Goal: Transaction & Acquisition: Book appointment/travel/reservation

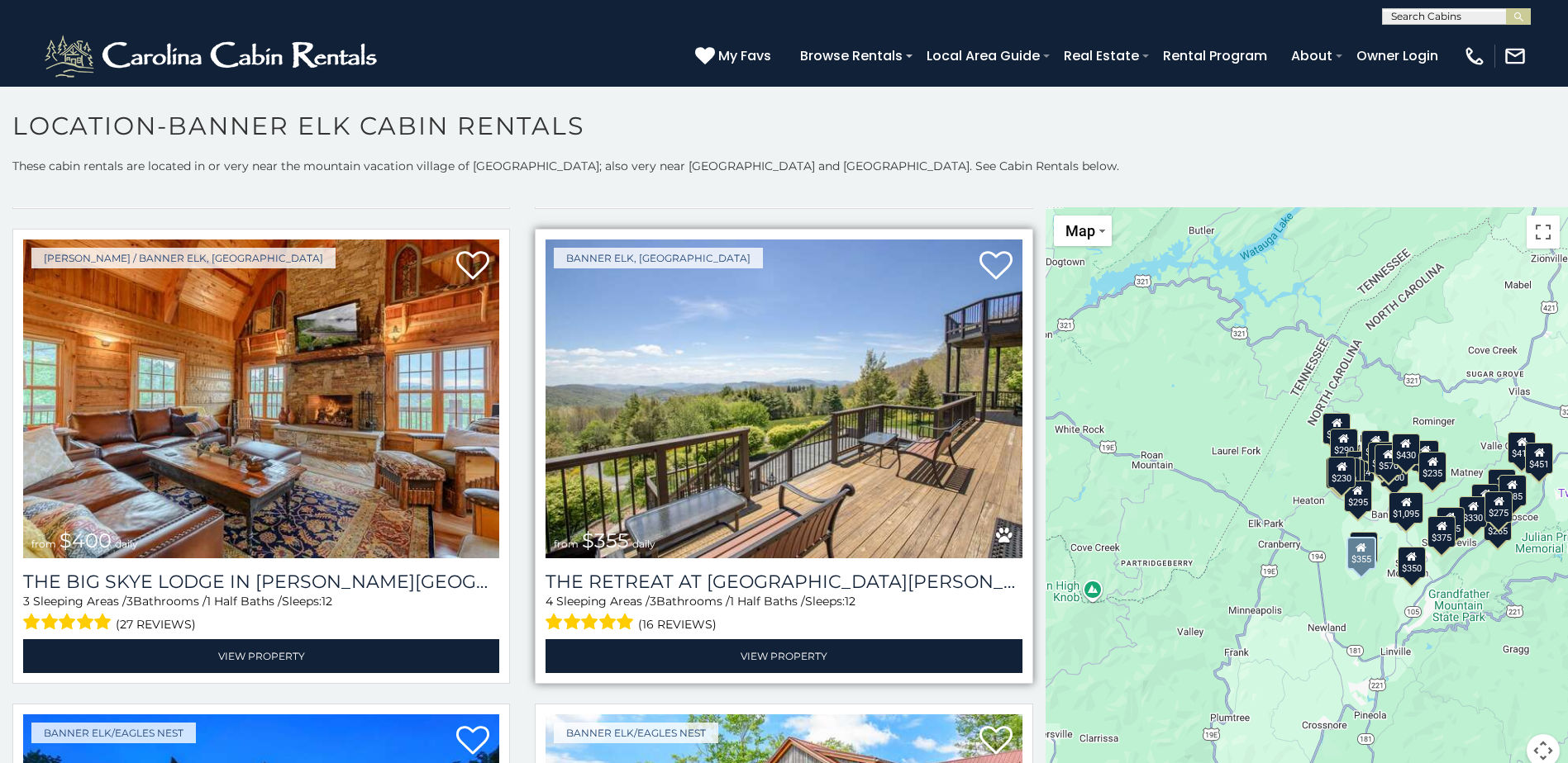
scroll to position [991, 0]
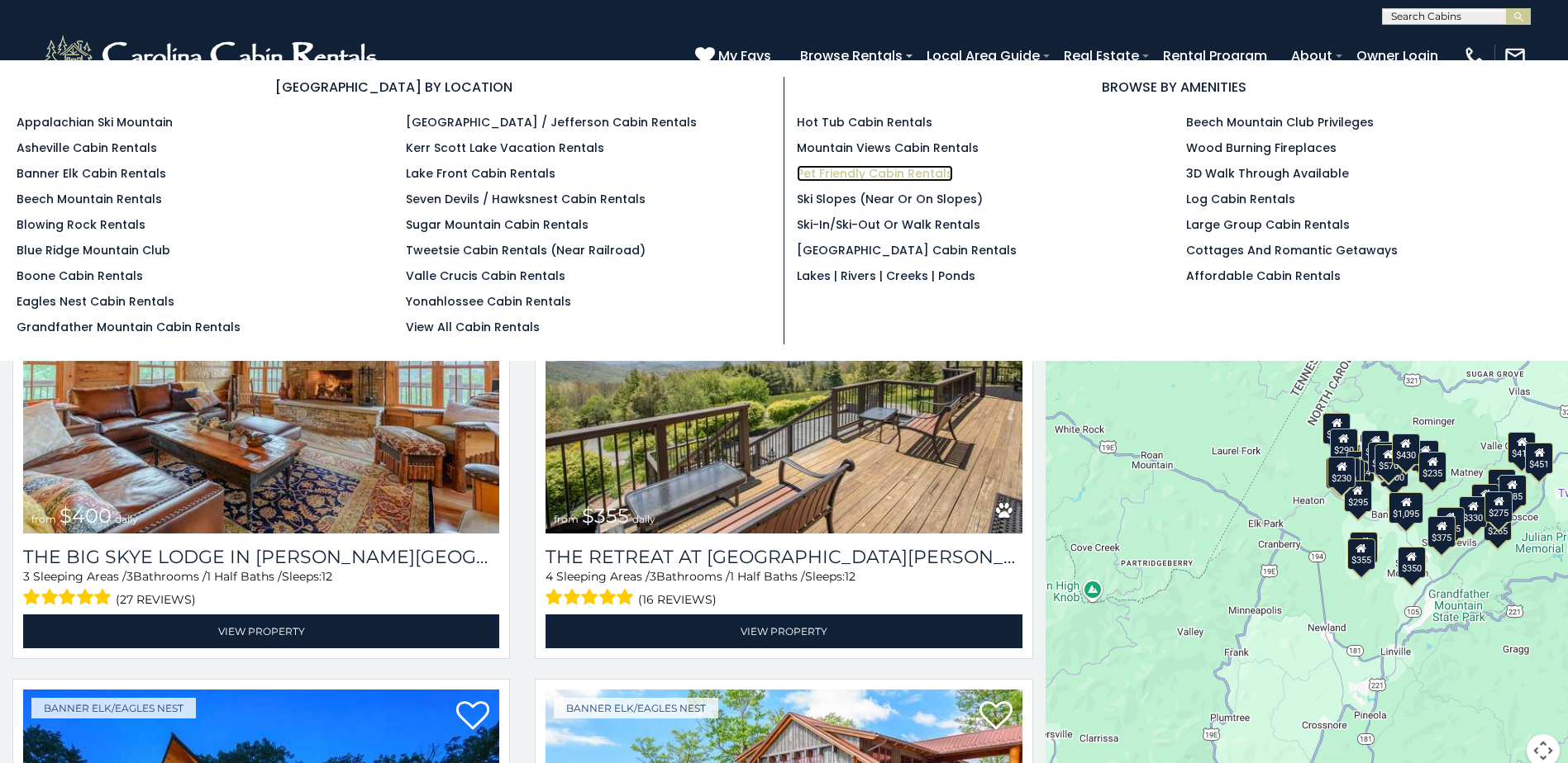
click at [926, 170] on link "Pet Friendly Cabin Rentals" at bounding box center [875, 173] width 157 height 17
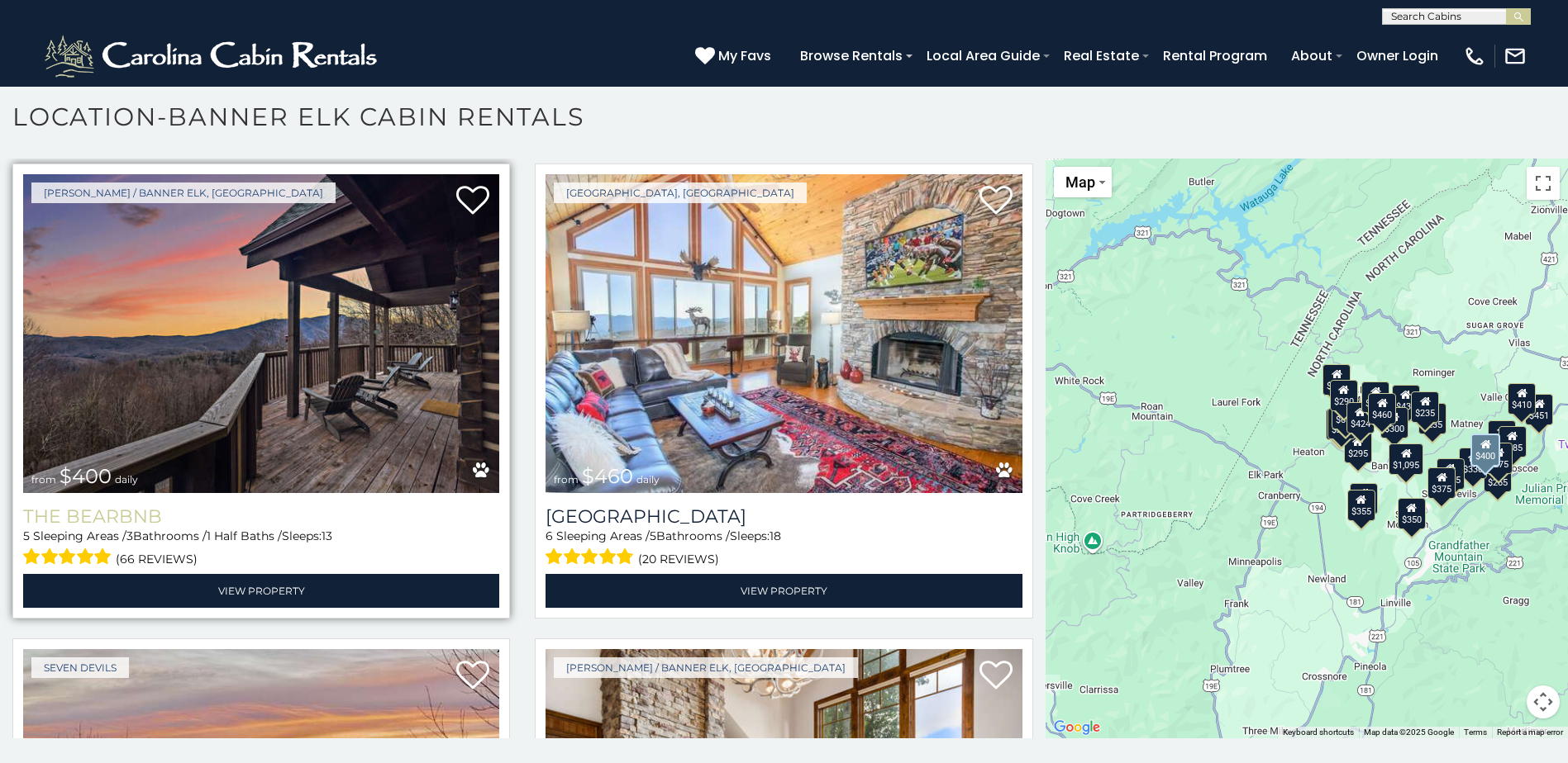
scroll to position [3469, 0]
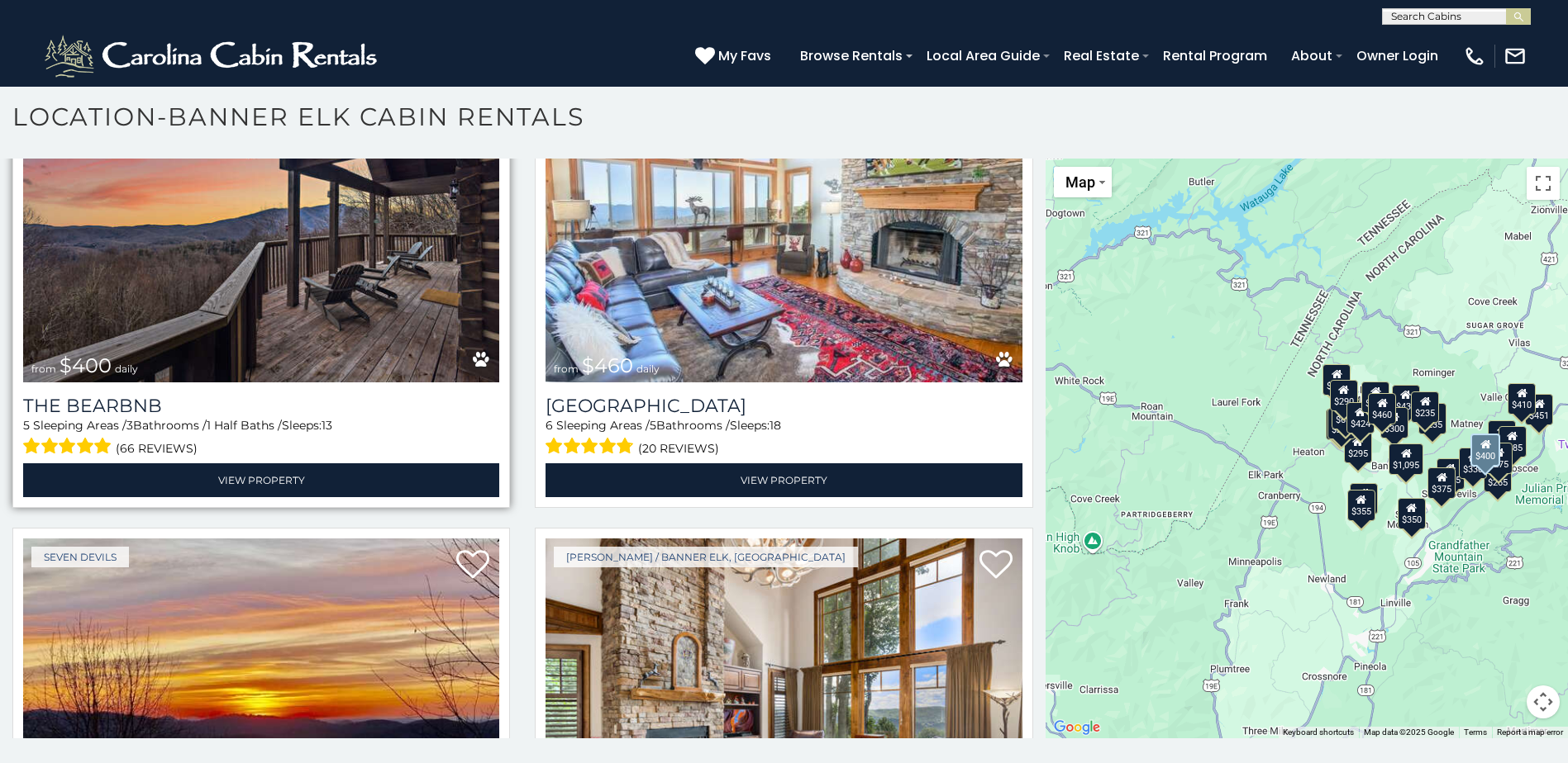
click at [290, 249] on img at bounding box center [260, 223] width 476 height 319
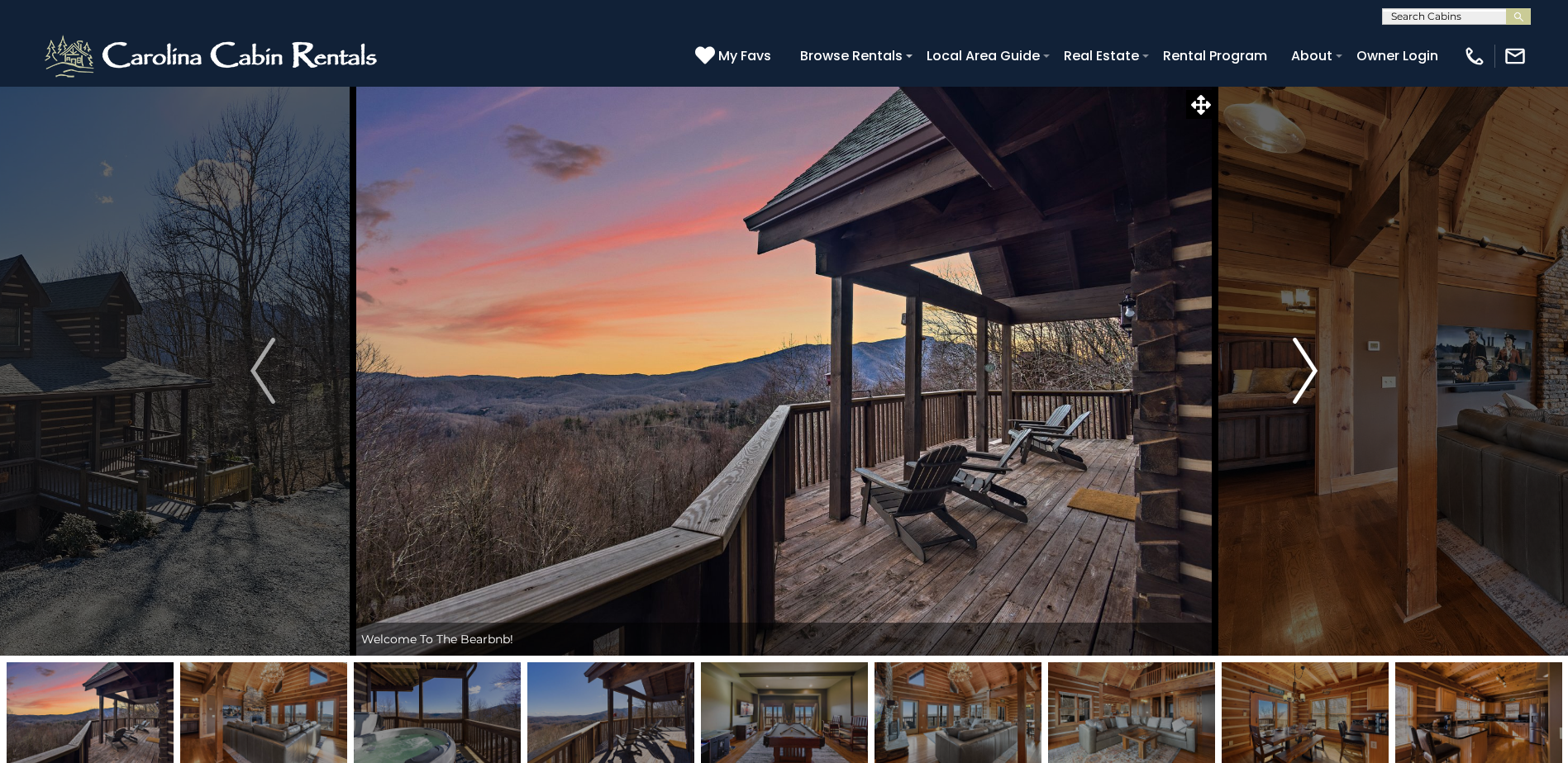
click at [1308, 377] on img "Next" at bounding box center [1304, 370] width 25 height 66
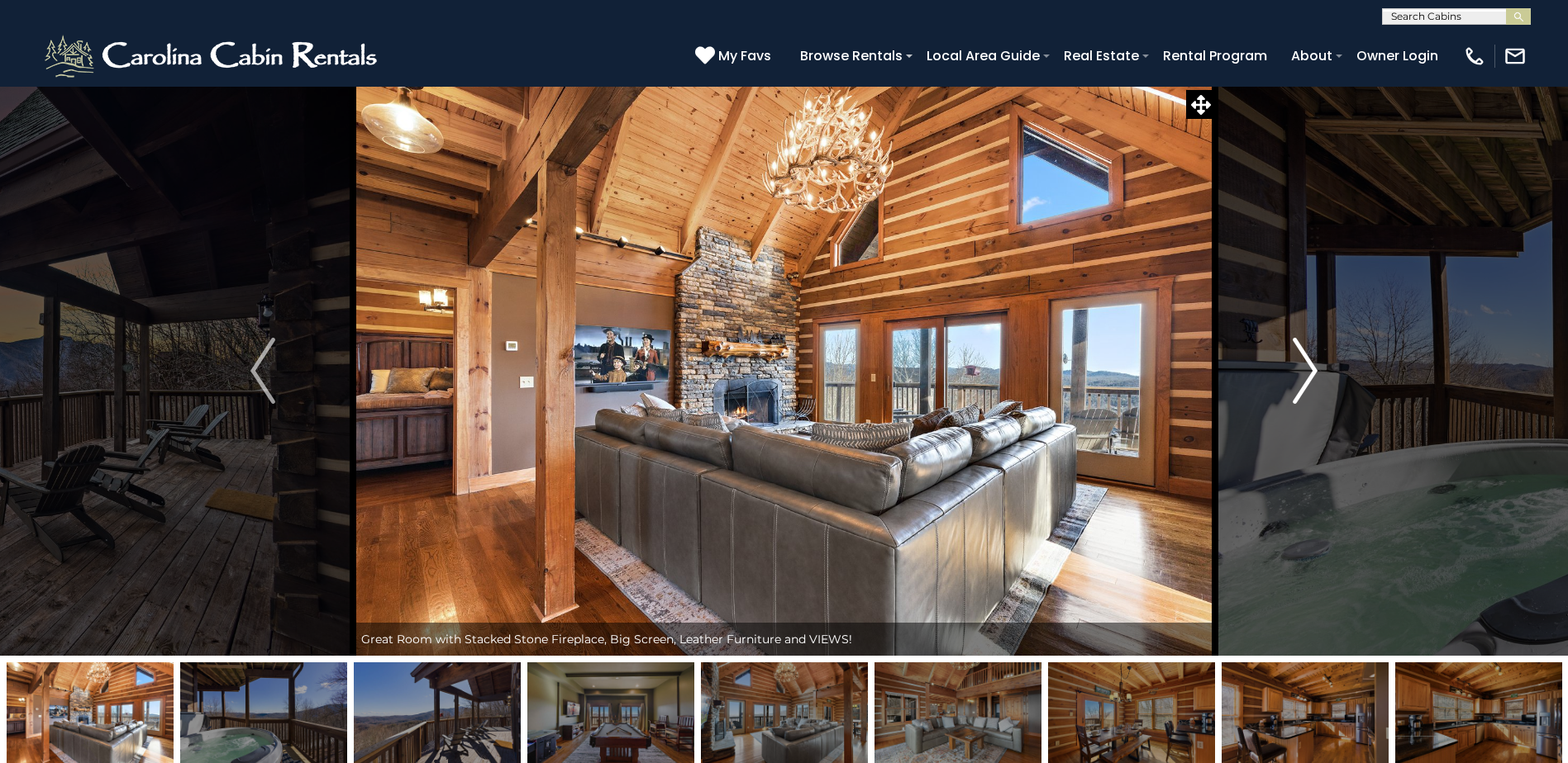
click at [1308, 377] on img "Next" at bounding box center [1304, 370] width 25 height 66
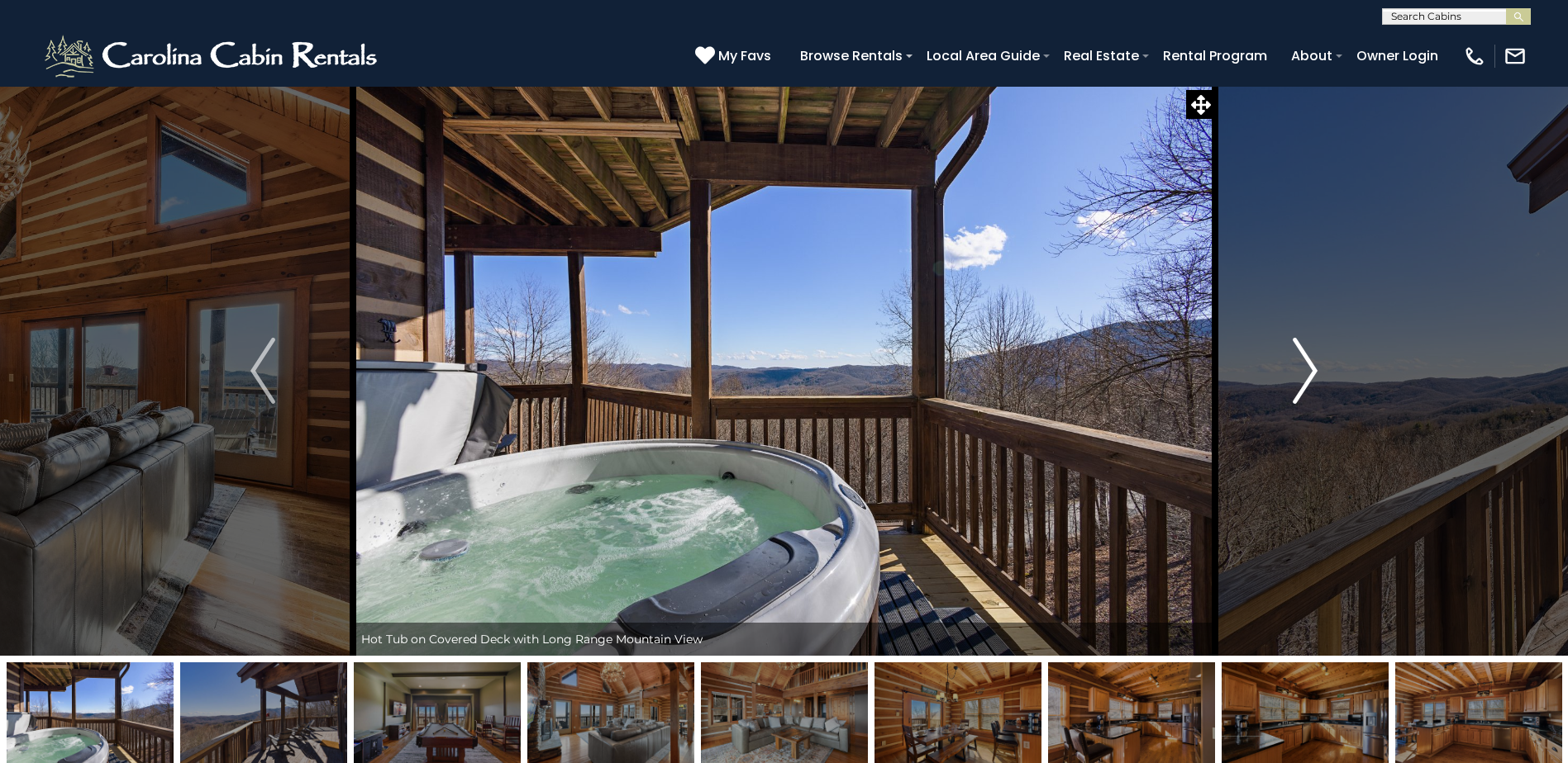
click at [1308, 377] on img "Next" at bounding box center [1304, 370] width 25 height 66
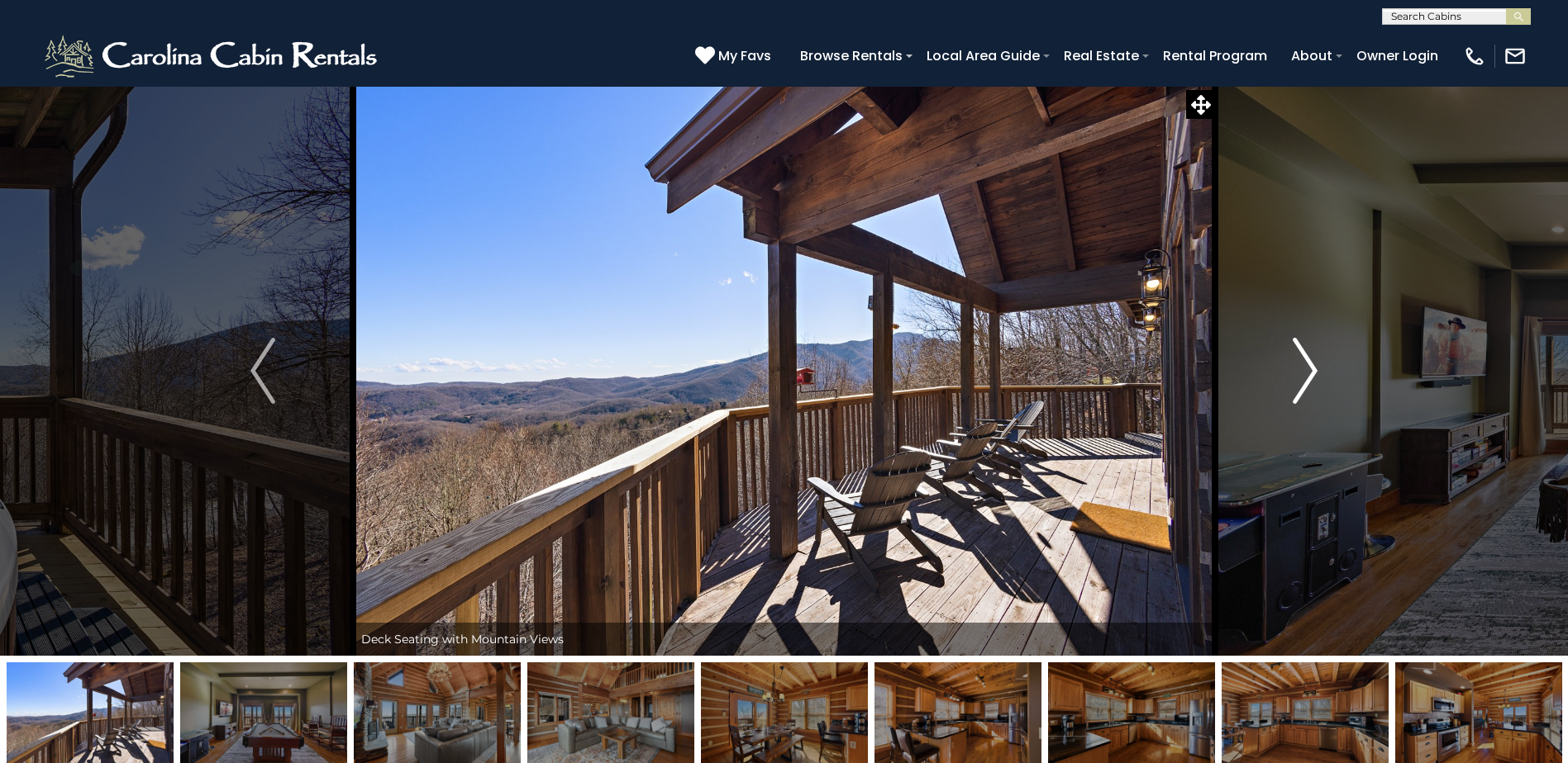
click at [1308, 377] on img "Next" at bounding box center [1304, 370] width 25 height 66
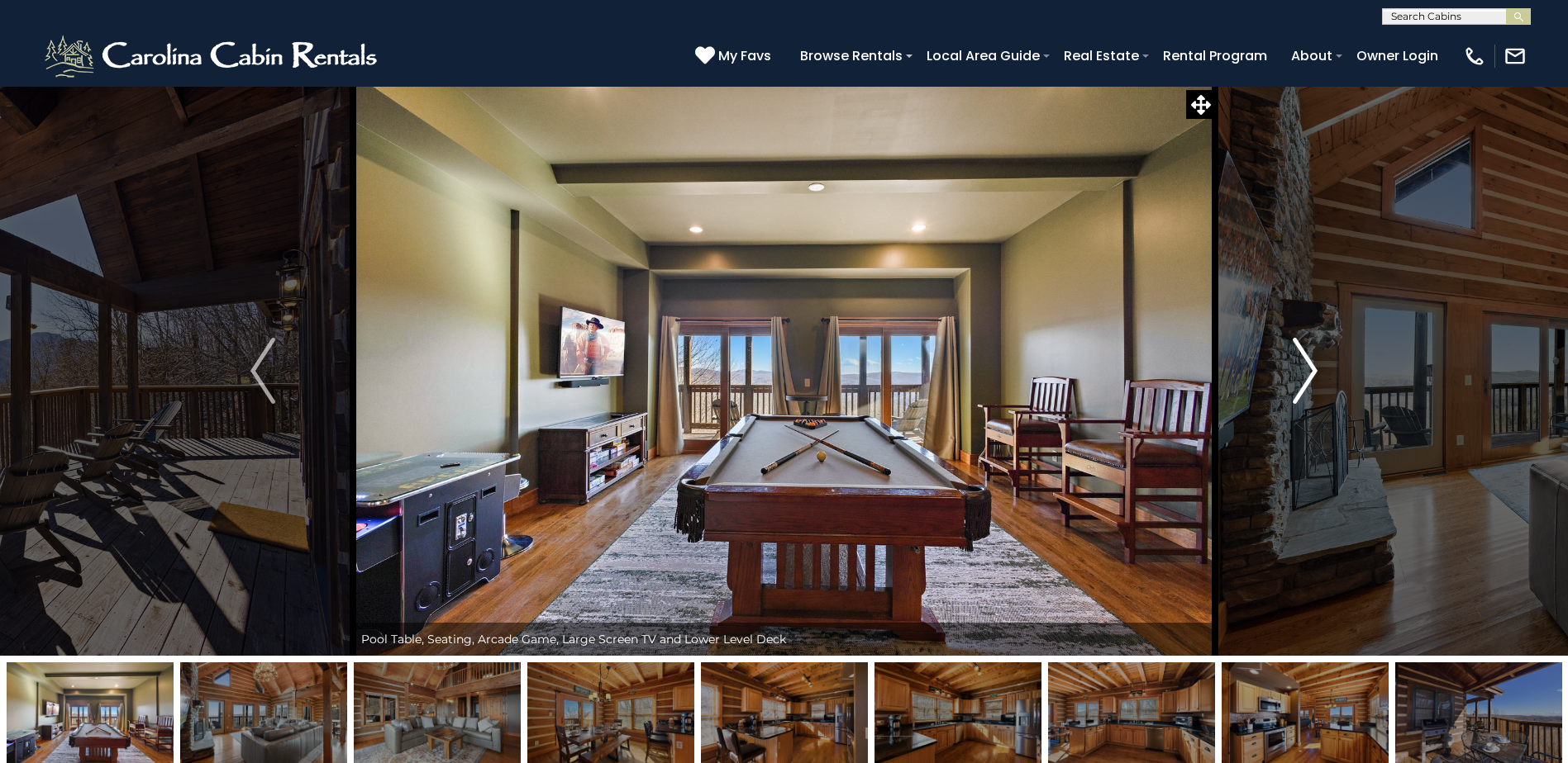
click at [1308, 377] on img "Next" at bounding box center [1304, 370] width 25 height 66
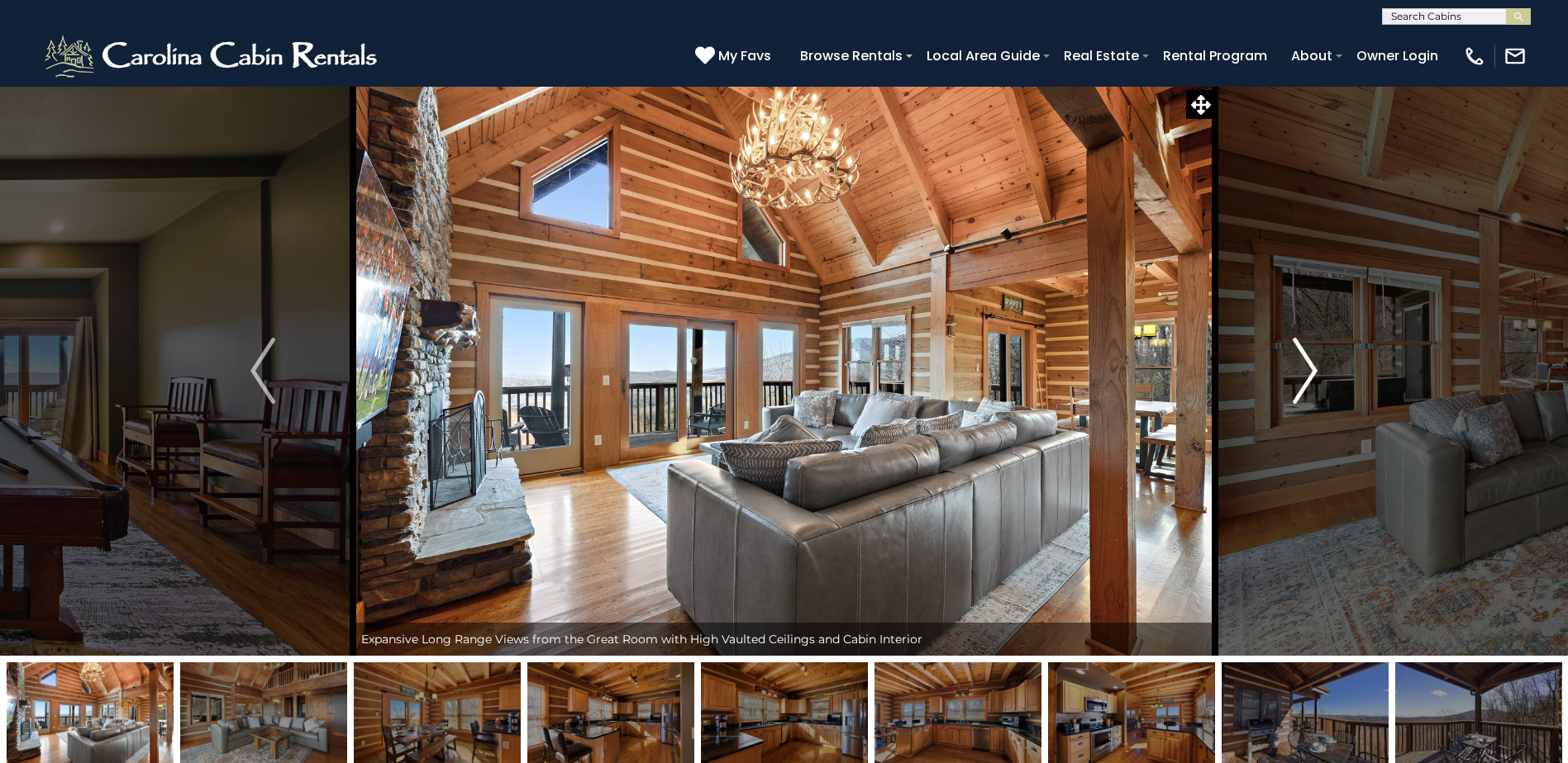
click at [1308, 377] on img "Next" at bounding box center [1304, 370] width 25 height 66
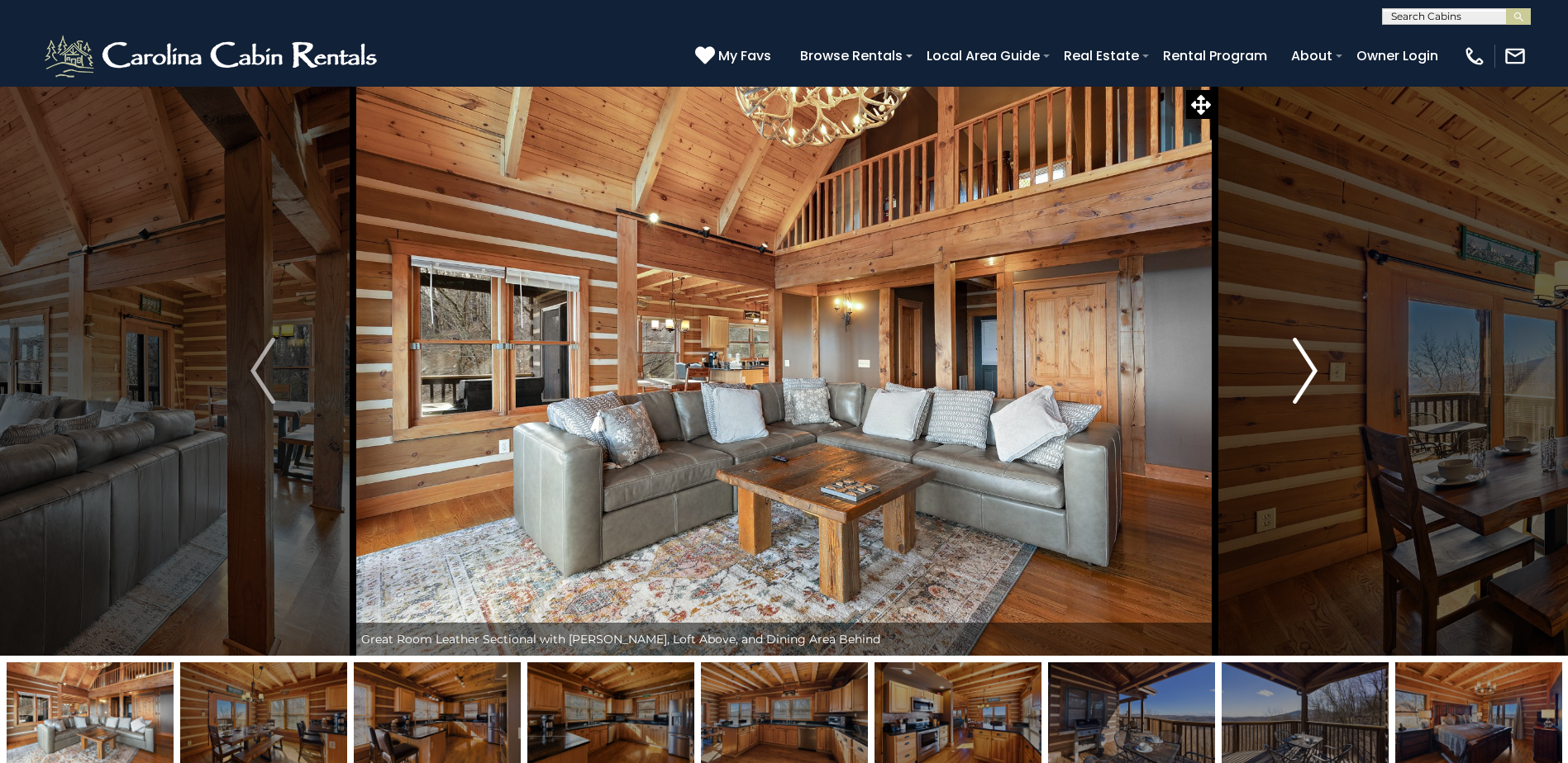
click at [1306, 377] on img "Next" at bounding box center [1304, 370] width 25 height 66
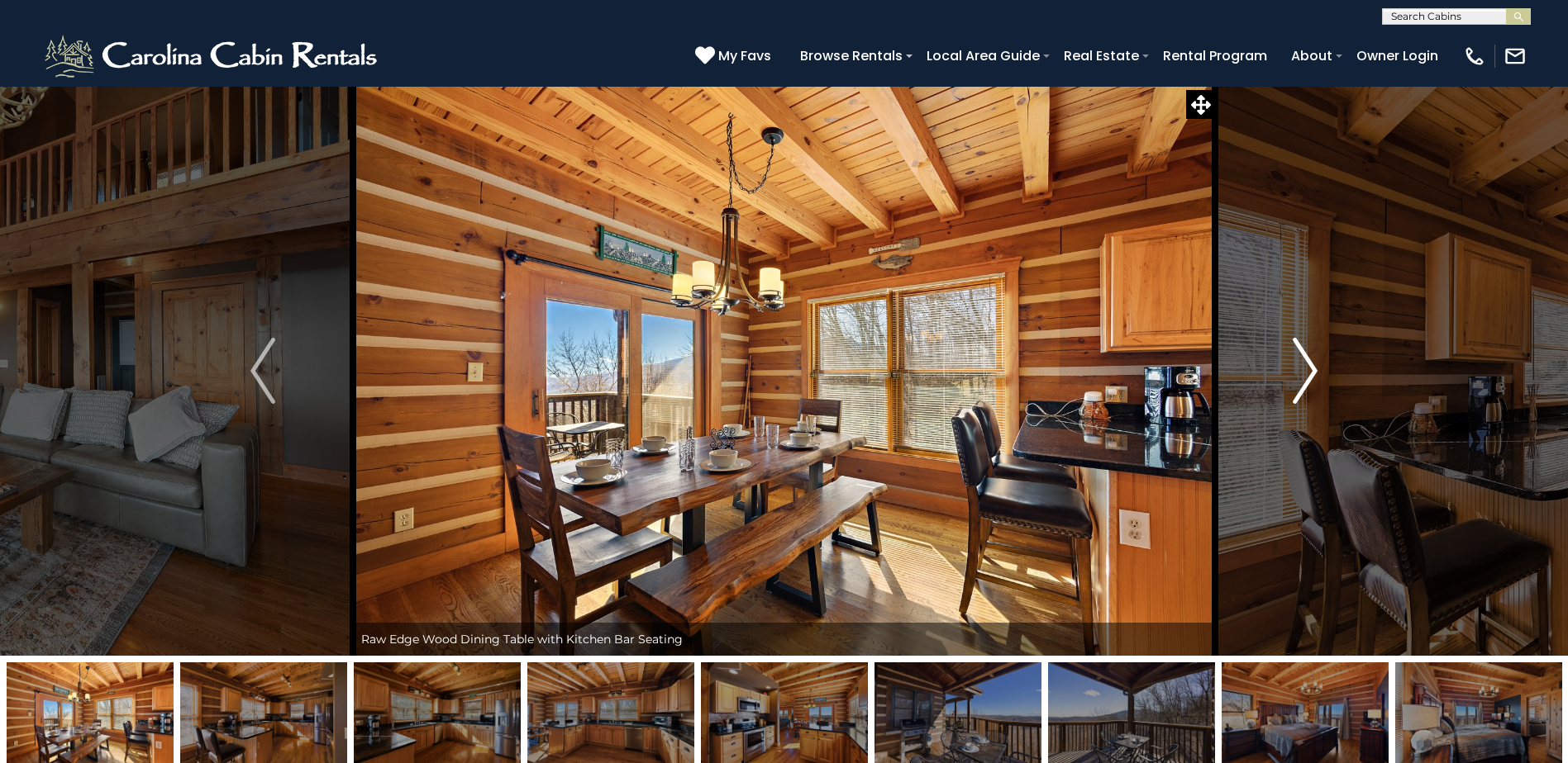
click at [1310, 371] on img "Next" at bounding box center [1304, 370] width 25 height 66
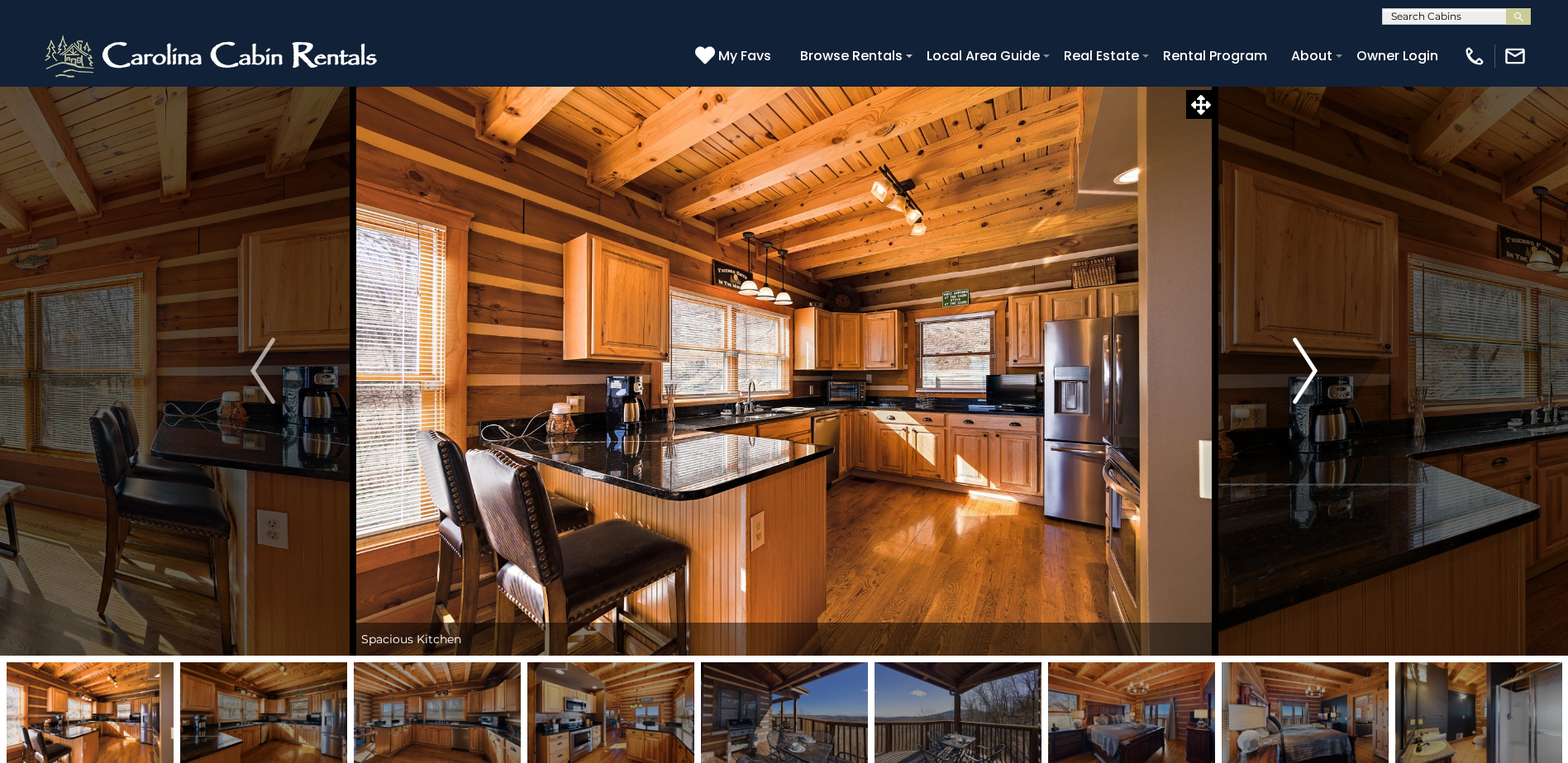
click at [1310, 371] on img "Next" at bounding box center [1304, 370] width 25 height 66
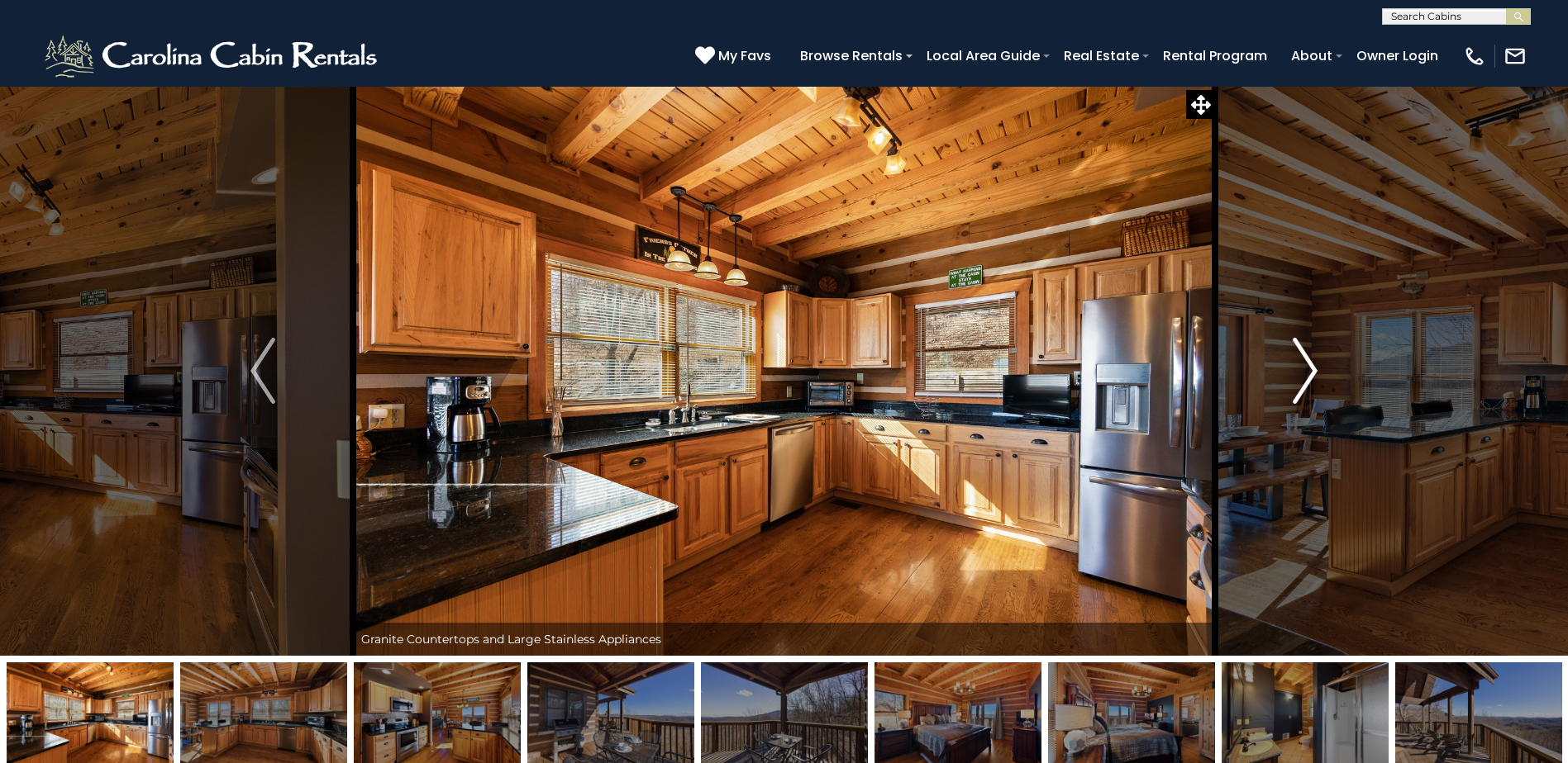
click at [1310, 371] on img "Next" at bounding box center [1304, 370] width 25 height 66
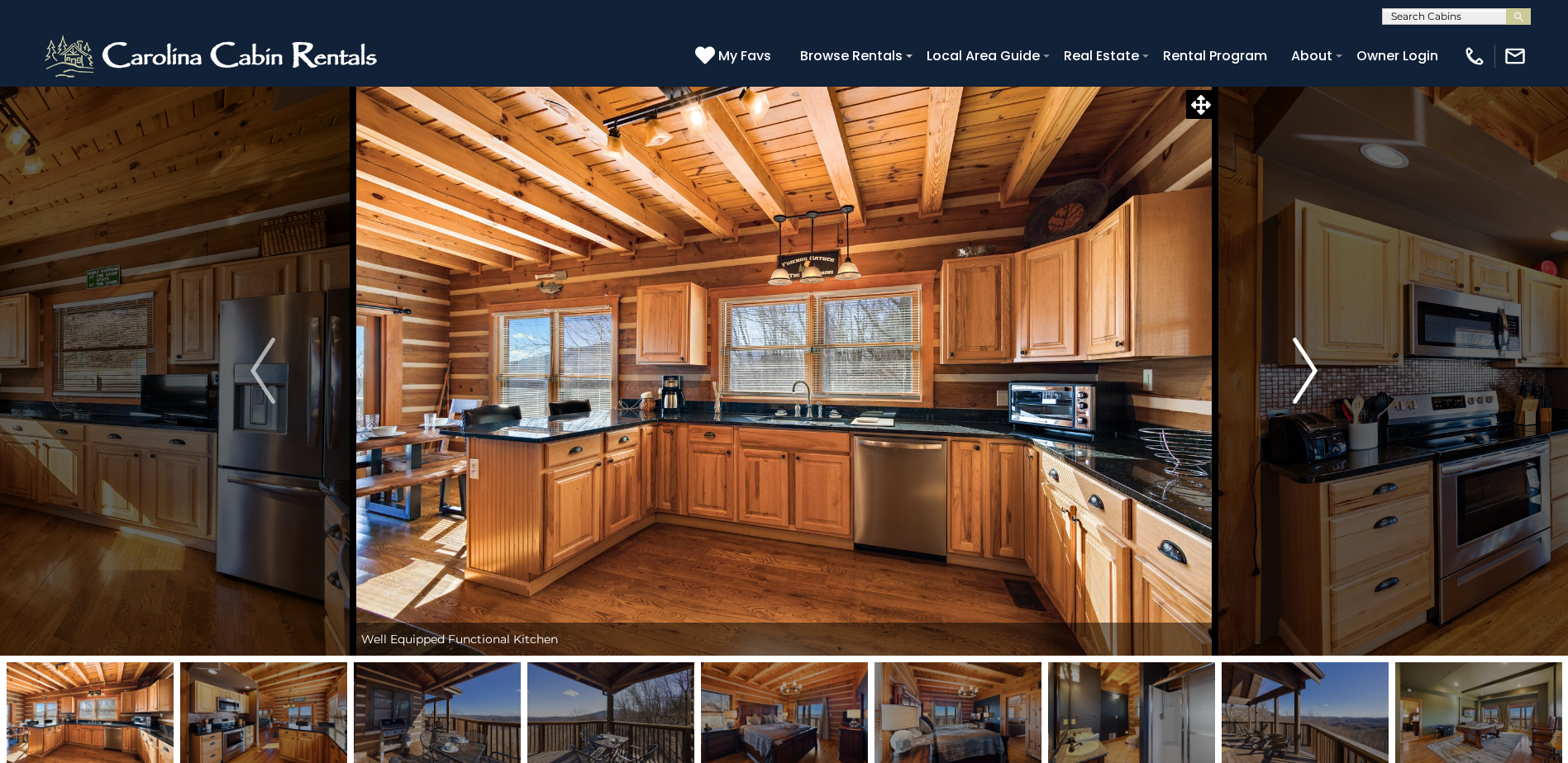
click at [1310, 372] on img "Next" at bounding box center [1304, 370] width 25 height 66
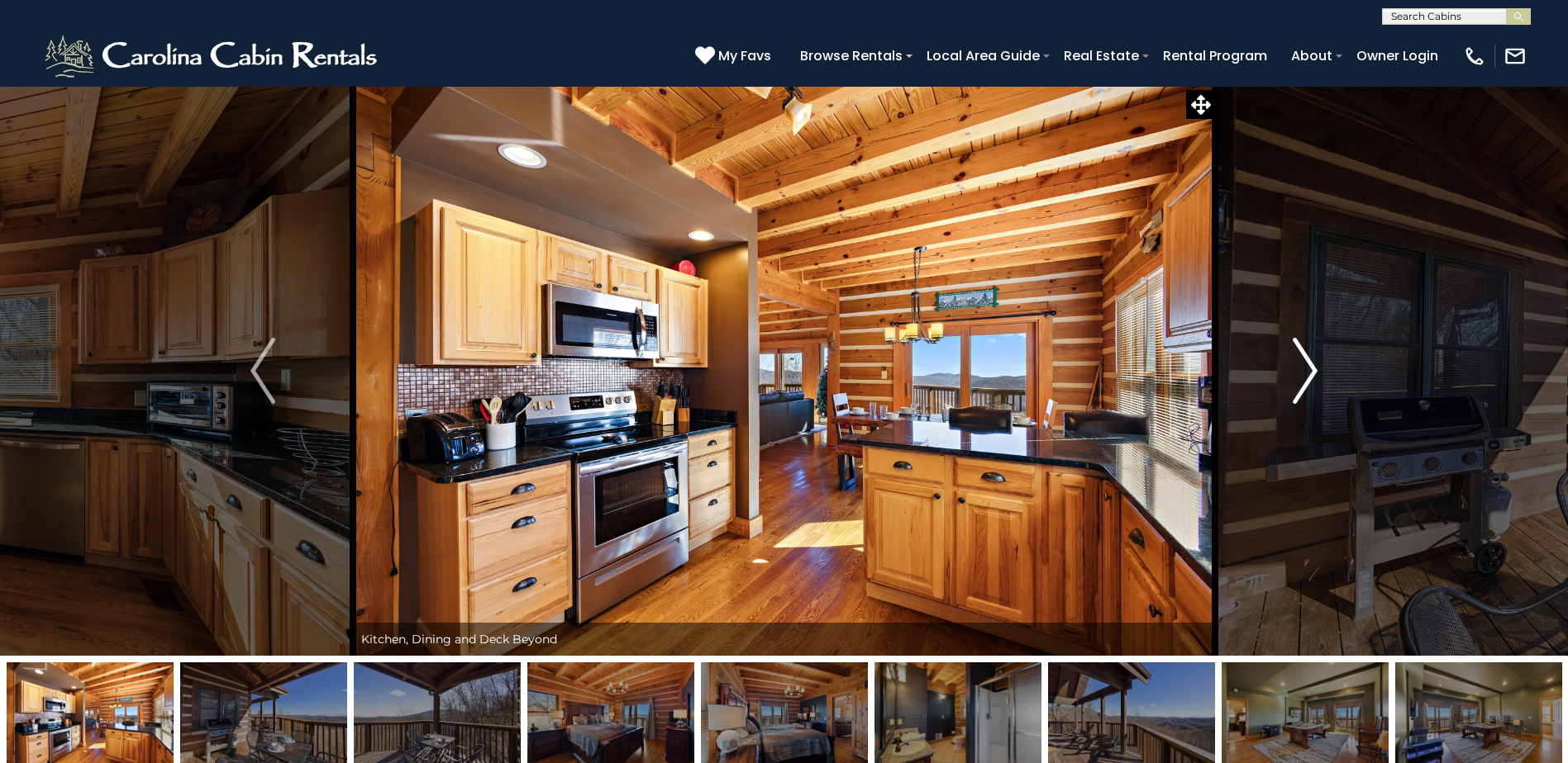
click at [1310, 372] on img "Next" at bounding box center [1304, 370] width 25 height 66
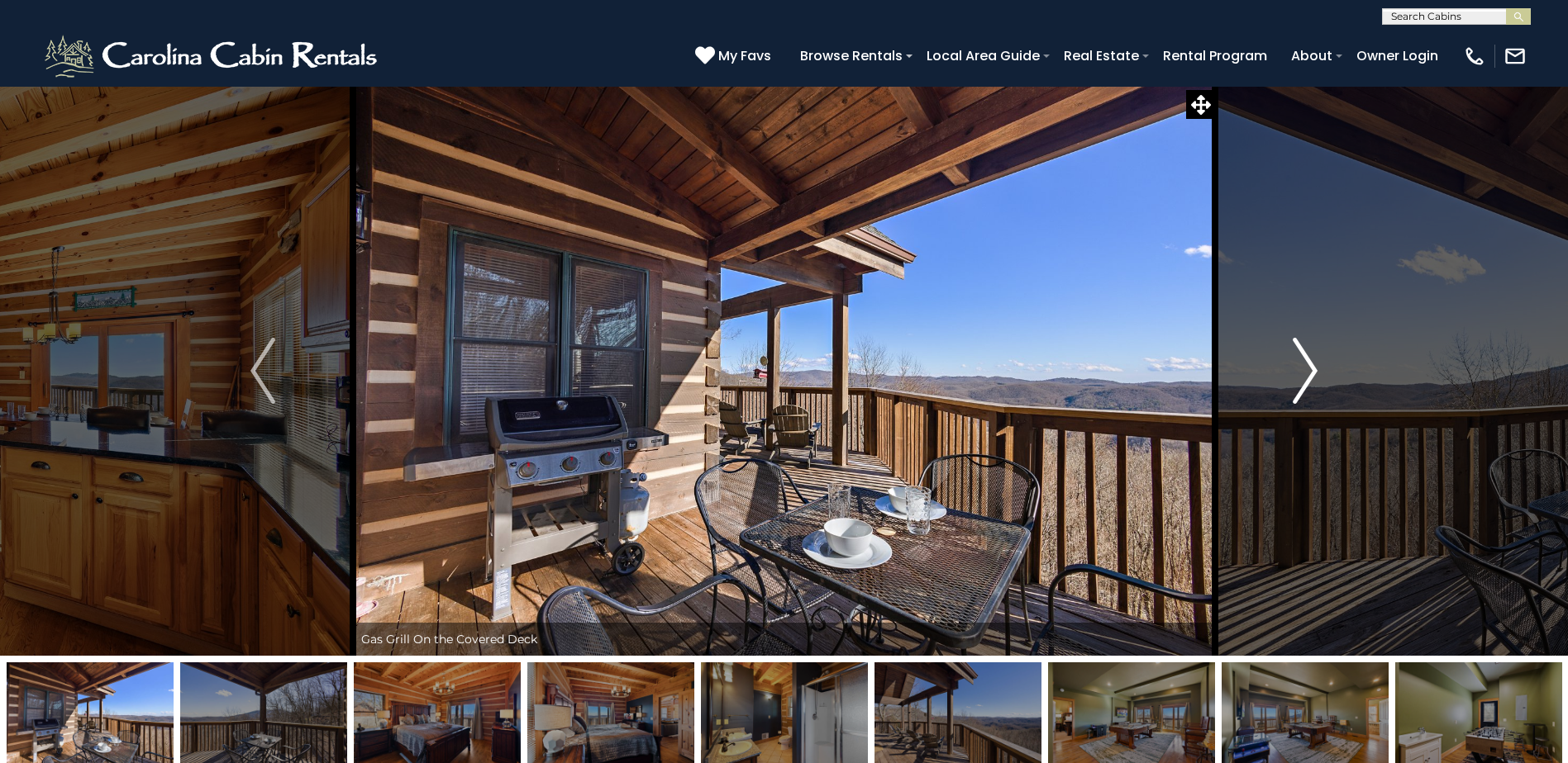
click at [1310, 372] on img "Next" at bounding box center [1304, 370] width 25 height 66
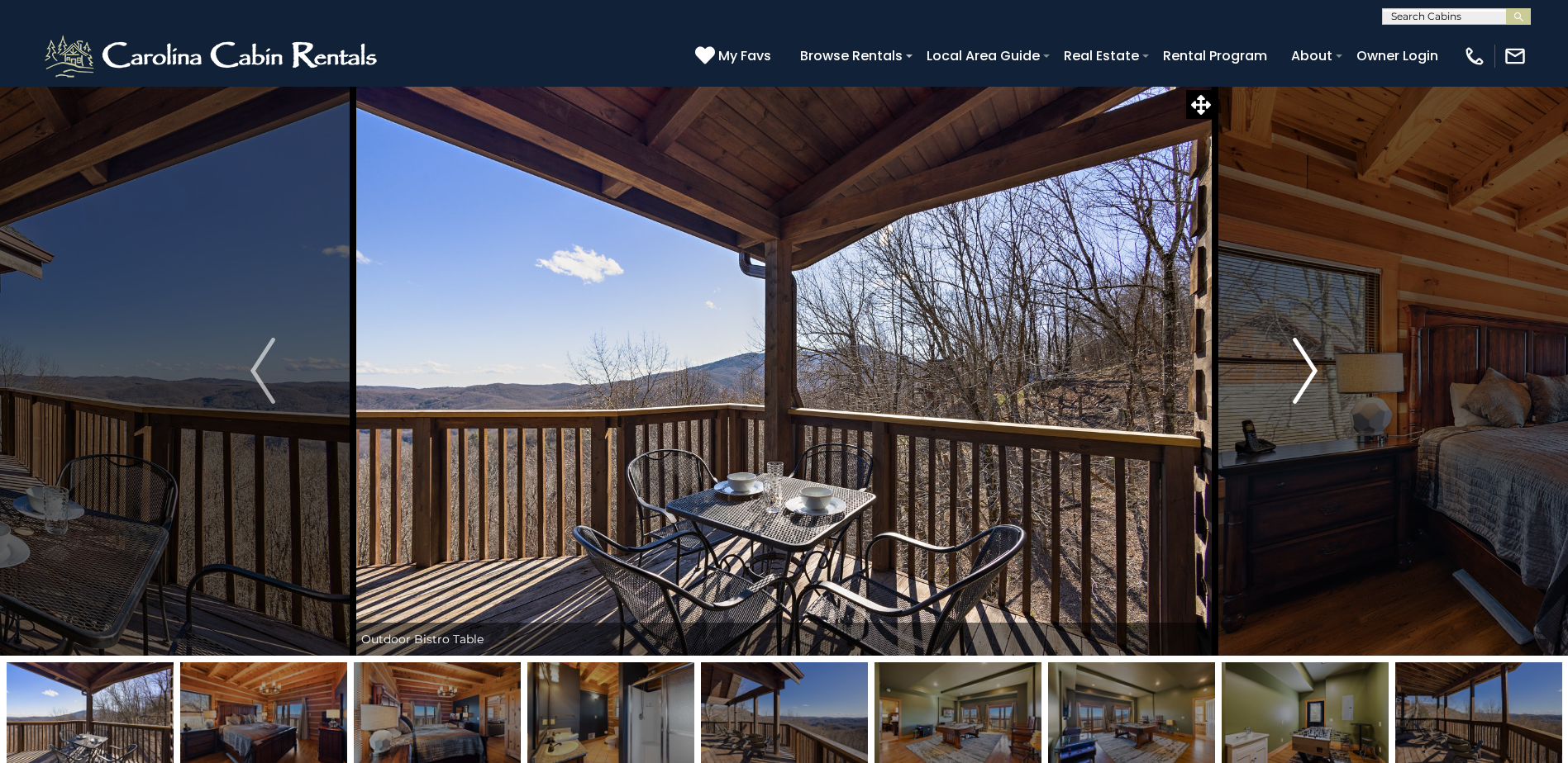
click at [1310, 372] on img "Next" at bounding box center [1304, 370] width 25 height 66
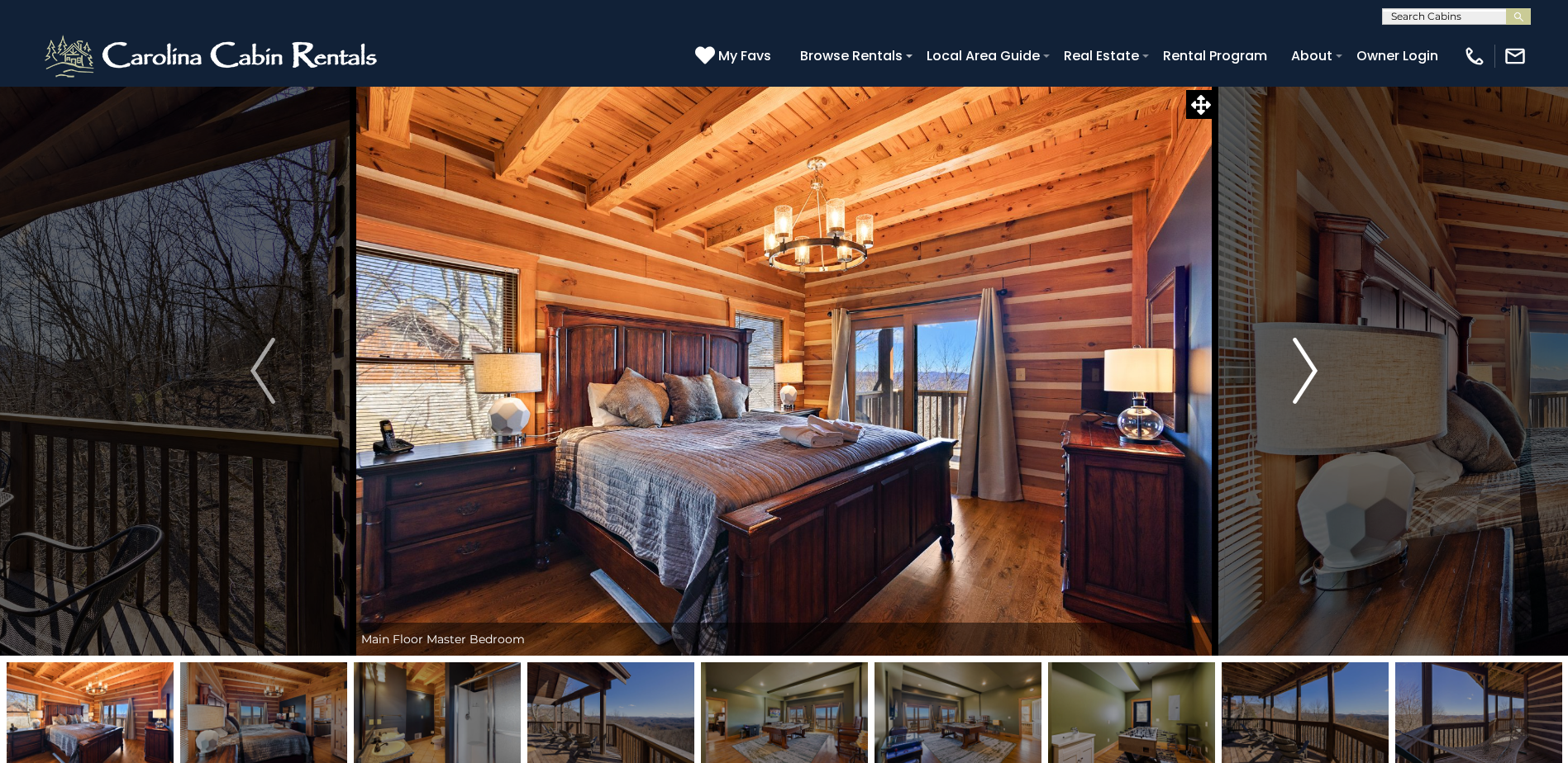
click at [1310, 372] on img "Next" at bounding box center [1304, 370] width 25 height 66
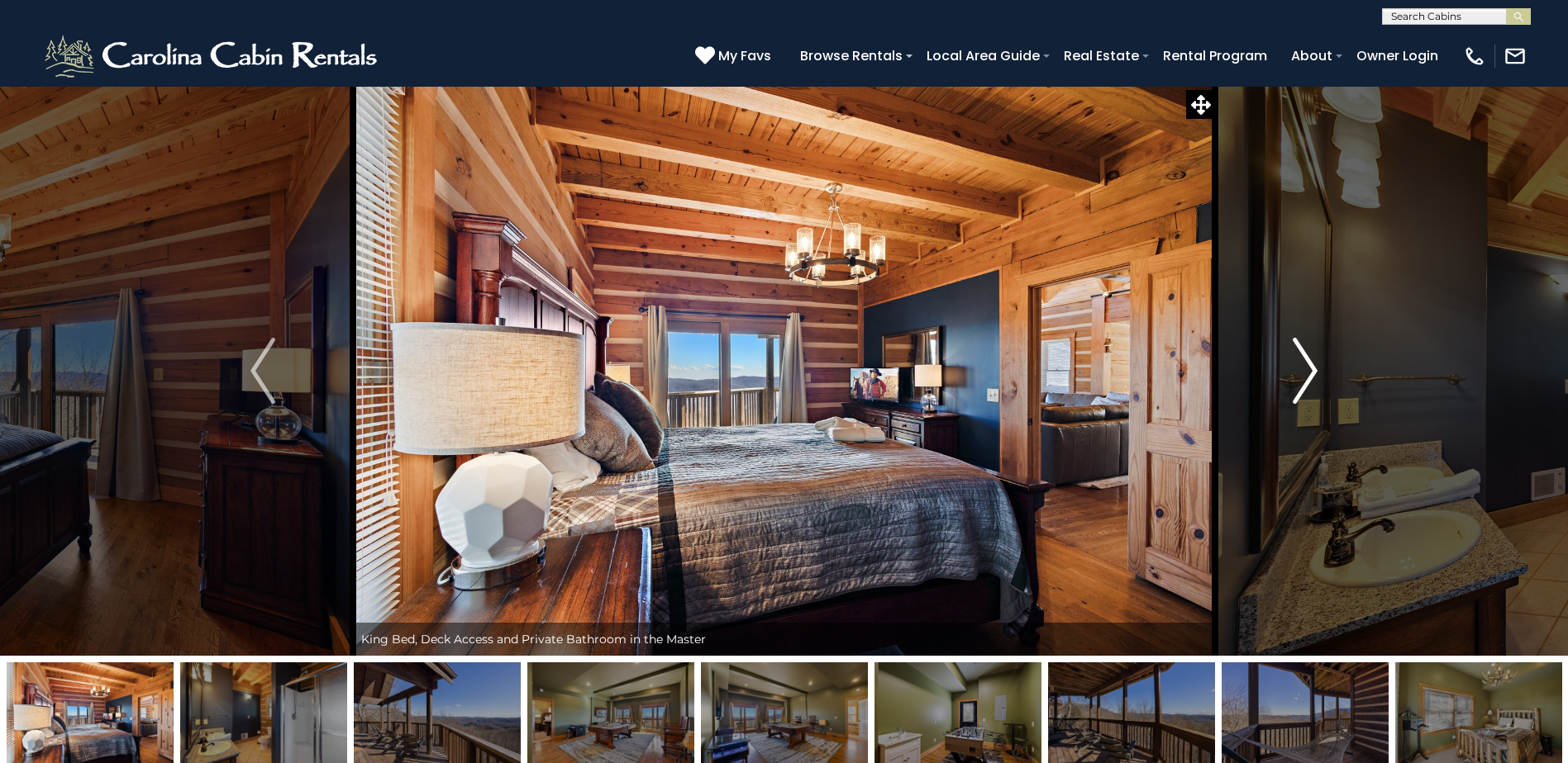
click at [1312, 369] on img "Next" at bounding box center [1304, 370] width 25 height 66
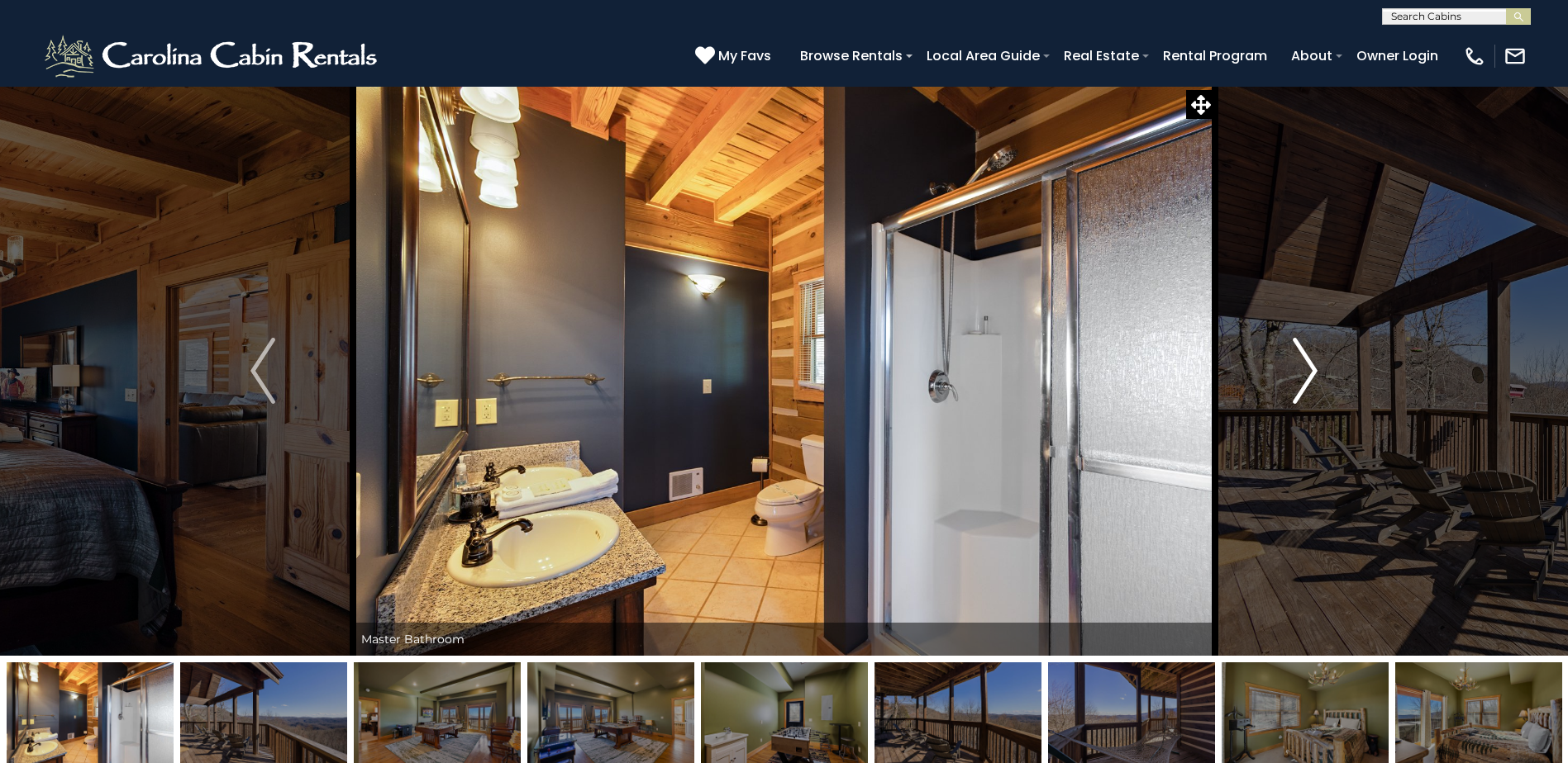
click at [1312, 369] on img "Next" at bounding box center [1304, 370] width 25 height 66
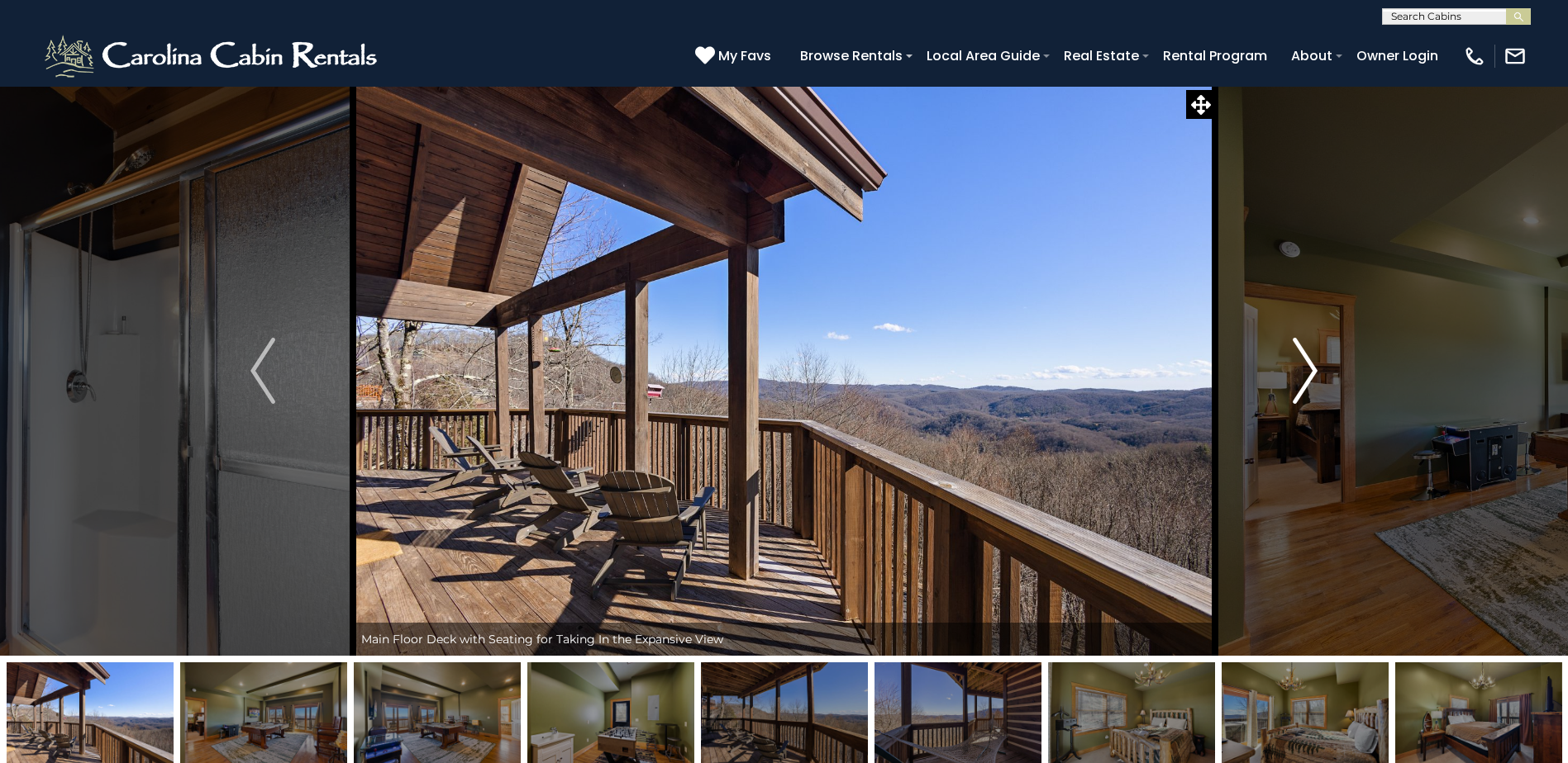
click at [1312, 369] on img "Next" at bounding box center [1304, 370] width 25 height 66
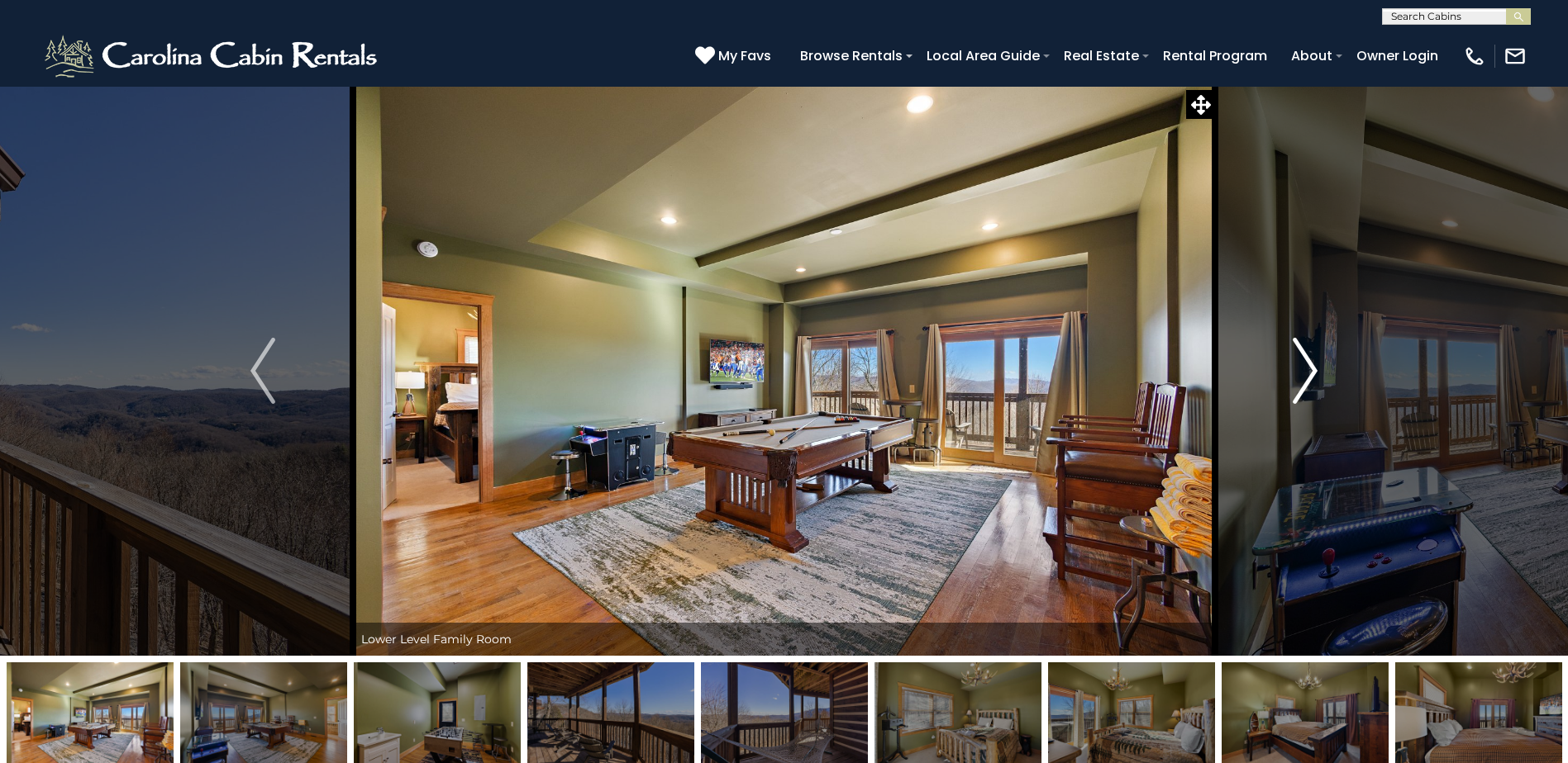
click at [1312, 369] on img "Next" at bounding box center [1304, 370] width 25 height 66
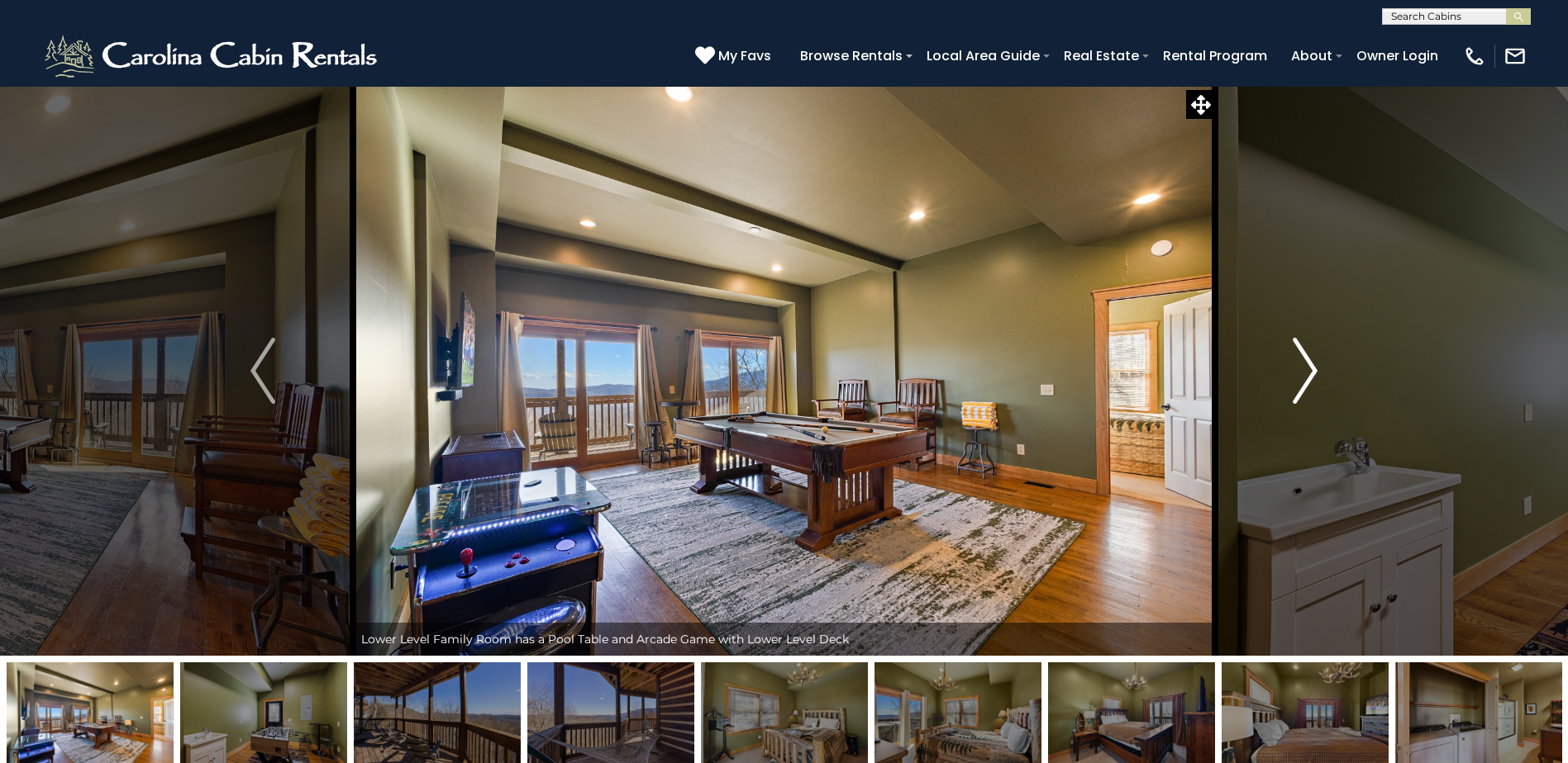
click at [1312, 369] on img "Next" at bounding box center [1304, 370] width 25 height 66
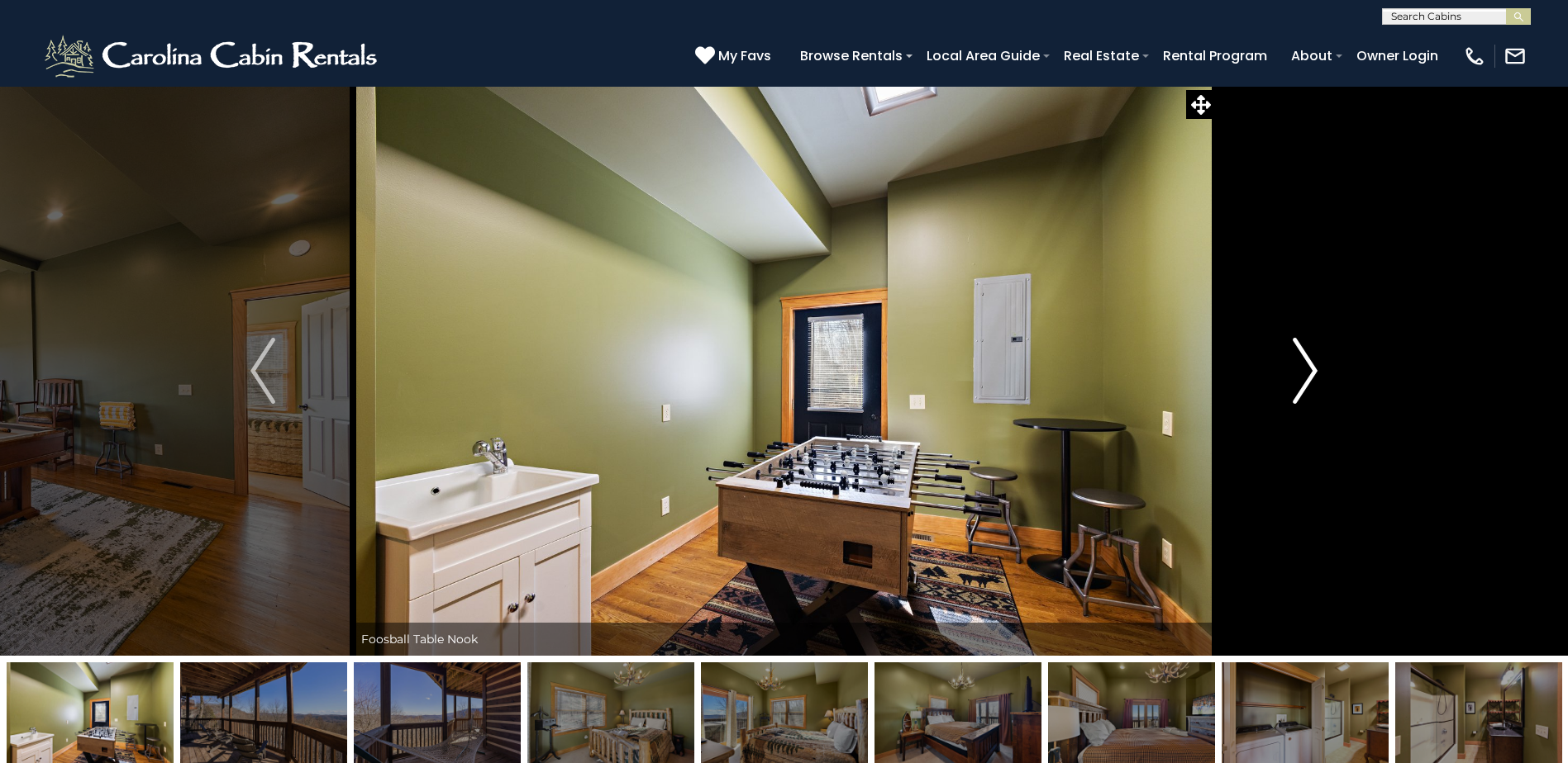
click at [1312, 369] on img "Next" at bounding box center [1304, 370] width 25 height 66
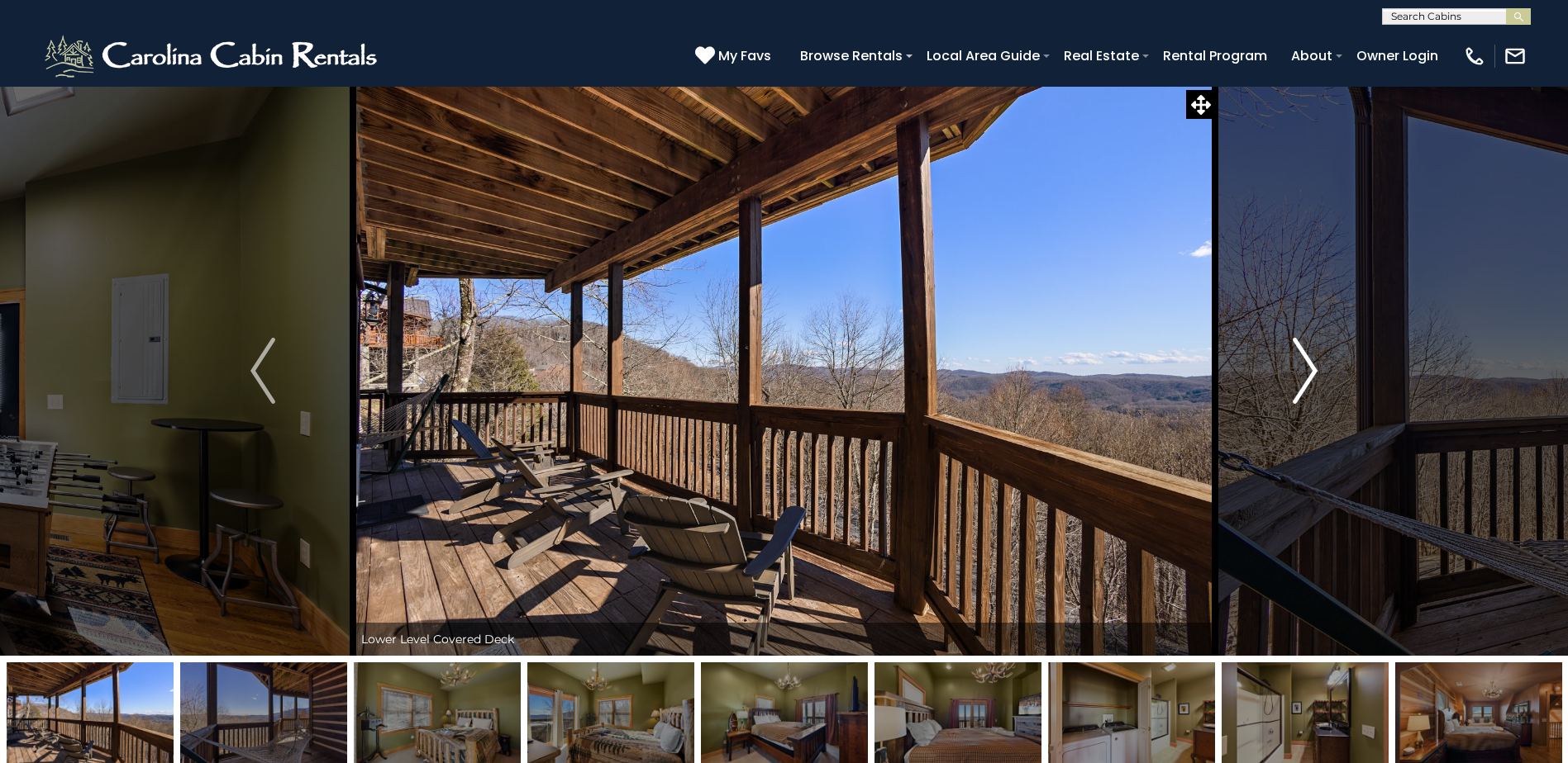
click at [1312, 369] on img "Next" at bounding box center [1304, 370] width 25 height 66
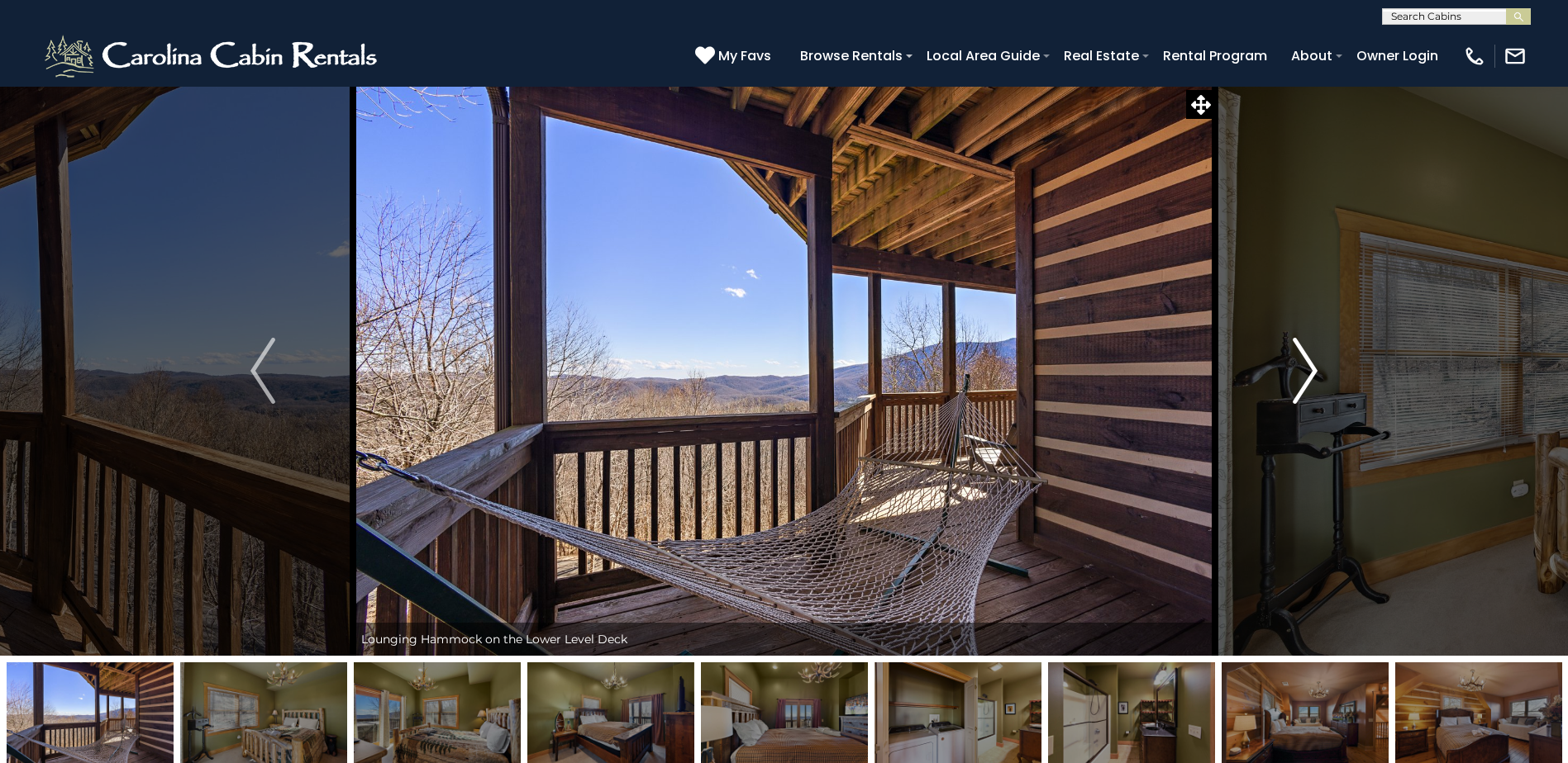
click at [1312, 369] on img "Next" at bounding box center [1304, 370] width 25 height 66
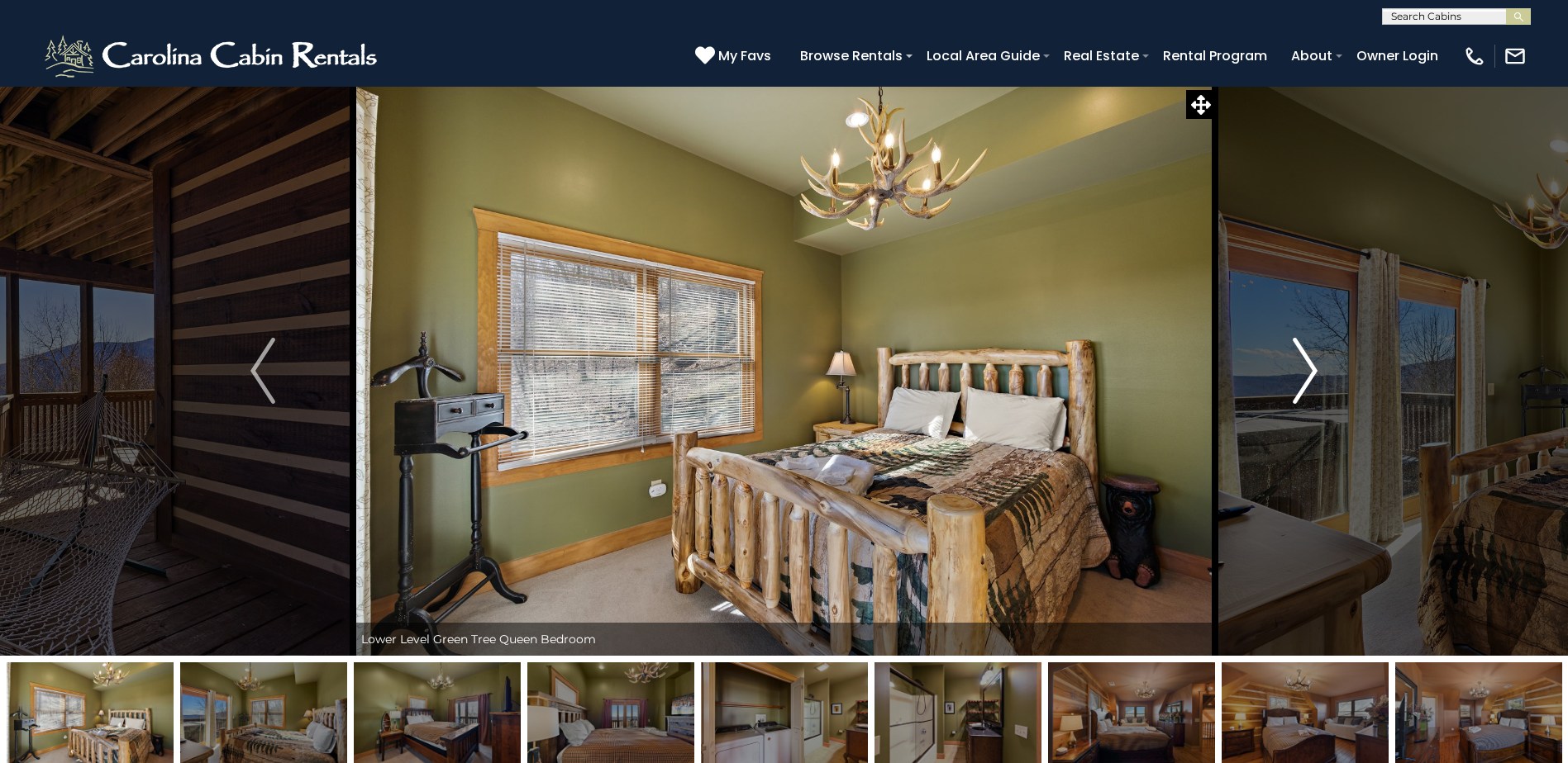
click at [1312, 369] on img "Next" at bounding box center [1304, 370] width 25 height 66
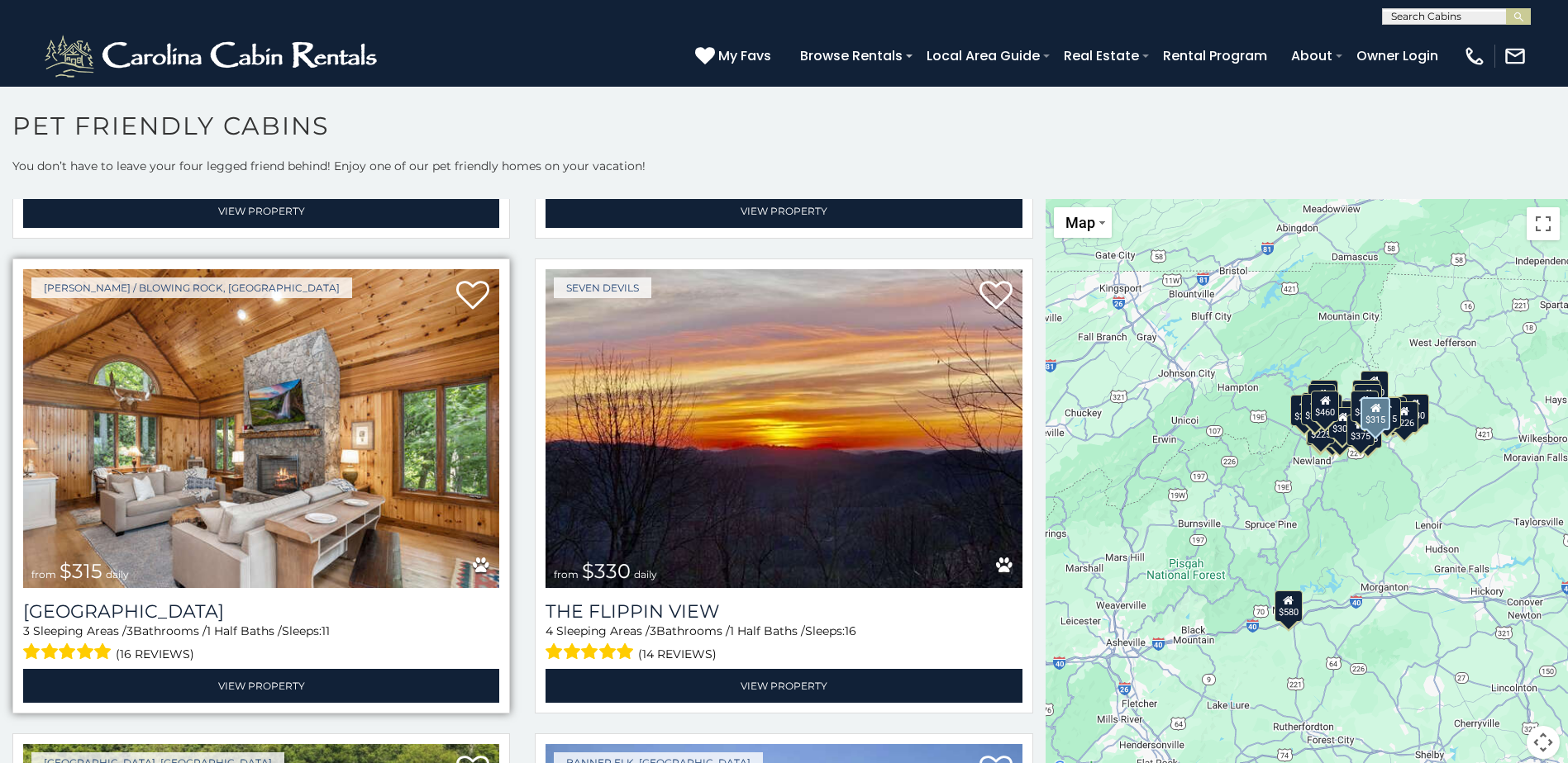
scroll to position [1404, 0]
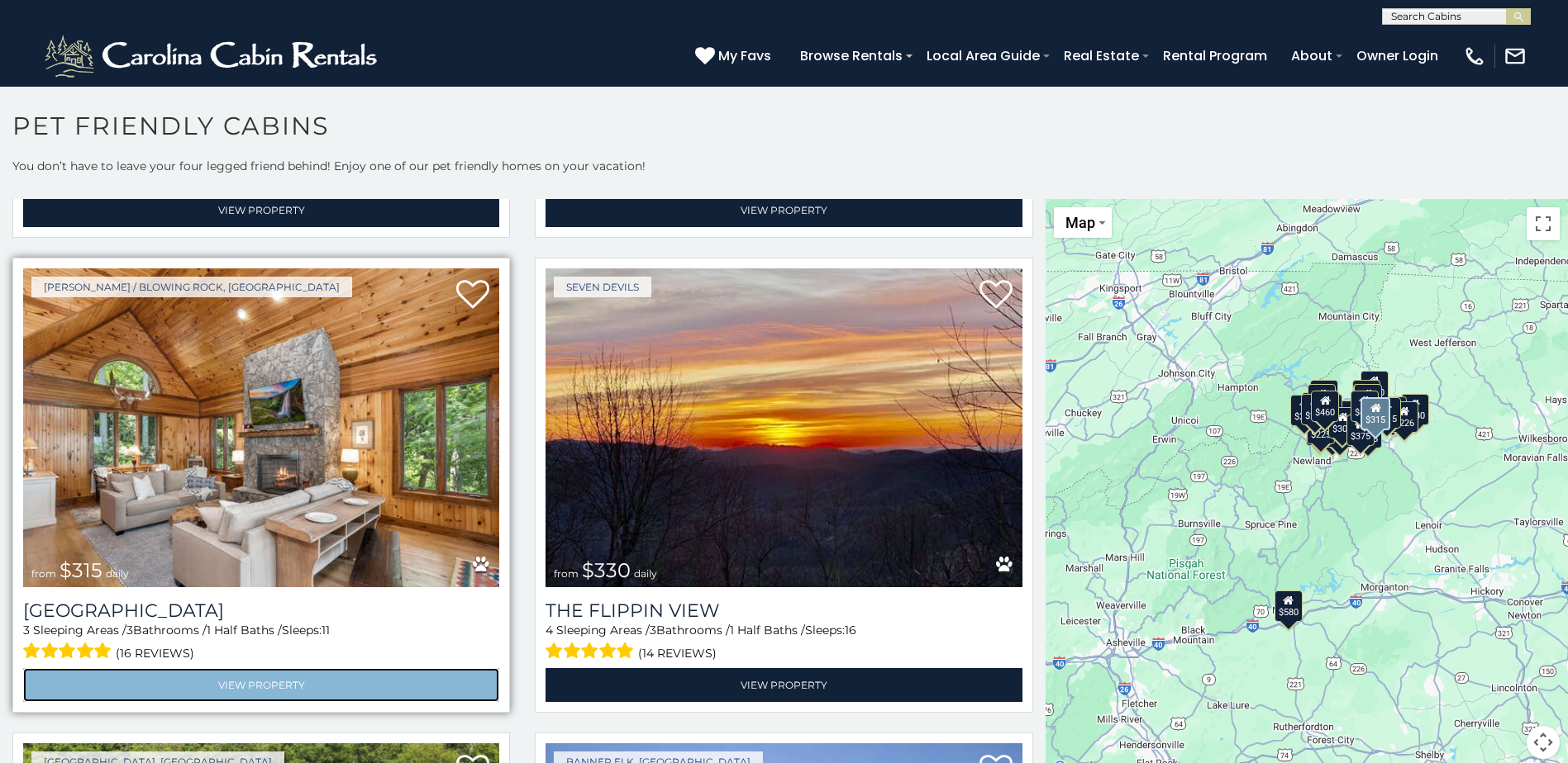
click at [270, 668] on link "View Property" at bounding box center [260, 685] width 476 height 33
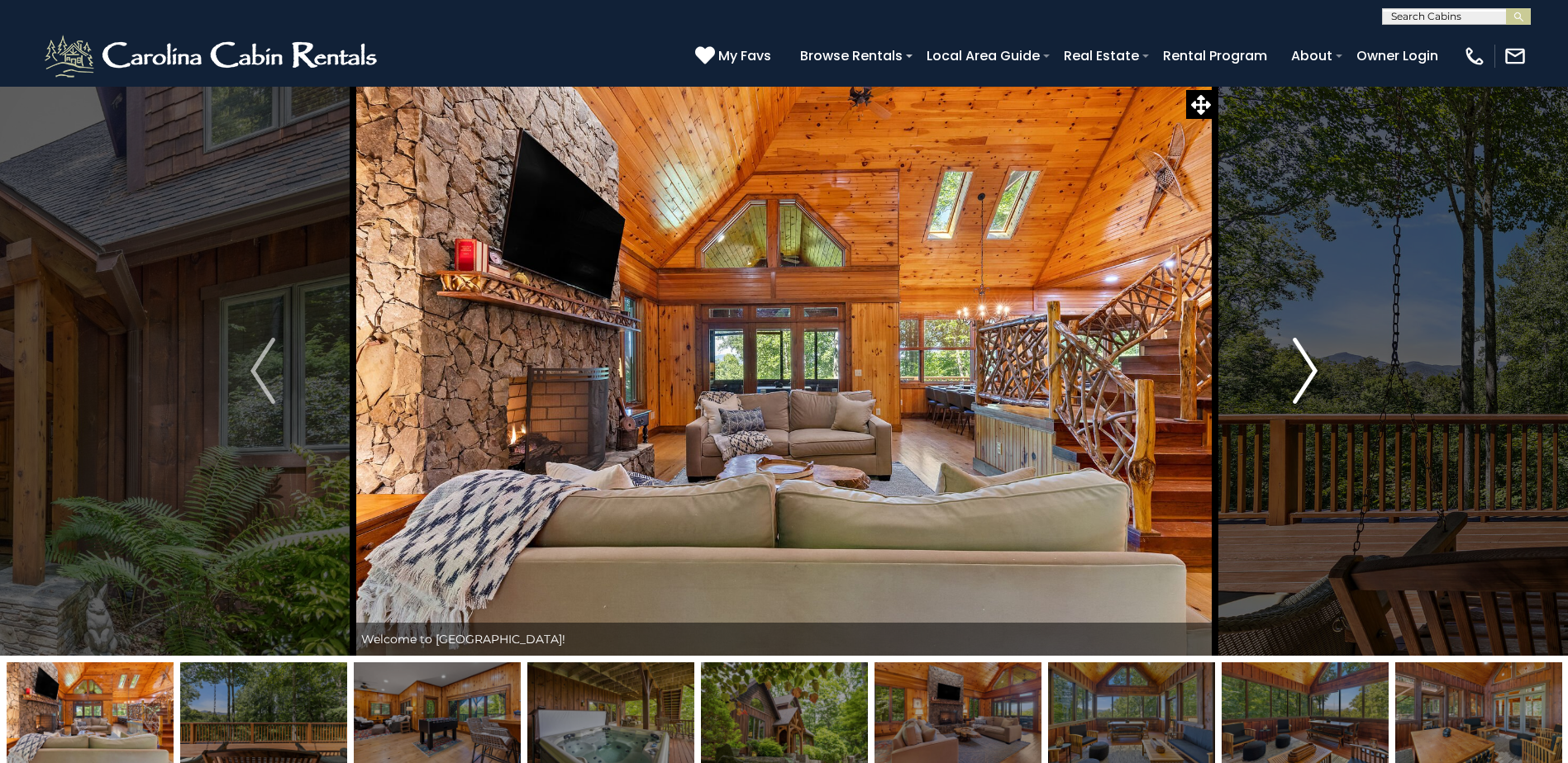
click at [1312, 377] on img "Next" at bounding box center [1304, 370] width 25 height 66
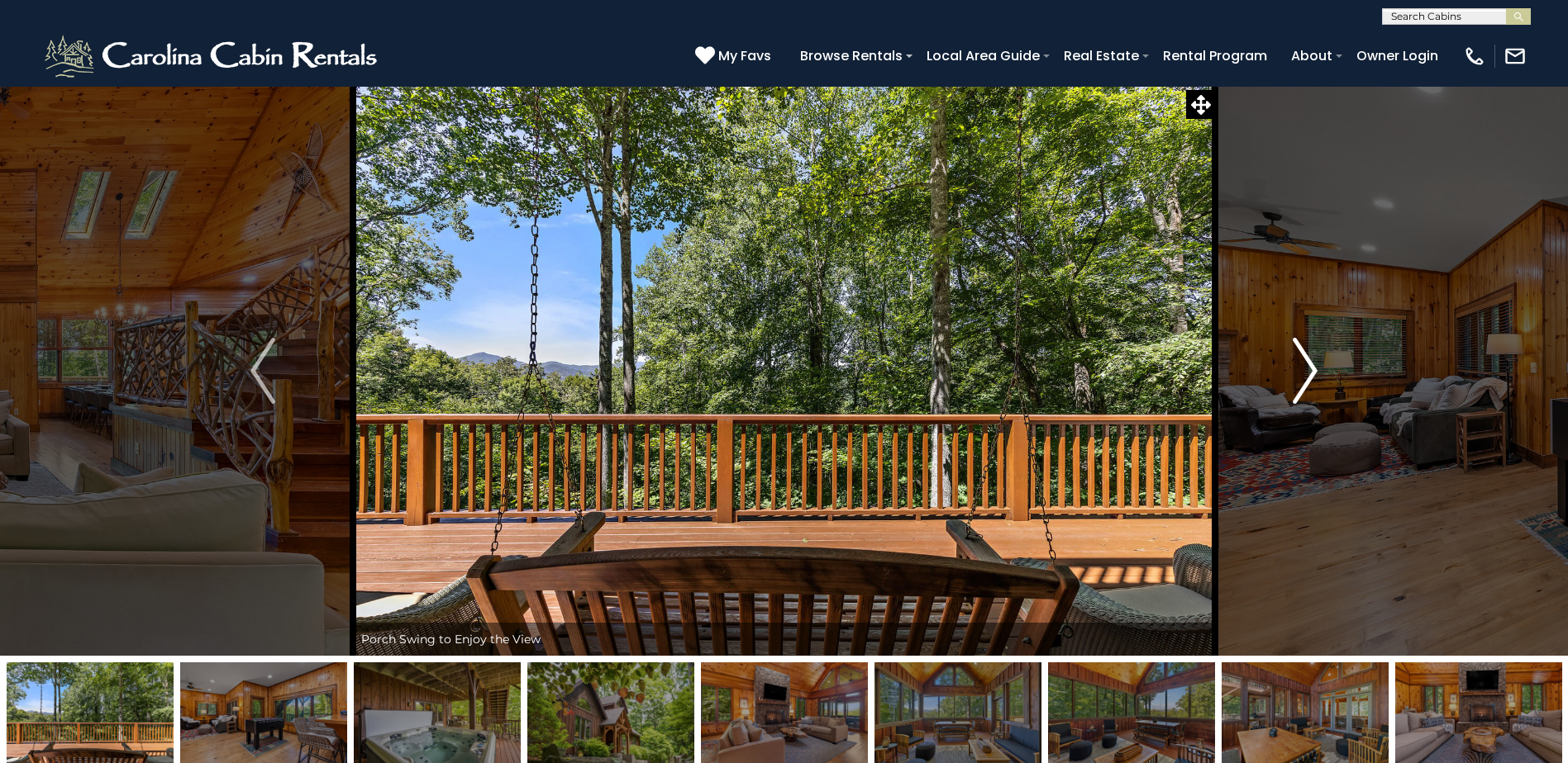
click at [1316, 367] on img "Next" at bounding box center [1304, 370] width 25 height 66
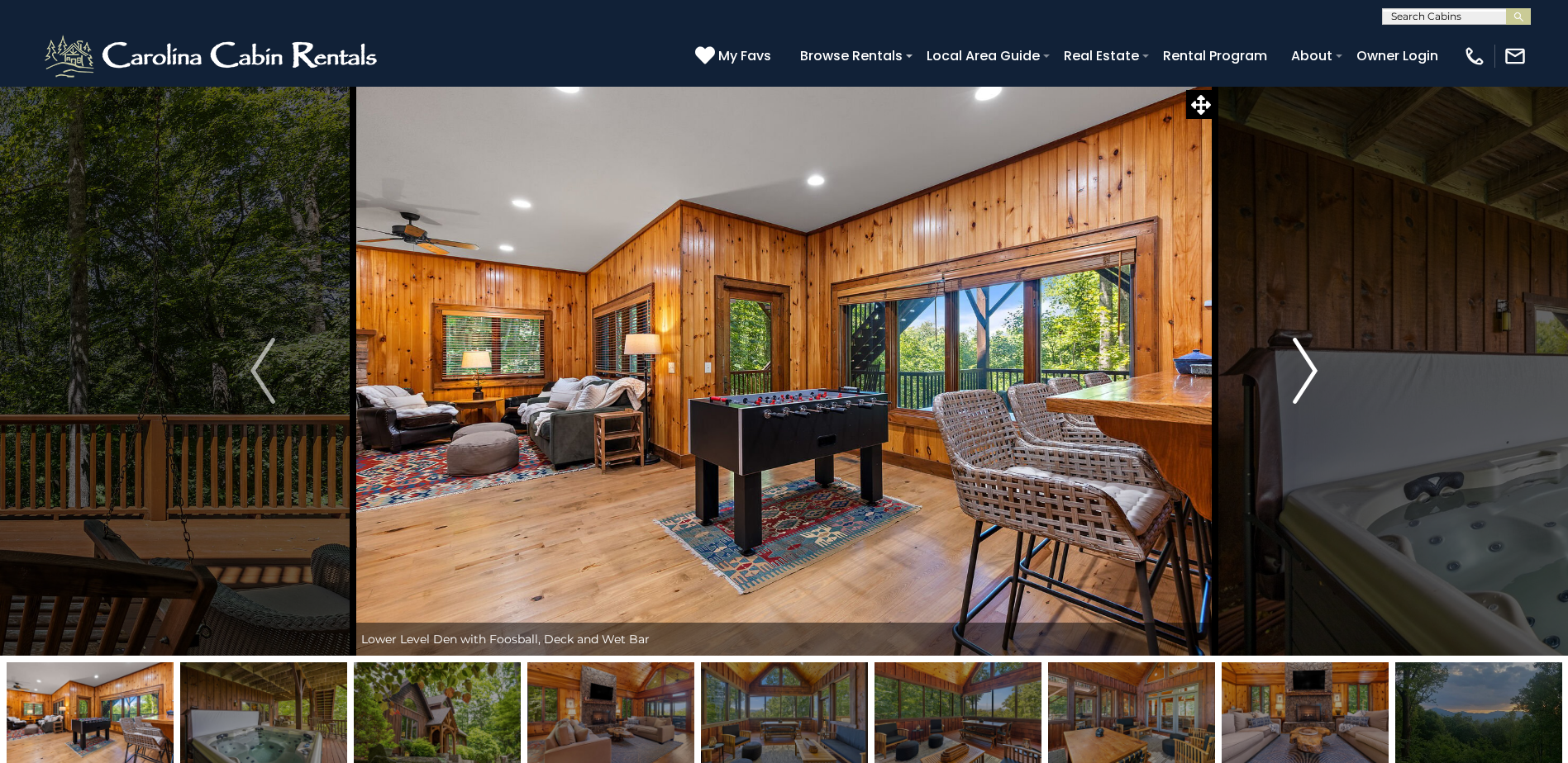
click at [1301, 379] on img "Next" at bounding box center [1304, 370] width 25 height 66
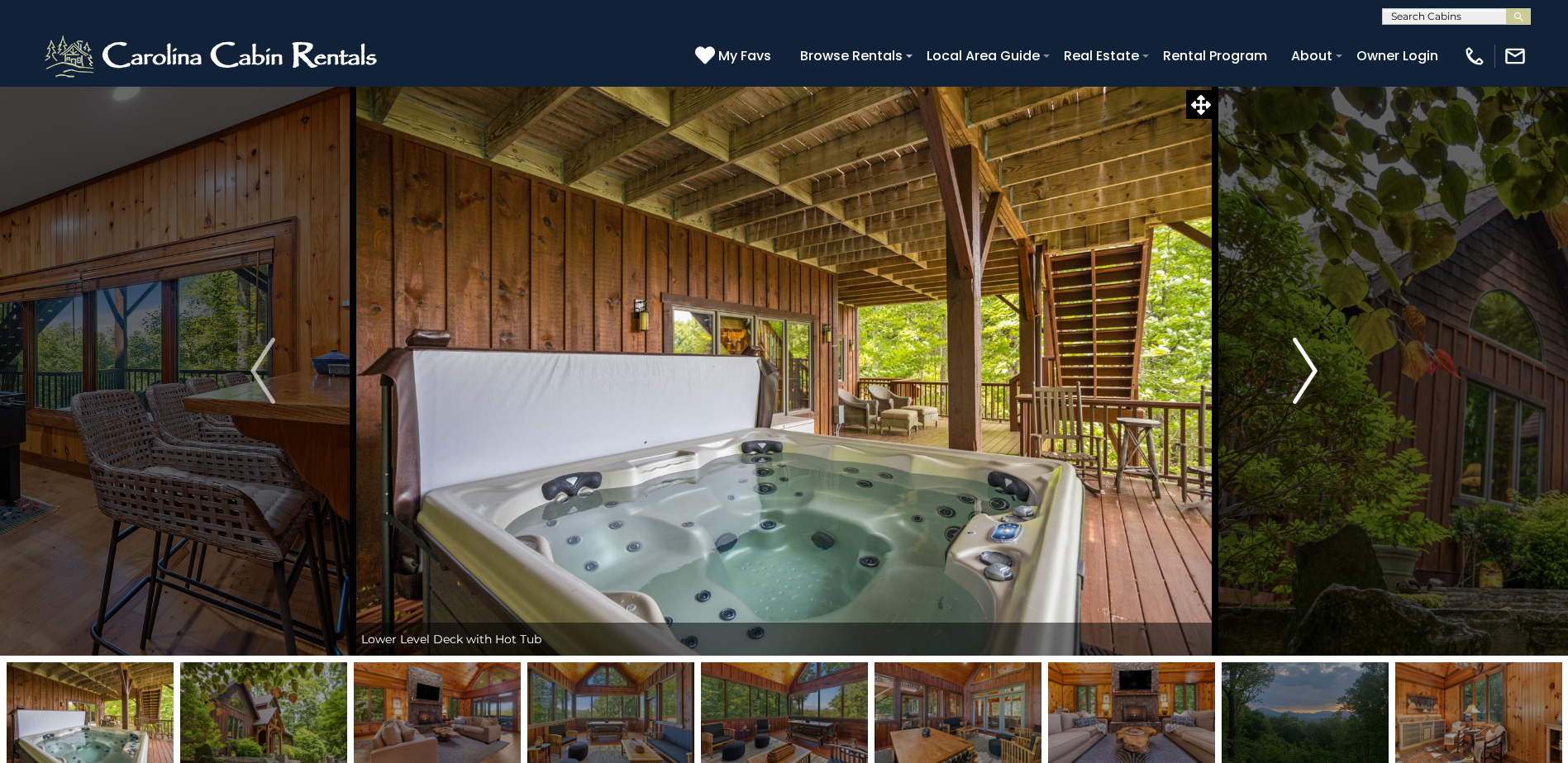
click at [1311, 372] on img "Next" at bounding box center [1304, 370] width 25 height 66
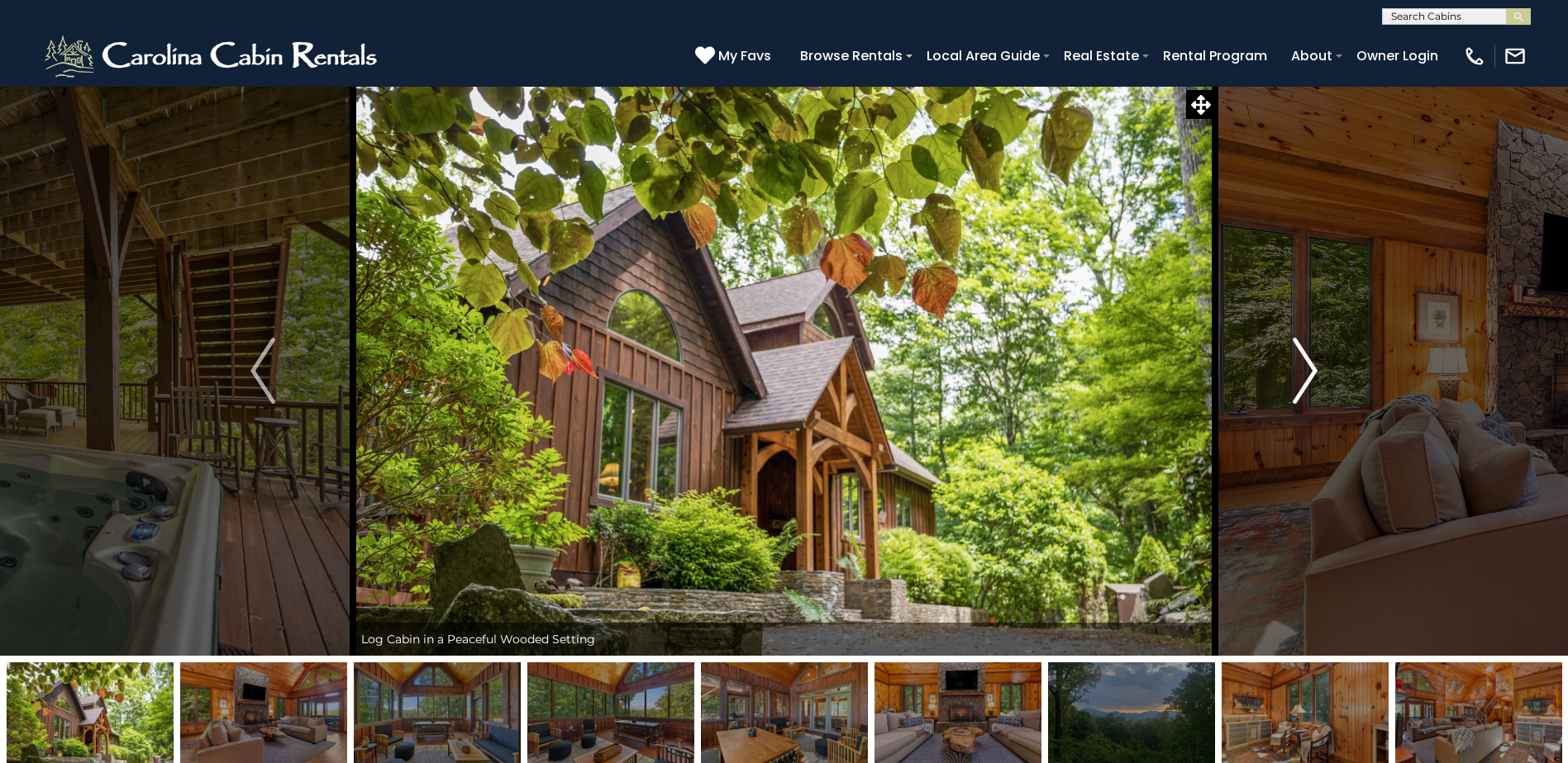
click at [1311, 372] on img "Next" at bounding box center [1304, 370] width 25 height 66
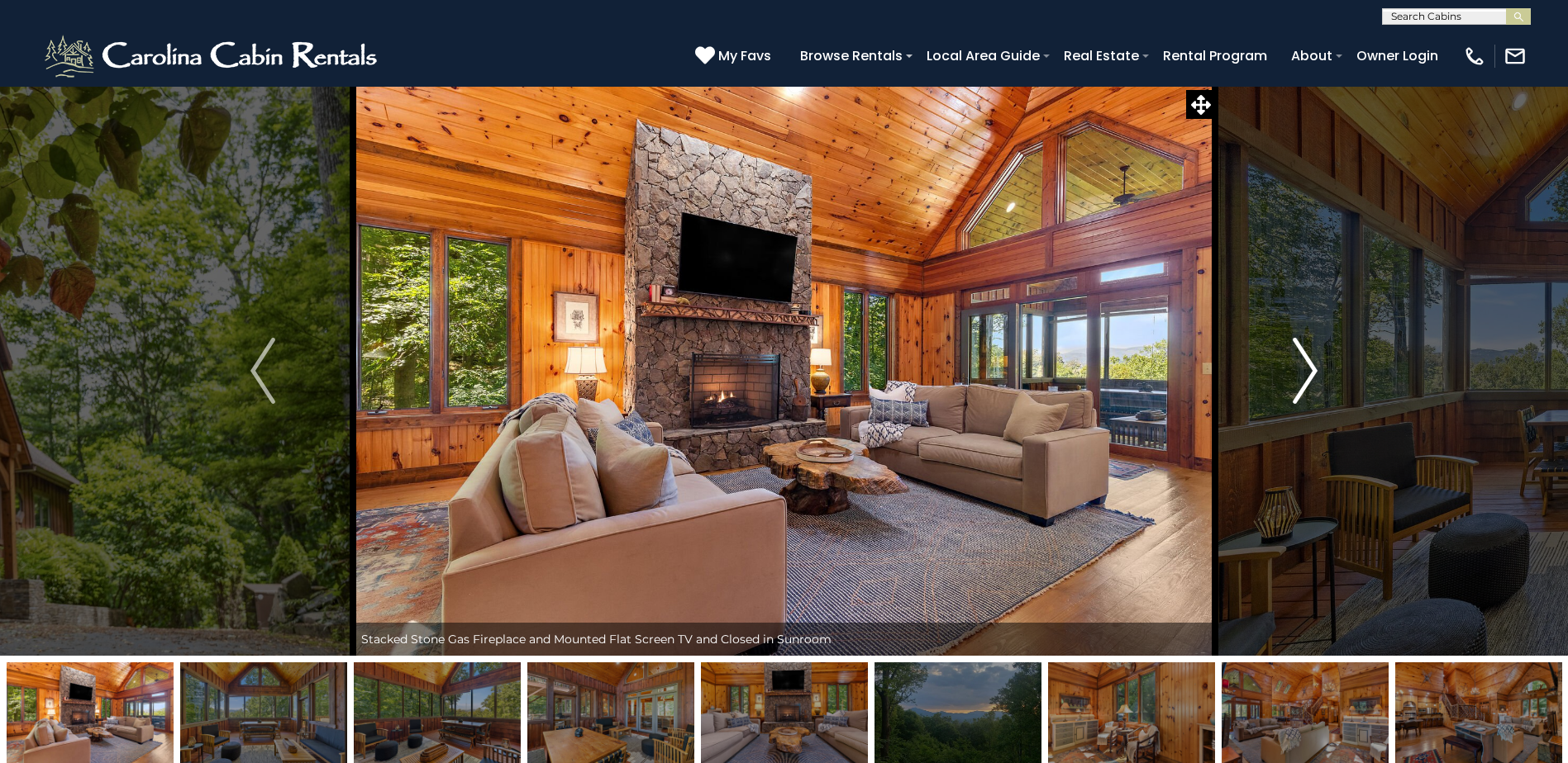
click at [1310, 372] on img "Next" at bounding box center [1304, 370] width 25 height 66
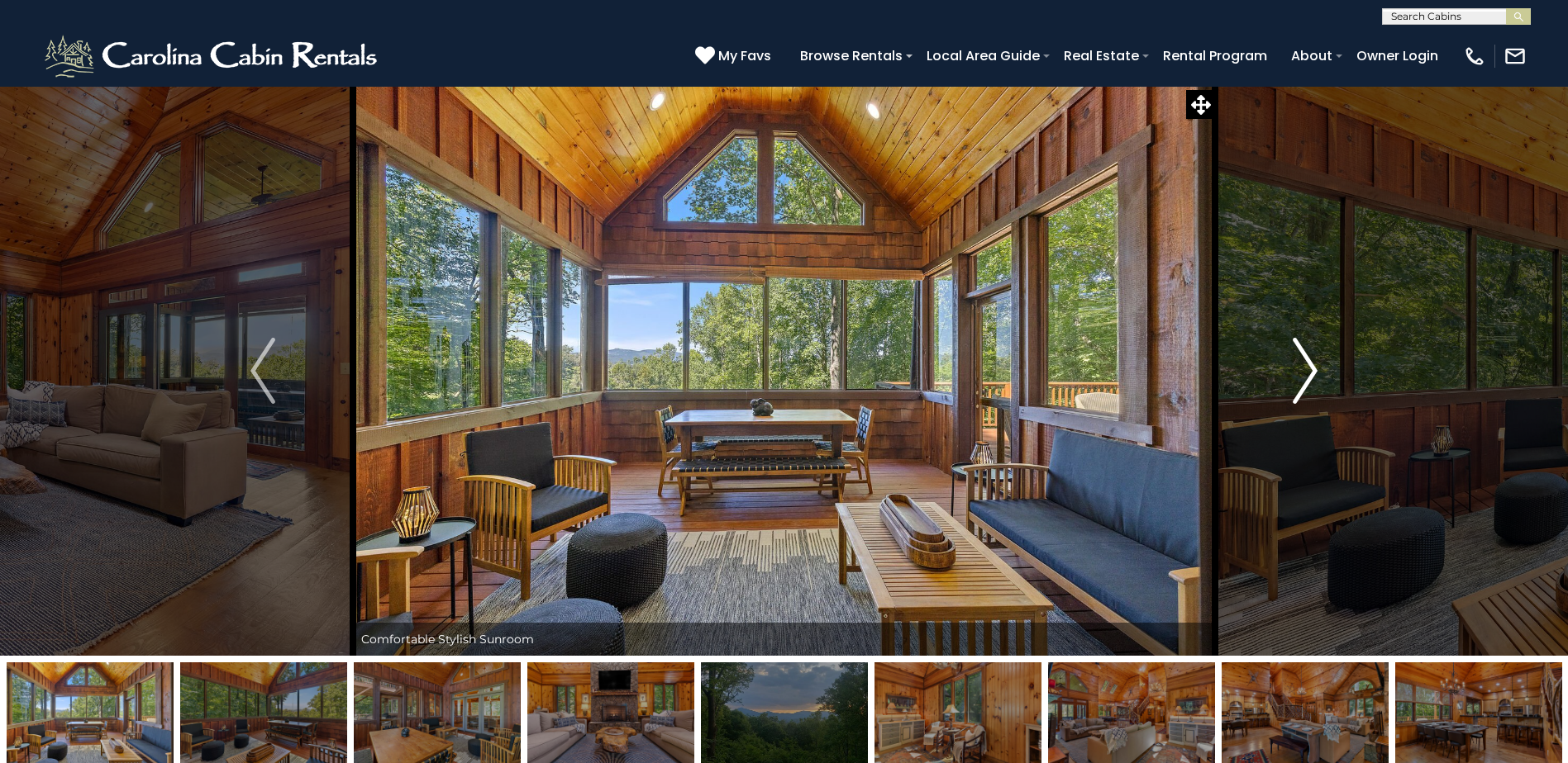
click at [1310, 372] on img "Next" at bounding box center [1304, 370] width 25 height 66
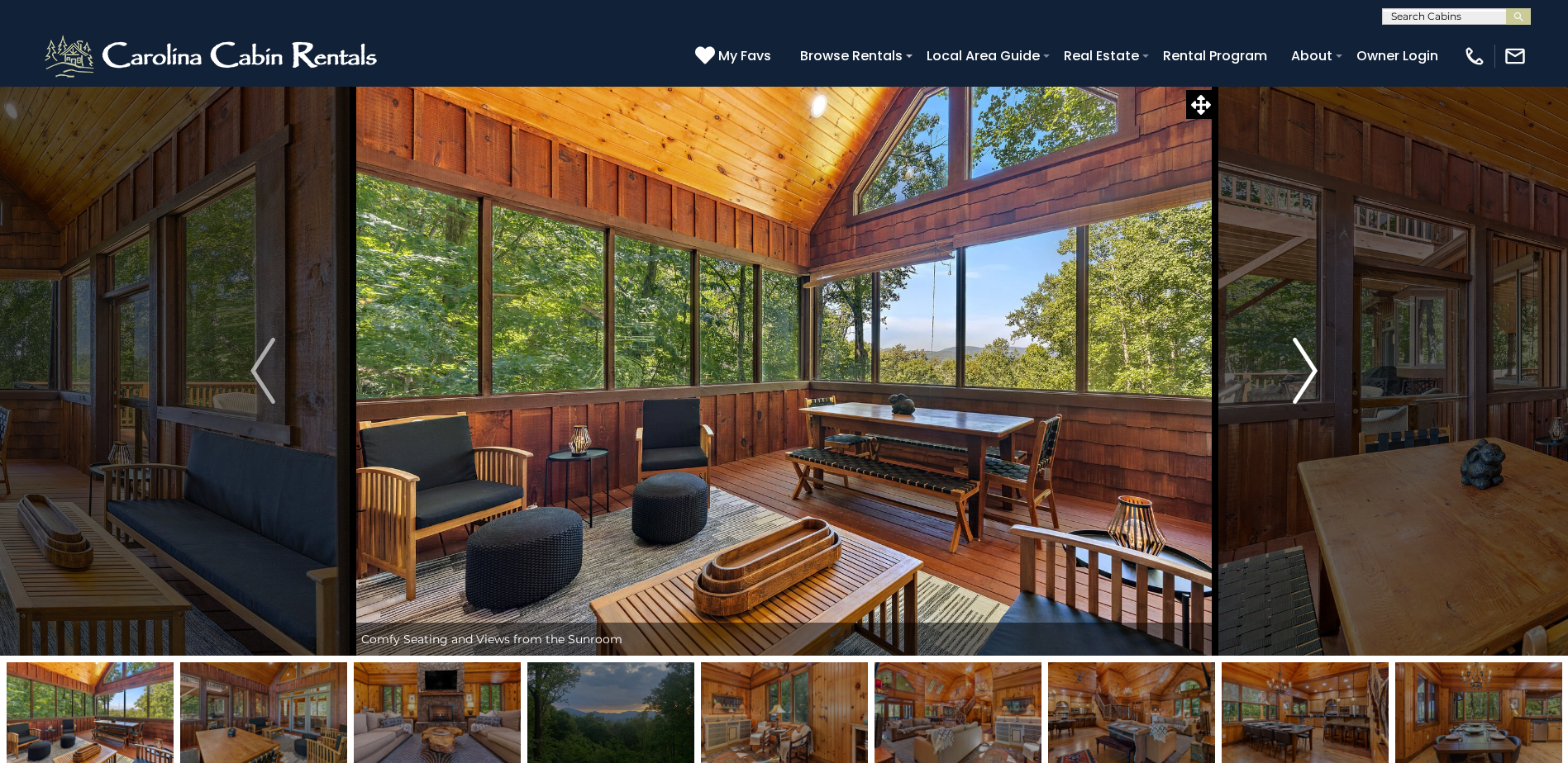
click at [1310, 372] on img "Next" at bounding box center [1304, 370] width 25 height 66
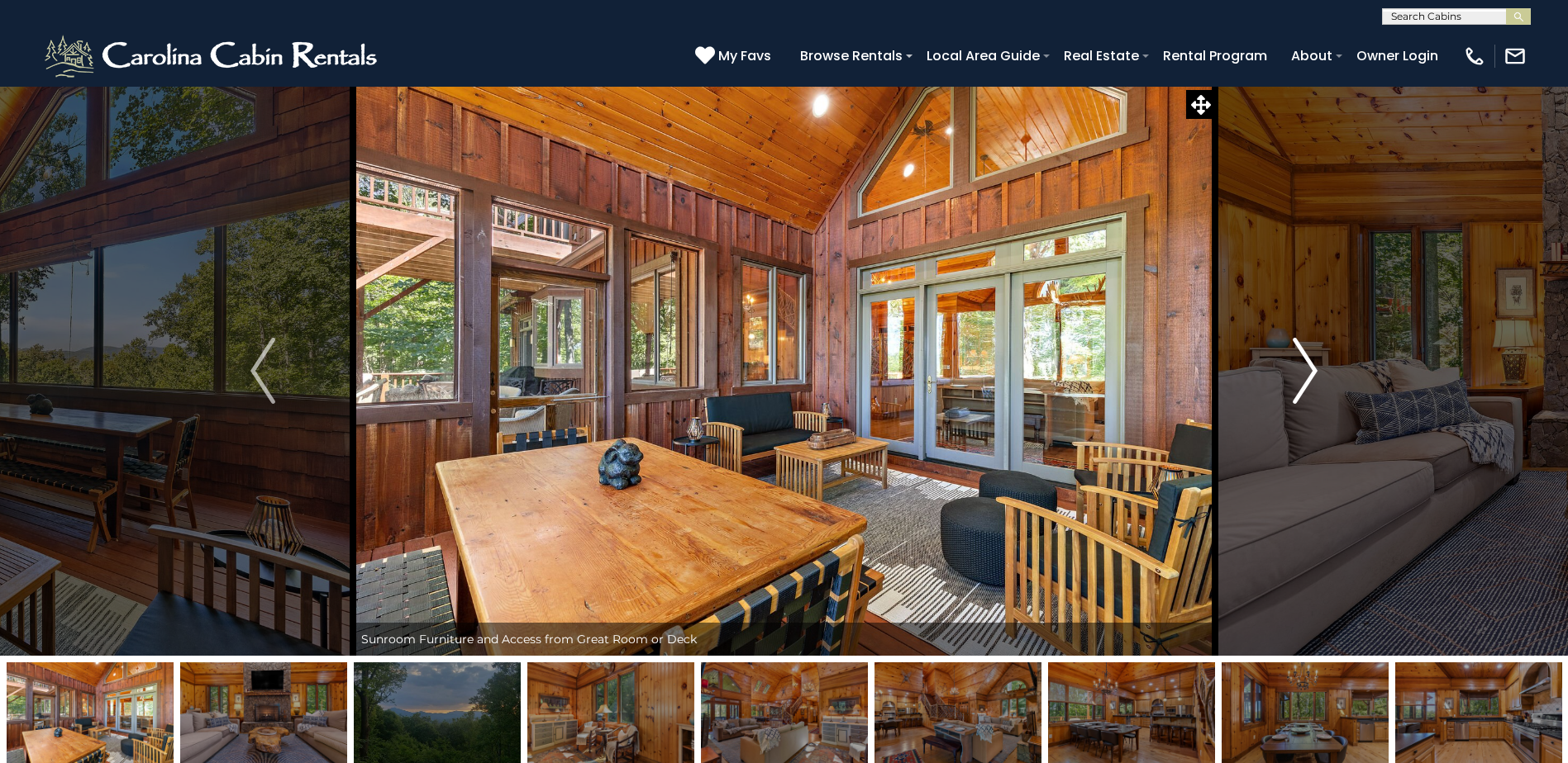
click at [1310, 372] on img "Next" at bounding box center [1304, 370] width 25 height 66
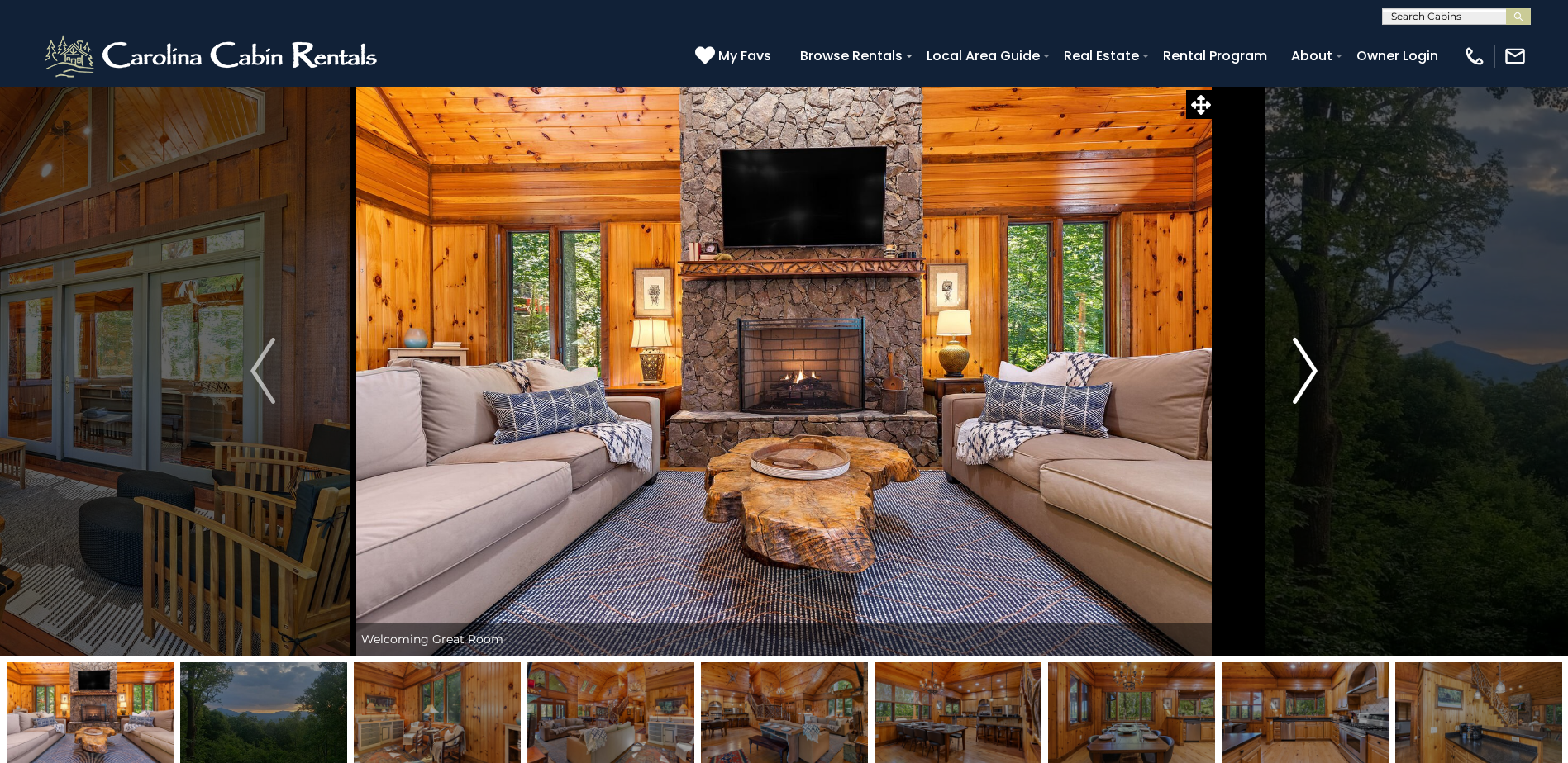
click at [1311, 370] on img "Next" at bounding box center [1304, 370] width 25 height 66
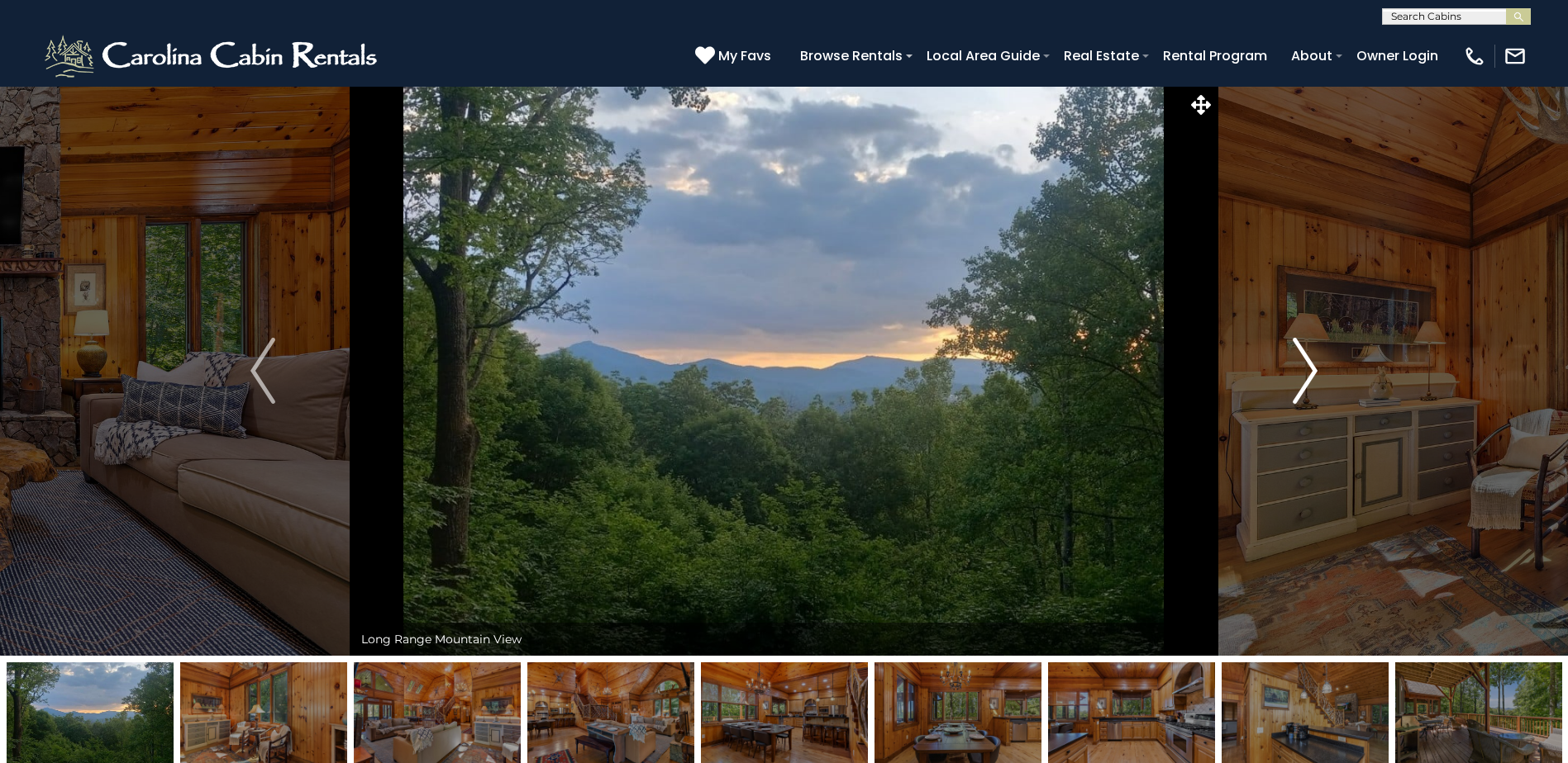
click at [1308, 378] on img "Next" at bounding box center [1304, 370] width 25 height 66
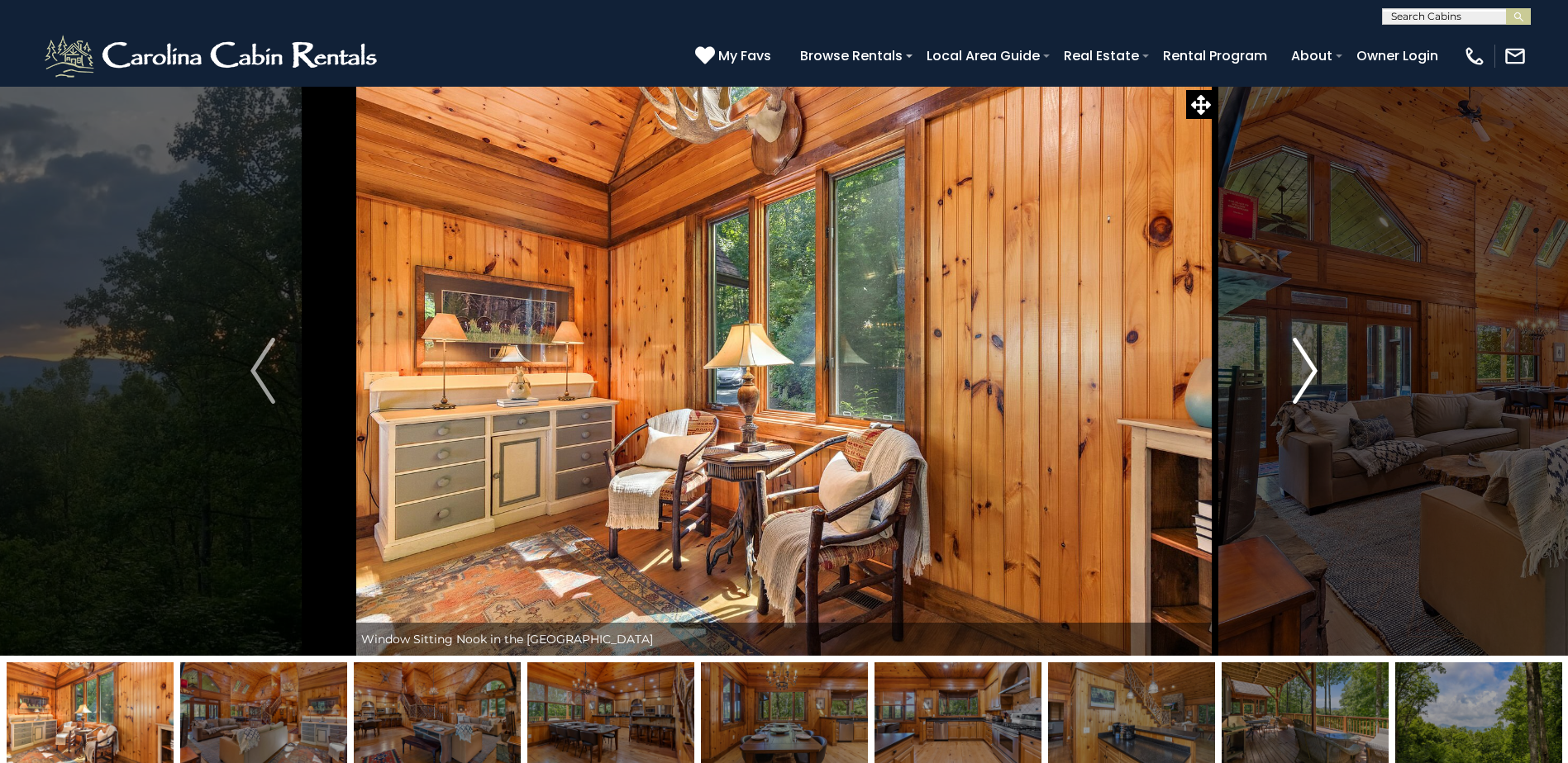
click at [1309, 378] on img "Next" at bounding box center [1304, 370] width 25 height 66
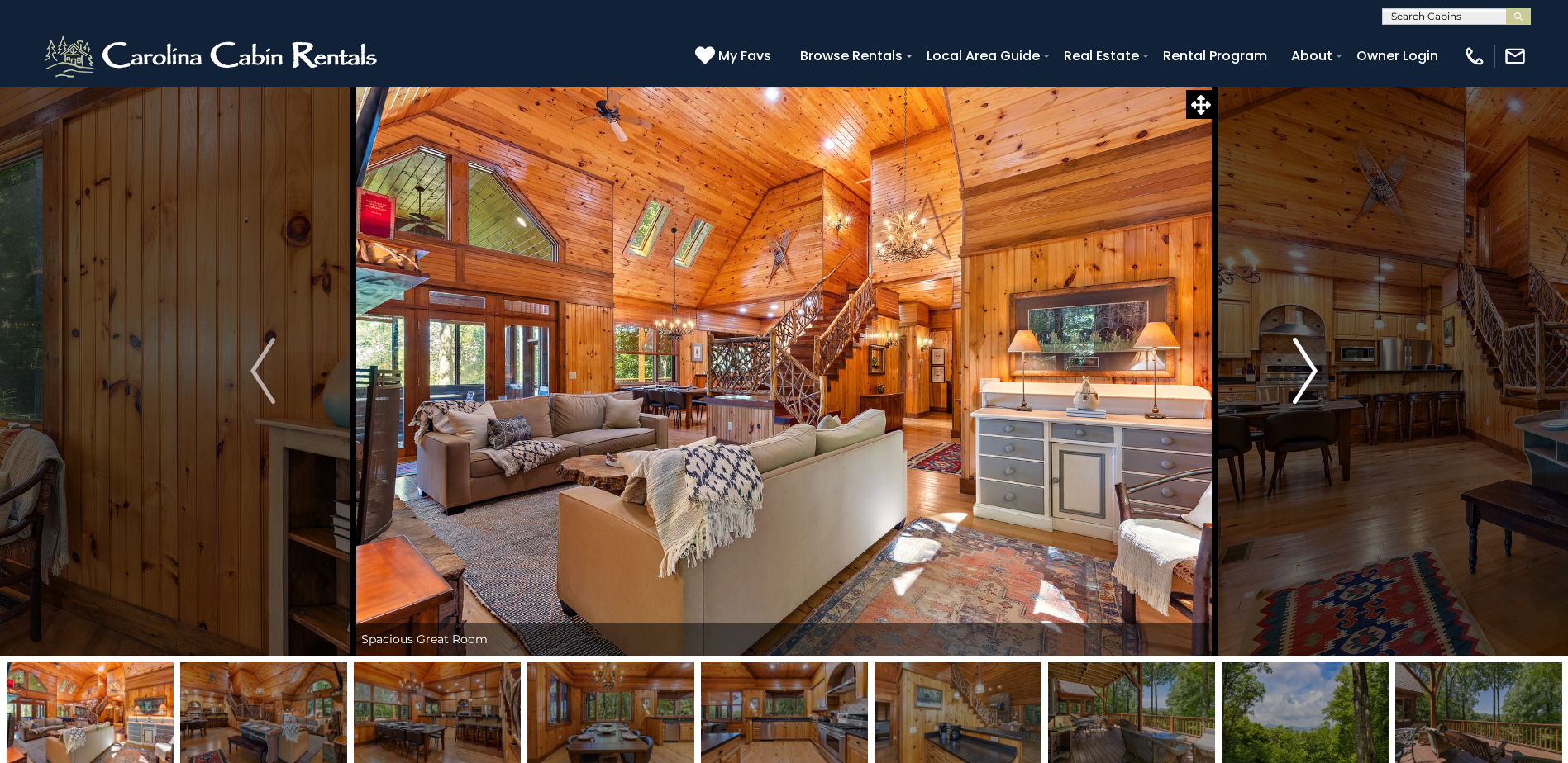
click at [1309, 378] on img "Next" at bounding box center [1304, 370] width 25 height 66
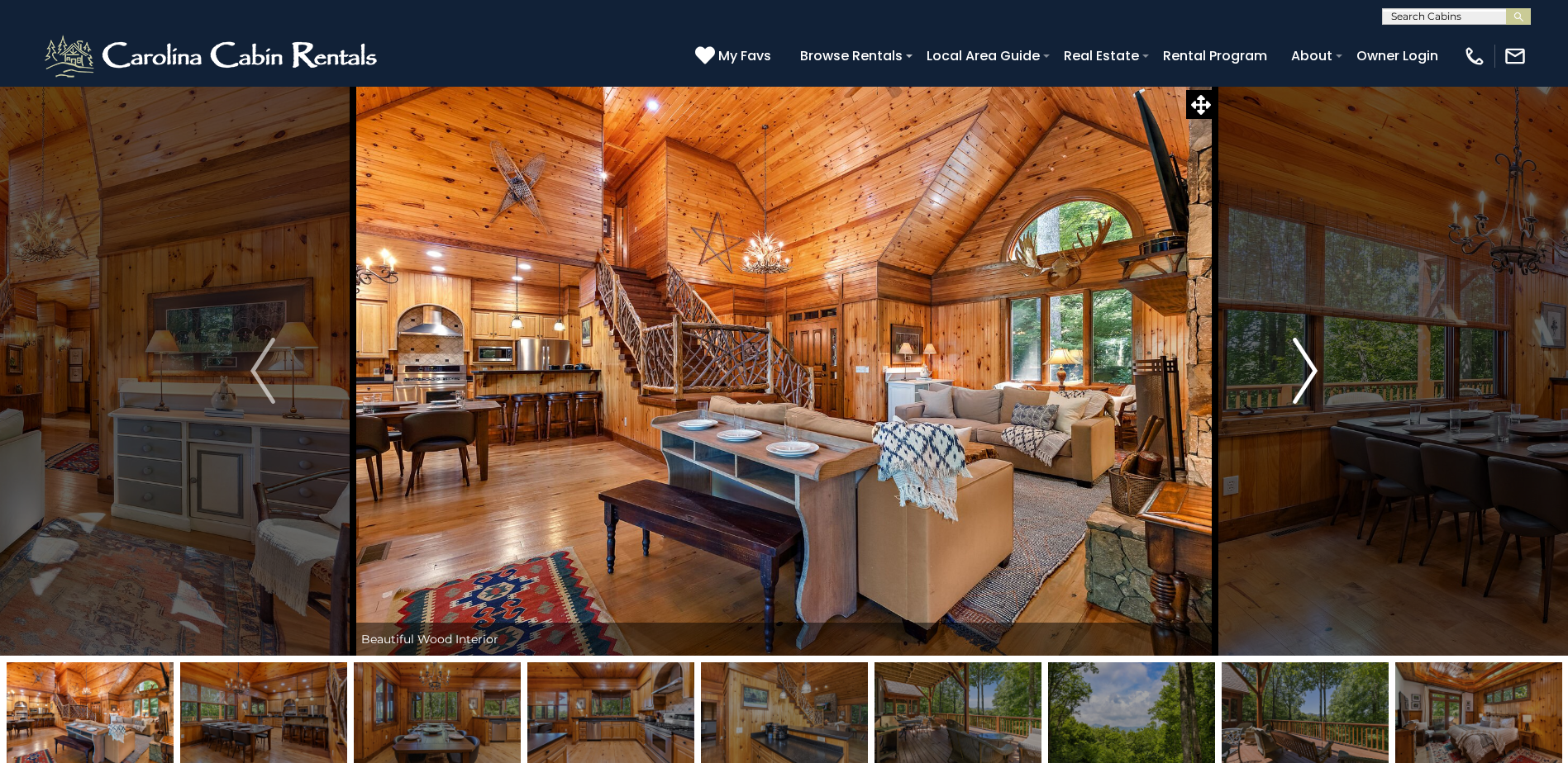
click at [1309, 378] on img "Next" at bounding box center [1304, 370] width 25 height 66
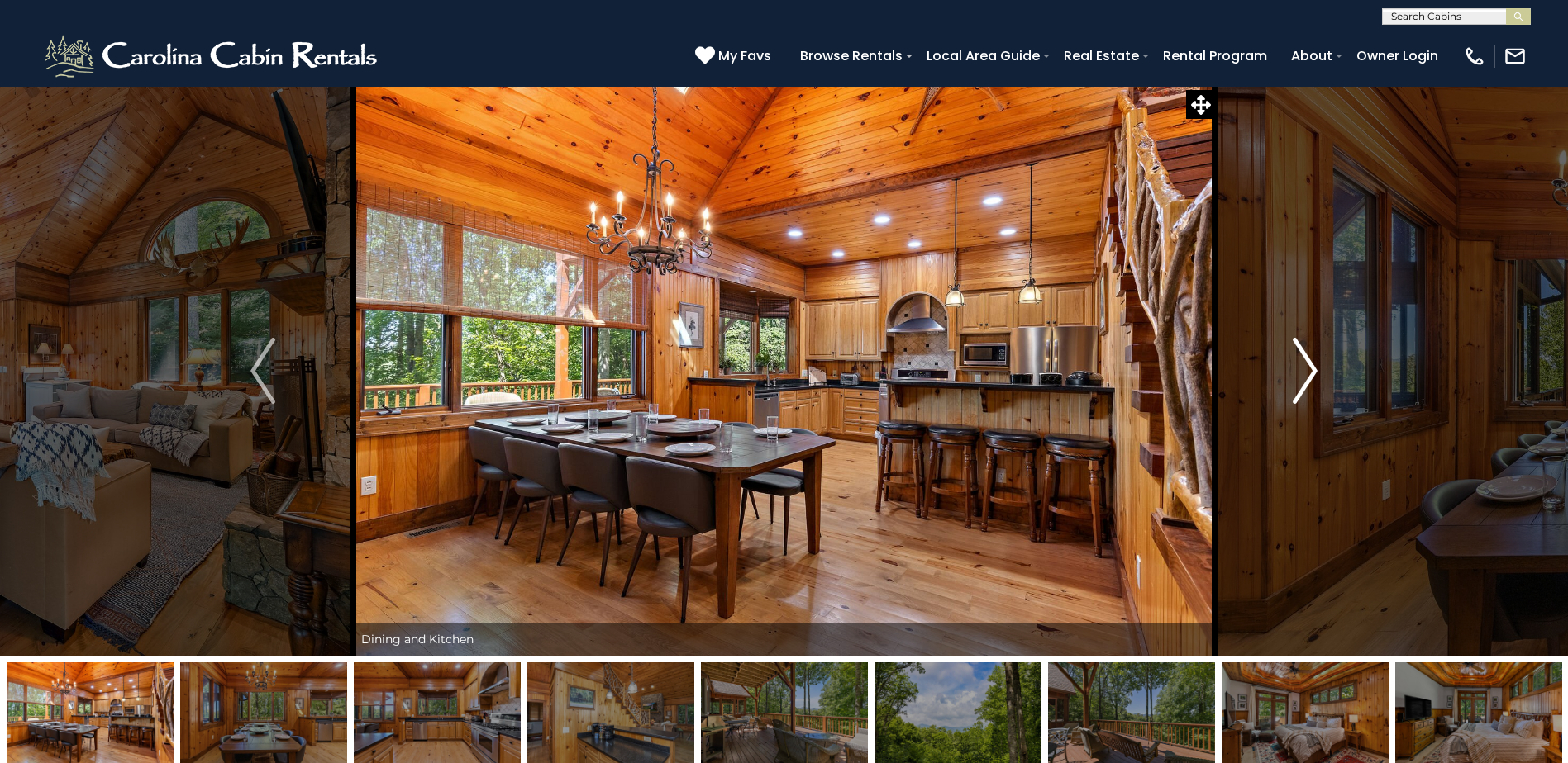
click at [1309, 378] on img "Next" at bounding box center [1304, 370] width 25 height 66
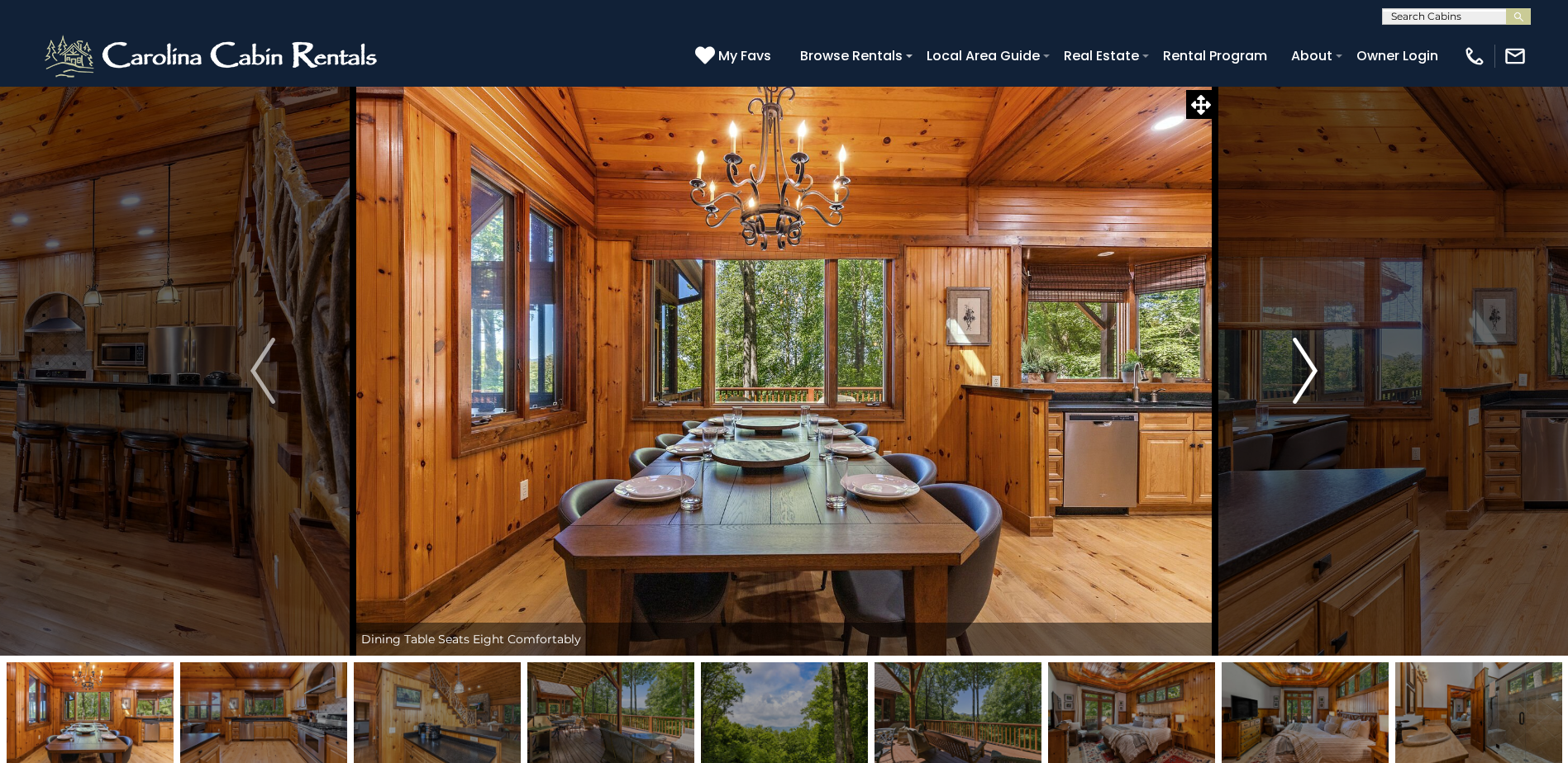
click at [1309, 378] on img "Next" at bounding box center [1304, 370] width 25 height 66
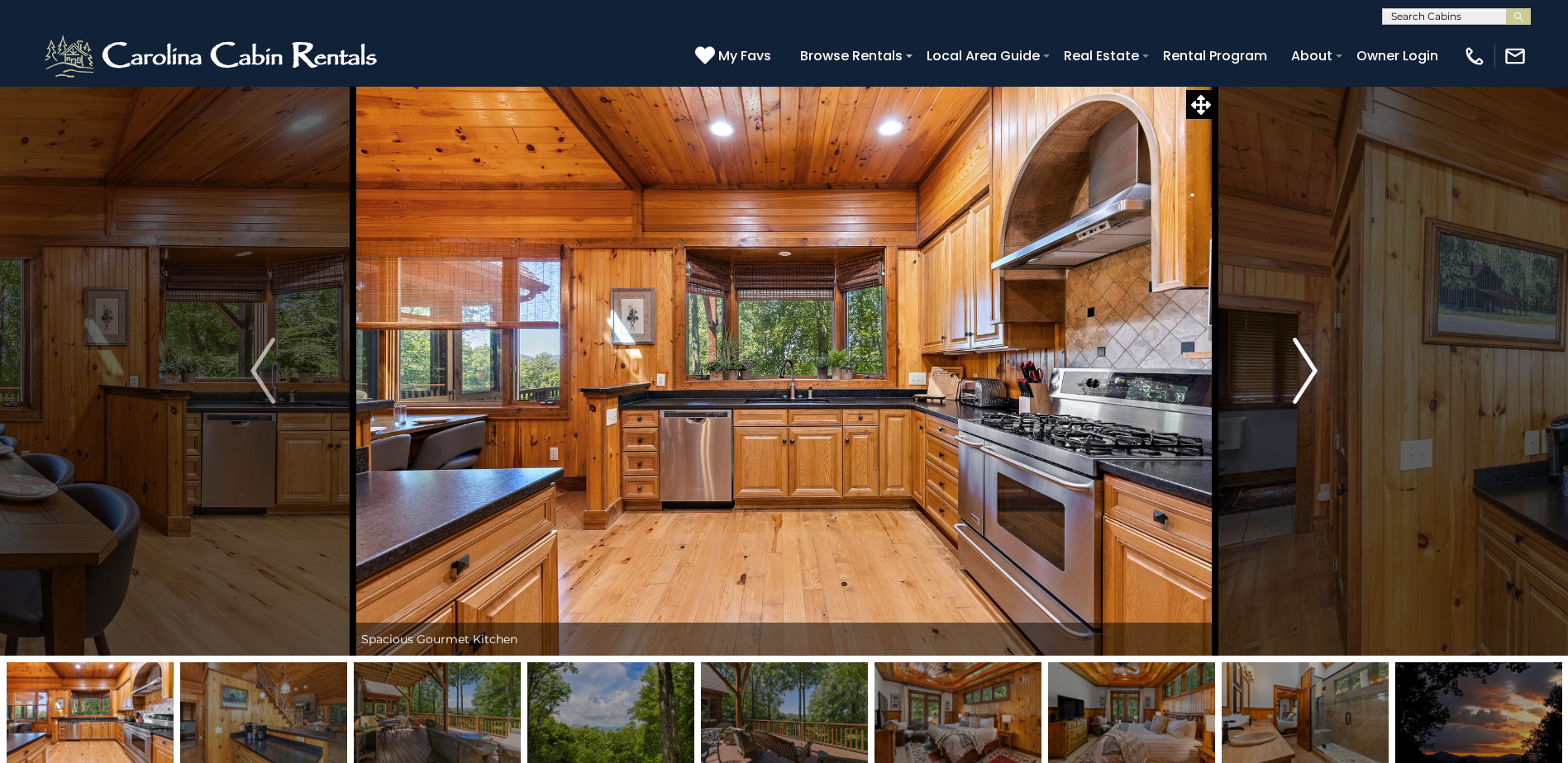
click at [1309, 378] on img "Next" at bounding box center [1304, 370] width 25 height 66
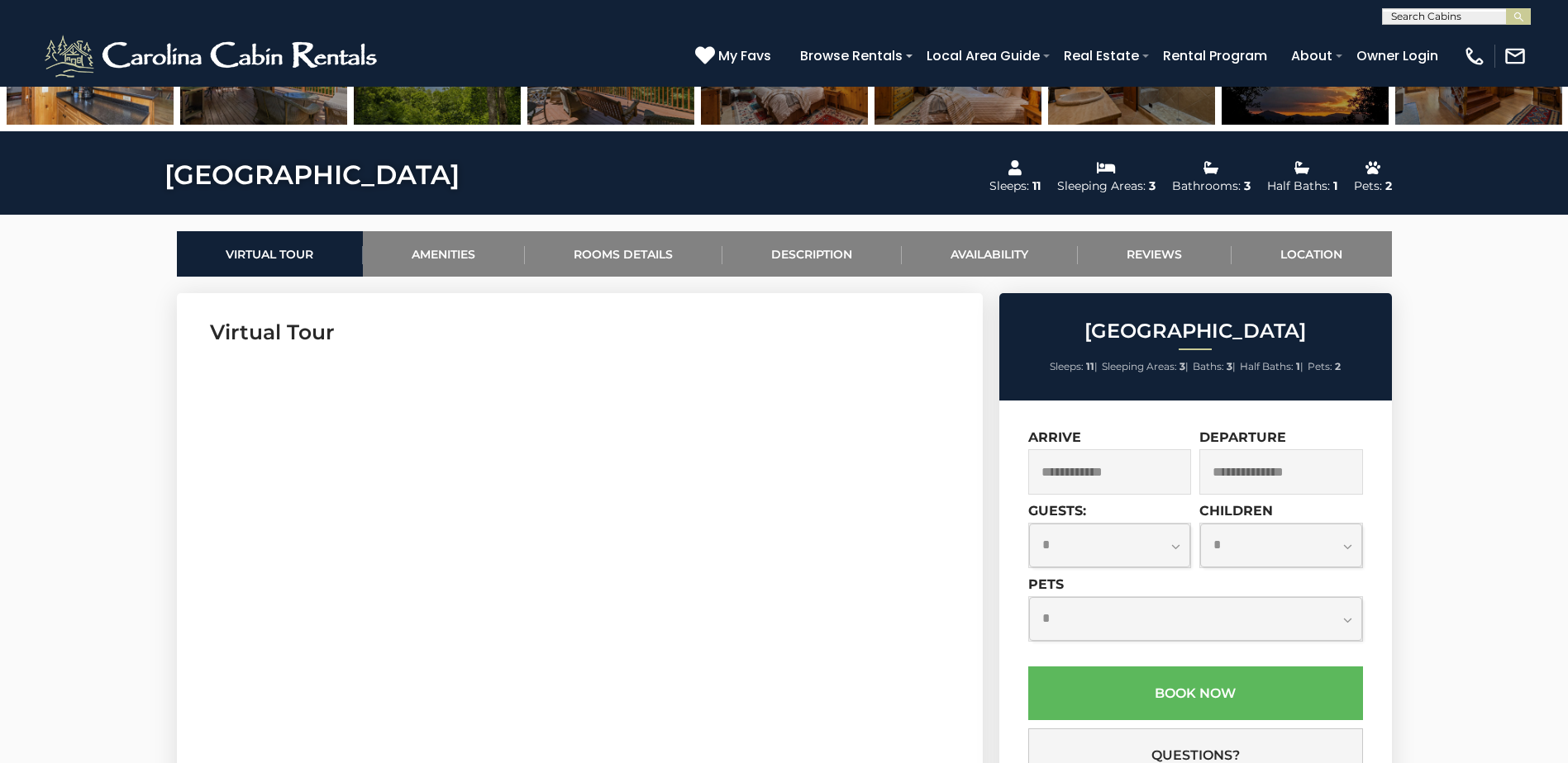
scroll to position [661, 0]
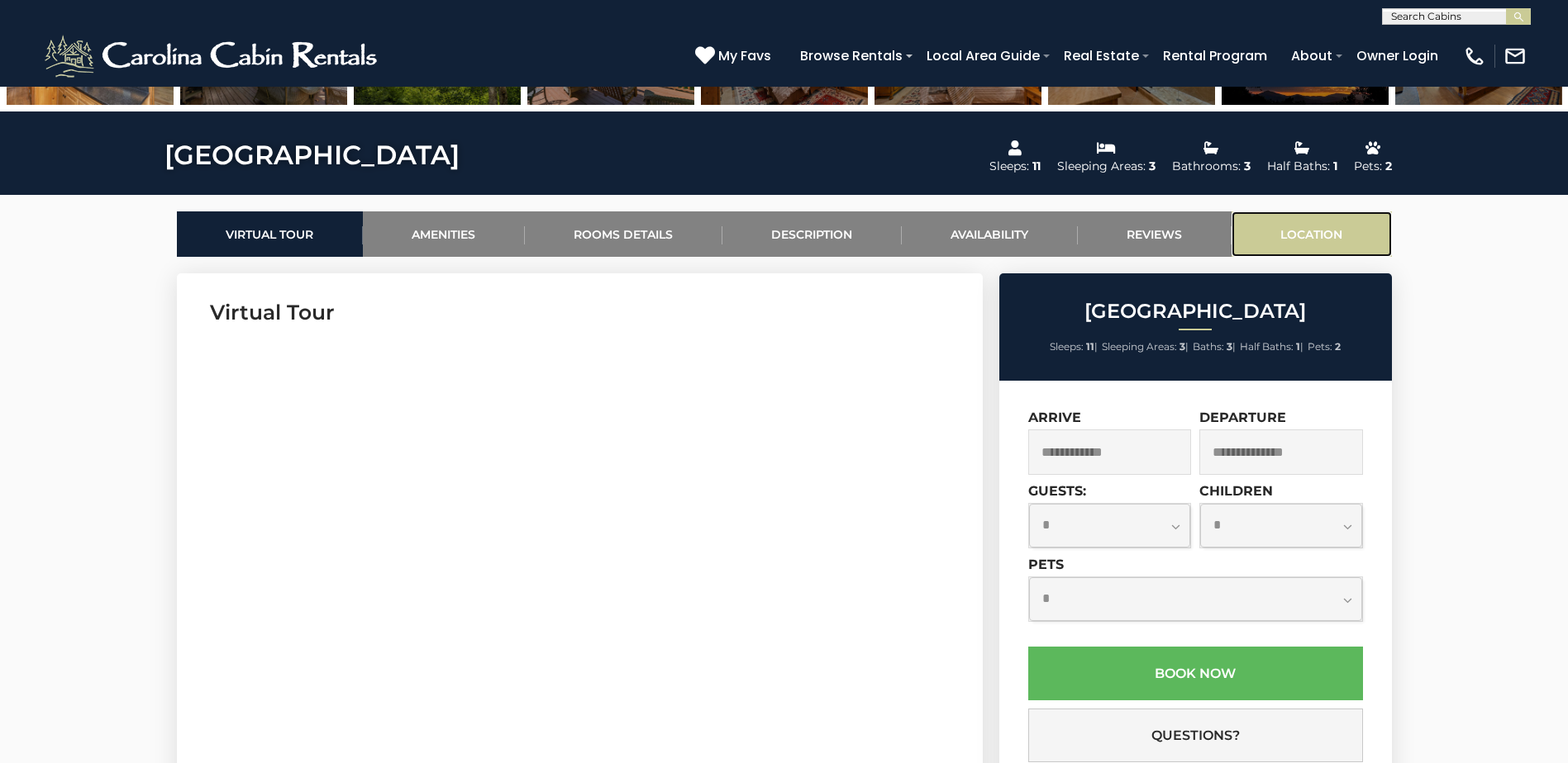
click at [1319, 228] on link "Location" at bounding box center [1311, 234] width 161 height 45
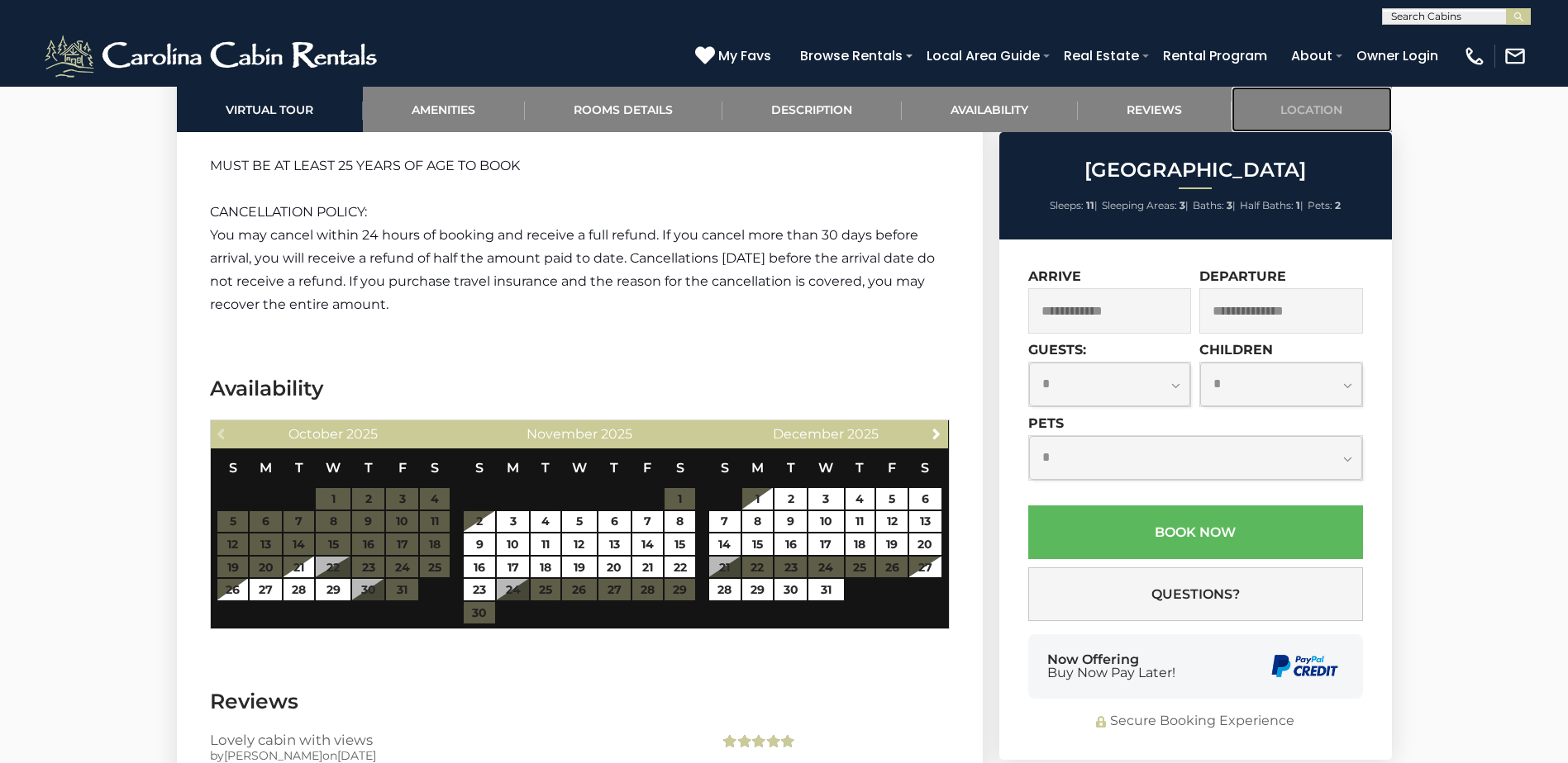
scroll to position [3322, 0]
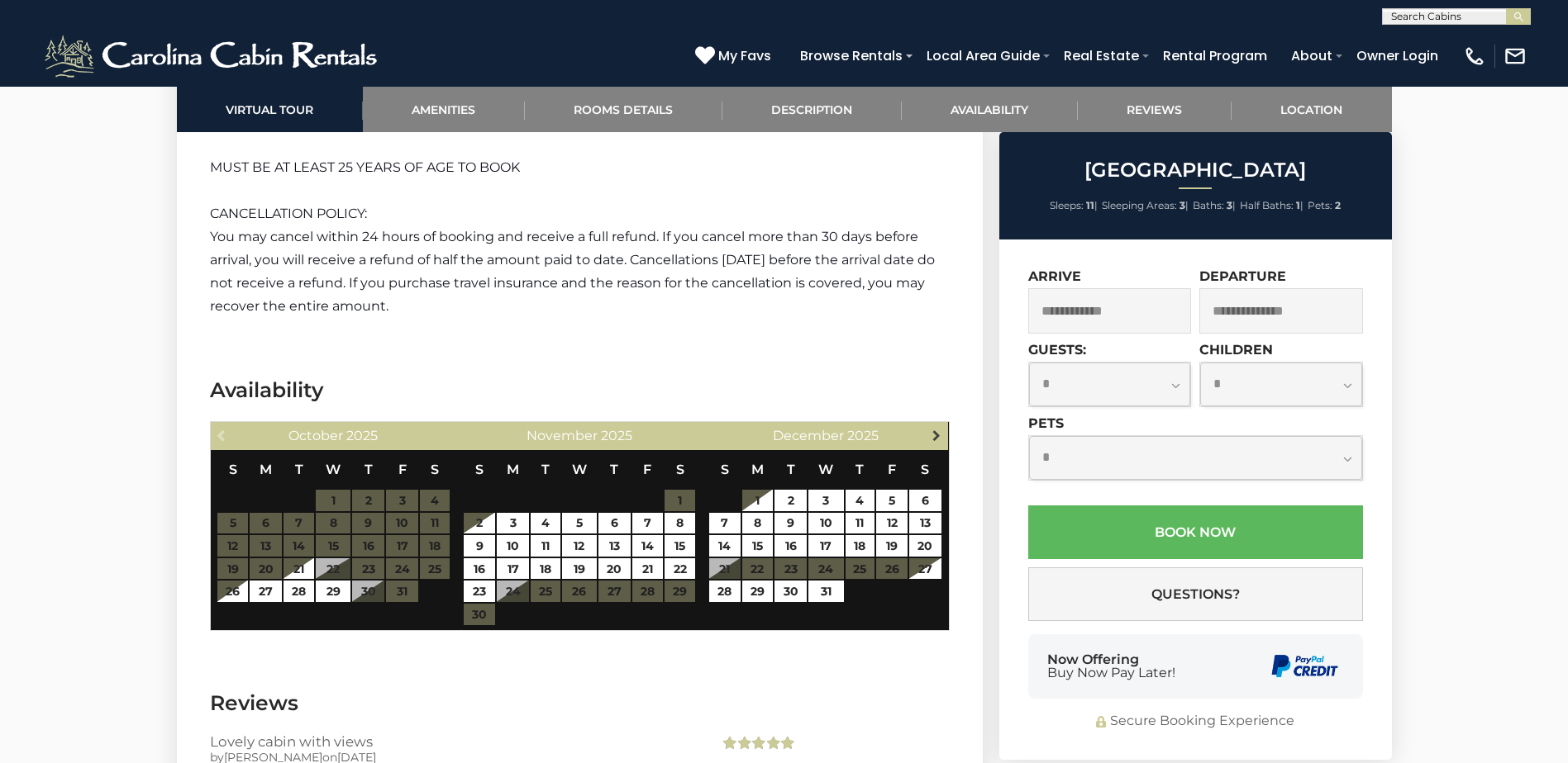
click at [934, 428] on span "Next" at bounding box center [936, 434] width 13 height 13
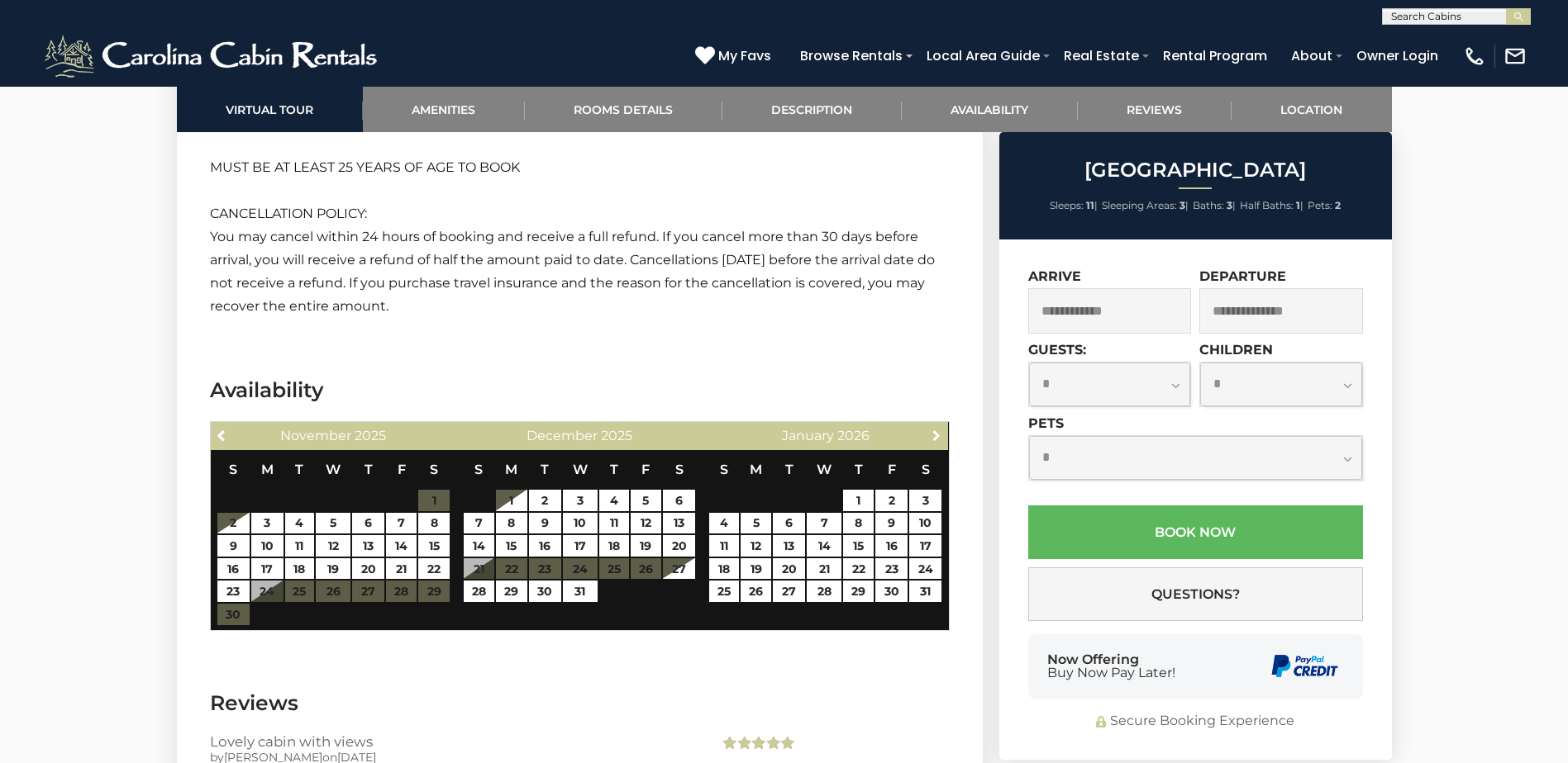
click at [934, 428] on span "Next" at bounding box center [936, 434] width 13 height 13
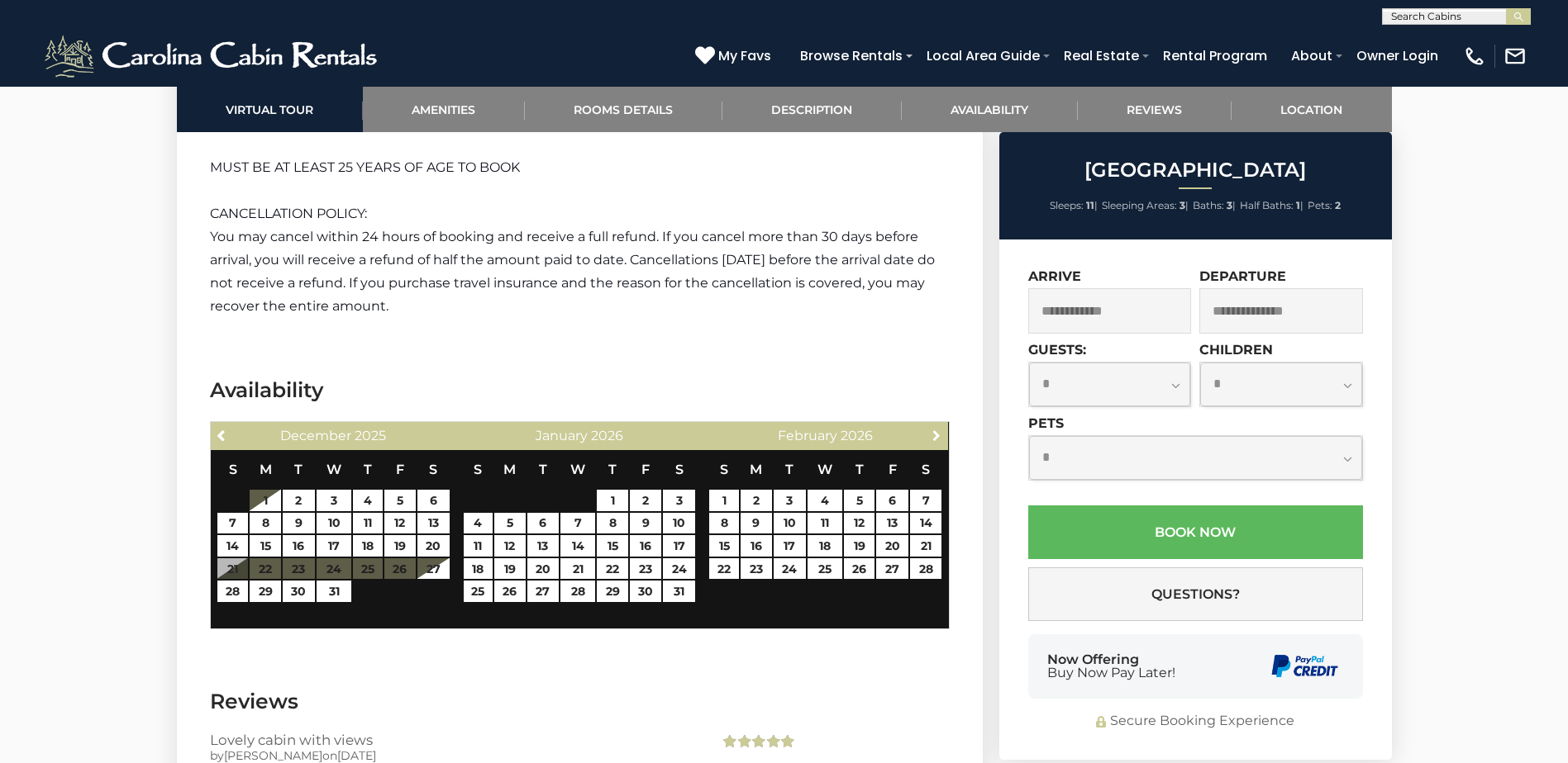
click at [934, 428] on span "Next" at bounding box center [936, 434] width 13 height 13
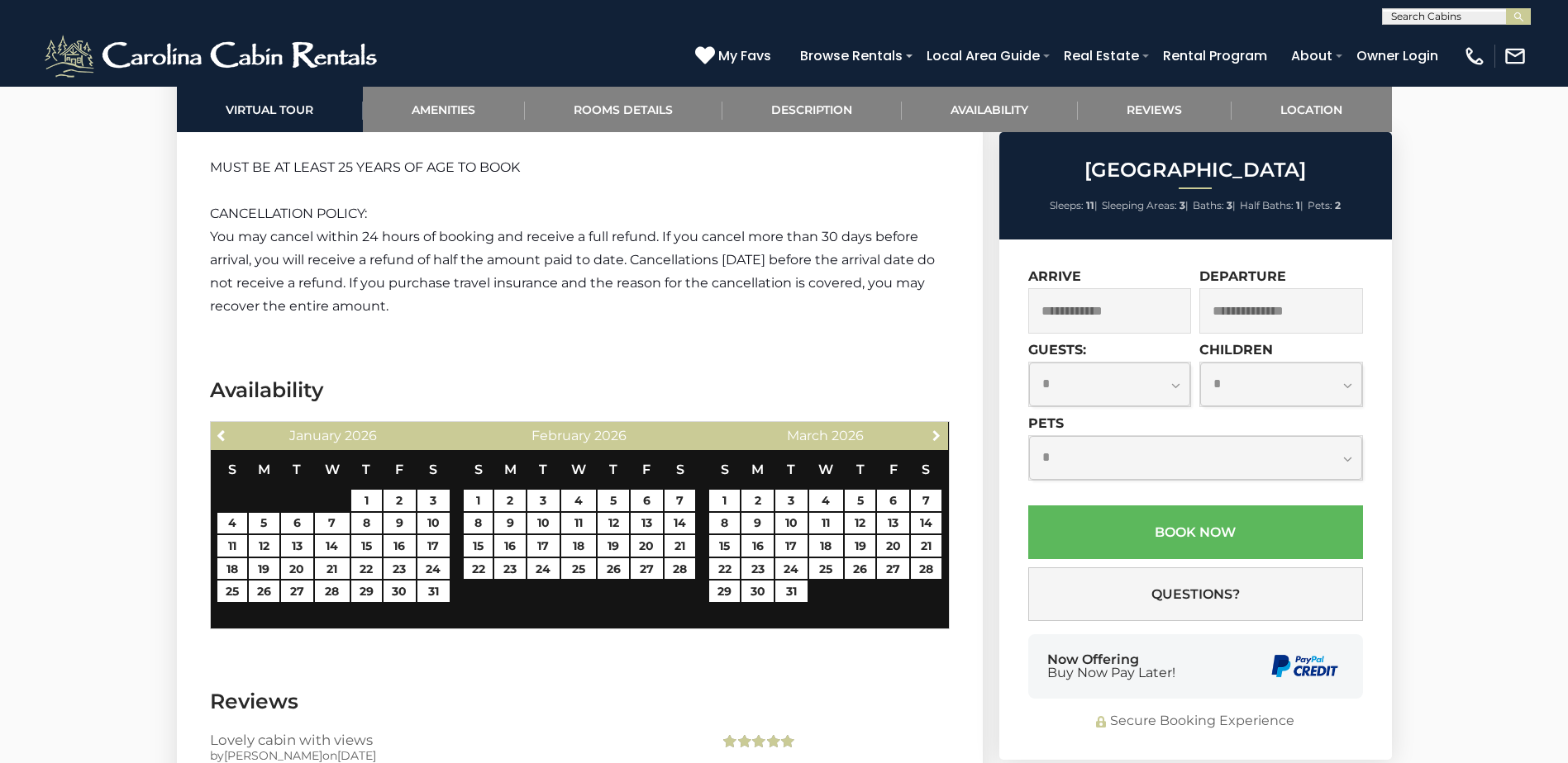
click at [934, 428] on span "Next" at bounding box center [936, 434] width 13 height 13
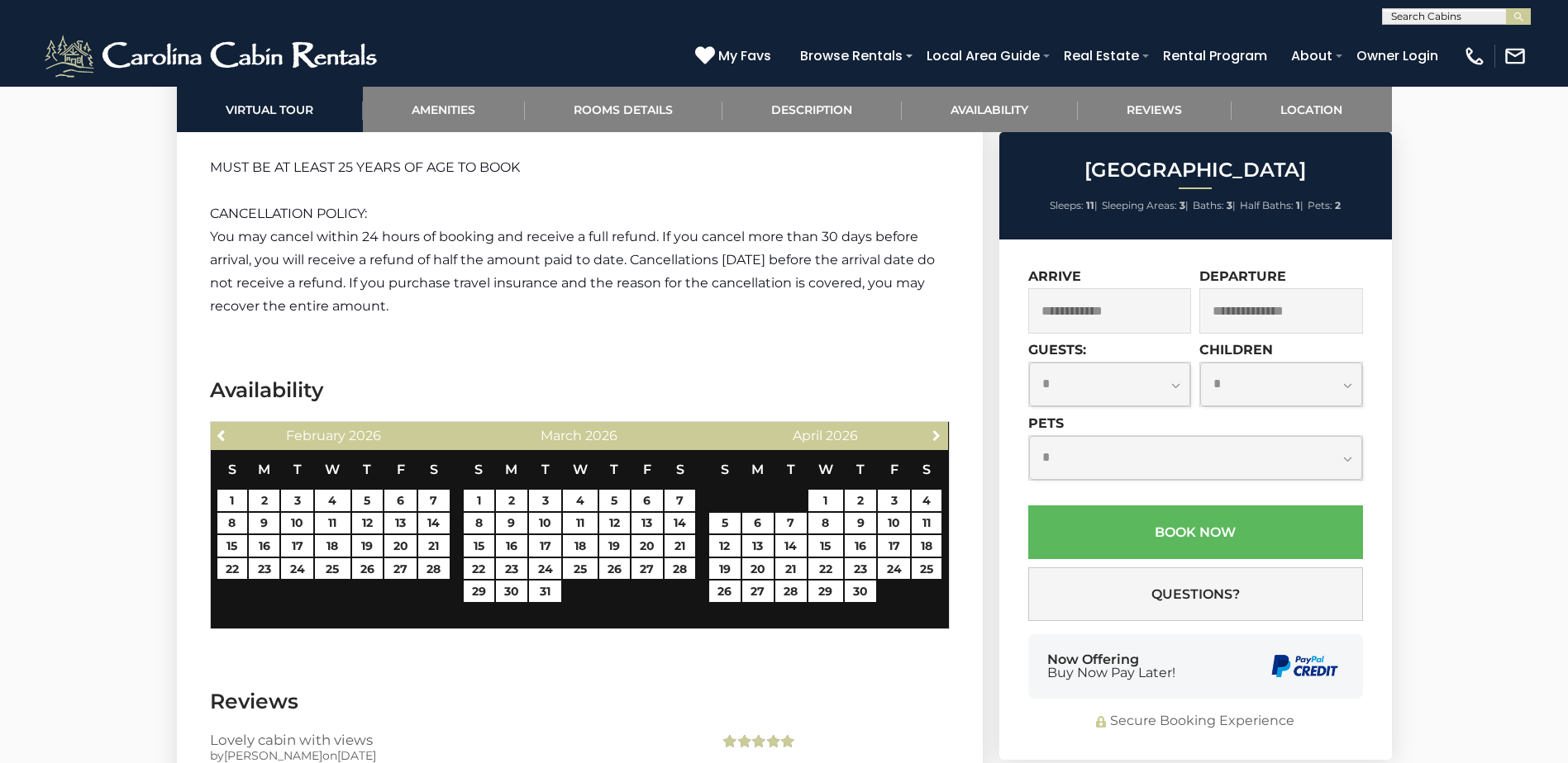
click at [932, 428] on span "Next" at bounding box center [936, 434] width 13 height 13
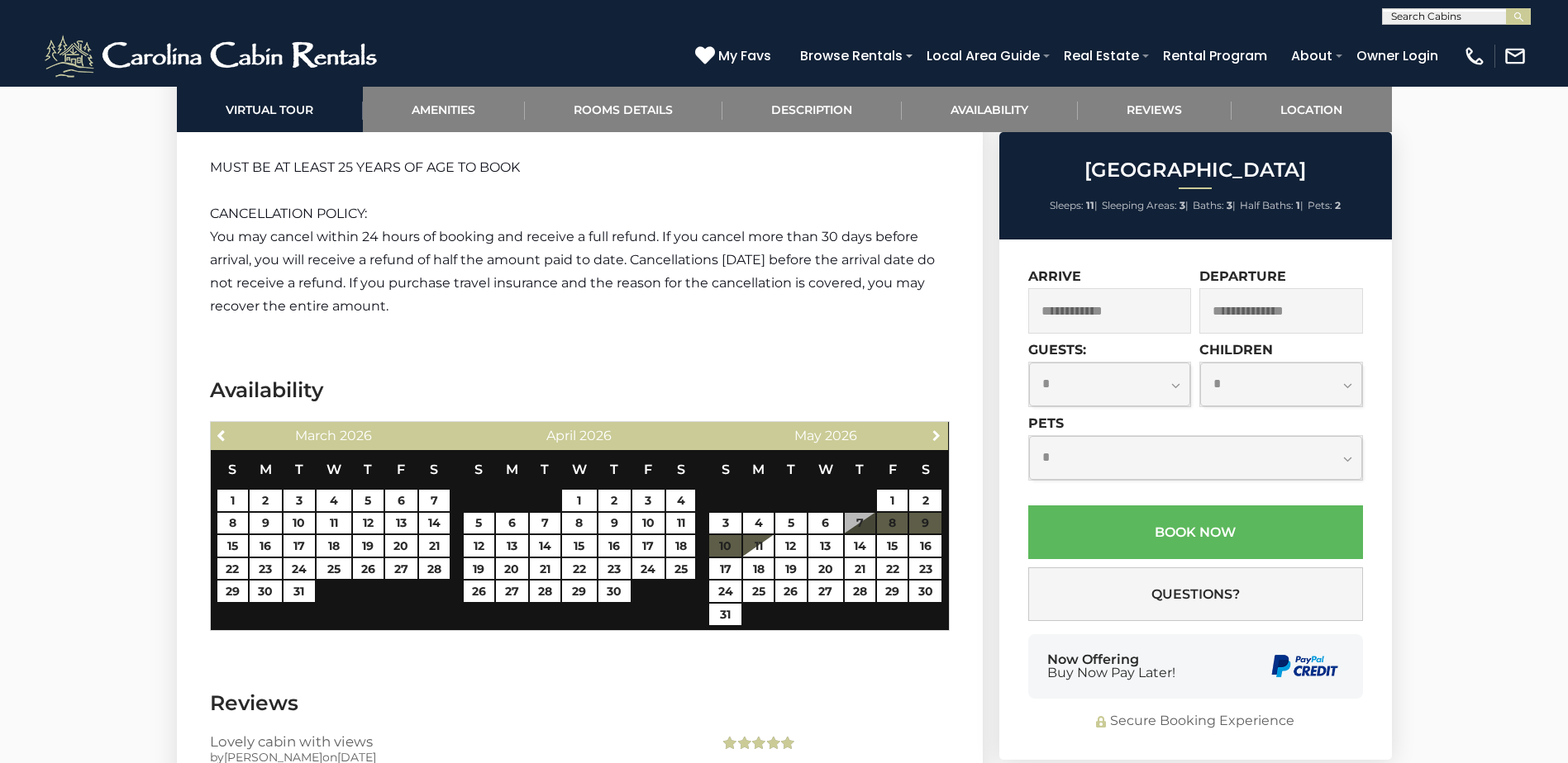
click at [932, 428] on span "Next" at bounding box center [936, 434] width 13 height 13
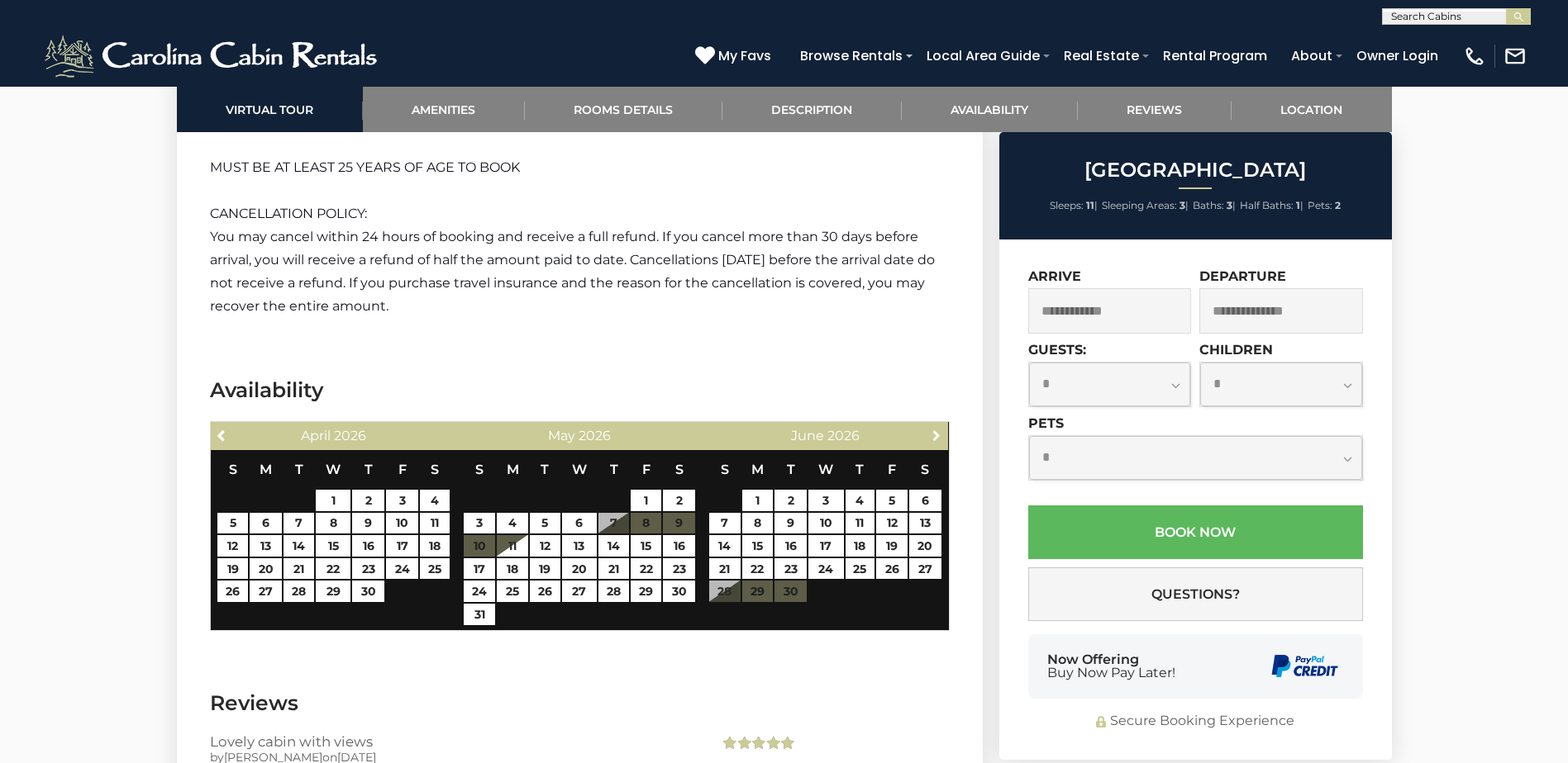
click at [932, 428] on span "Next" at bounding box center [936, 434] width 13 height 13
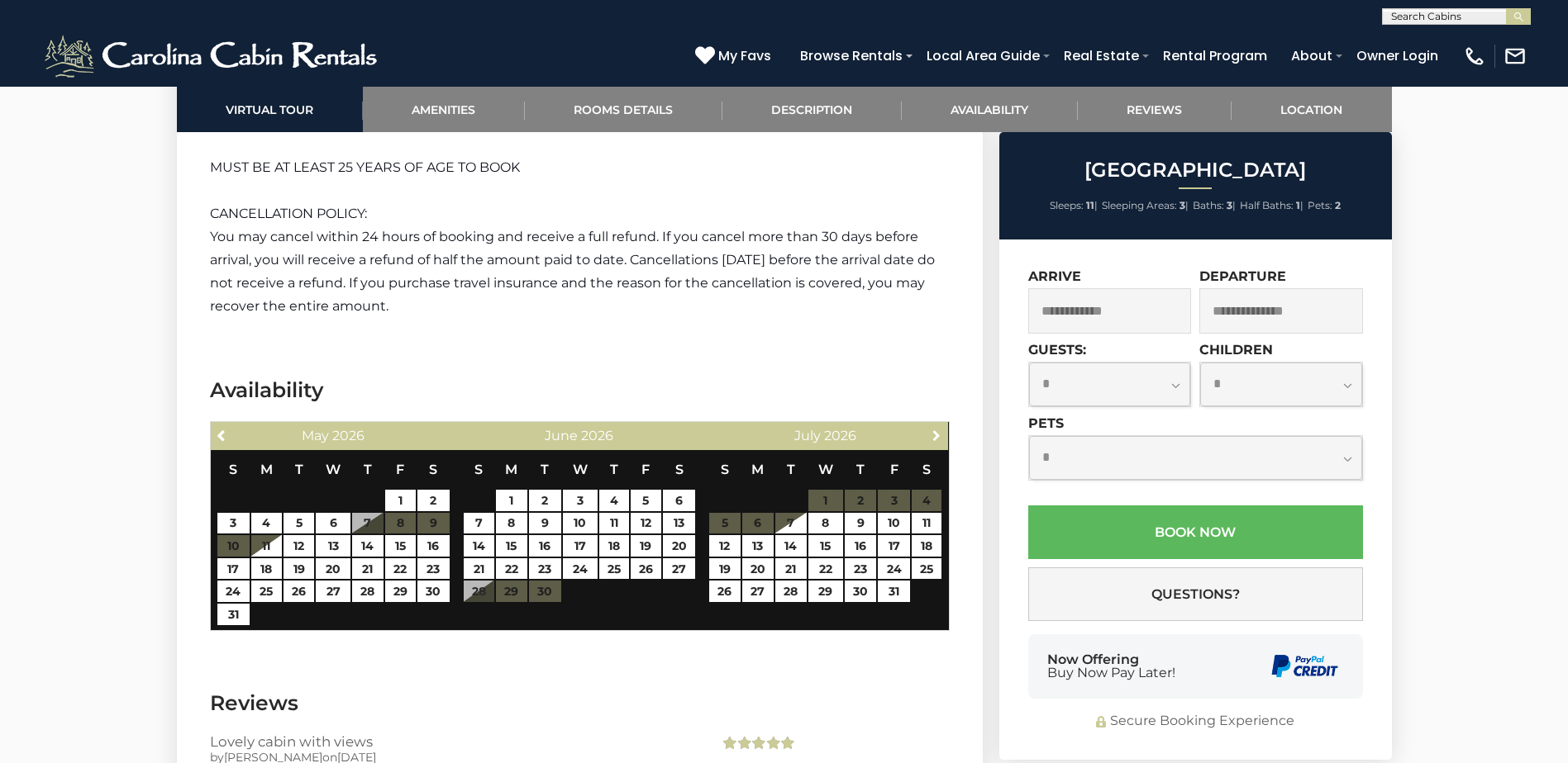
click at [932, 428] on span "Next" at bounding box center [936, 434] width 13 height 13
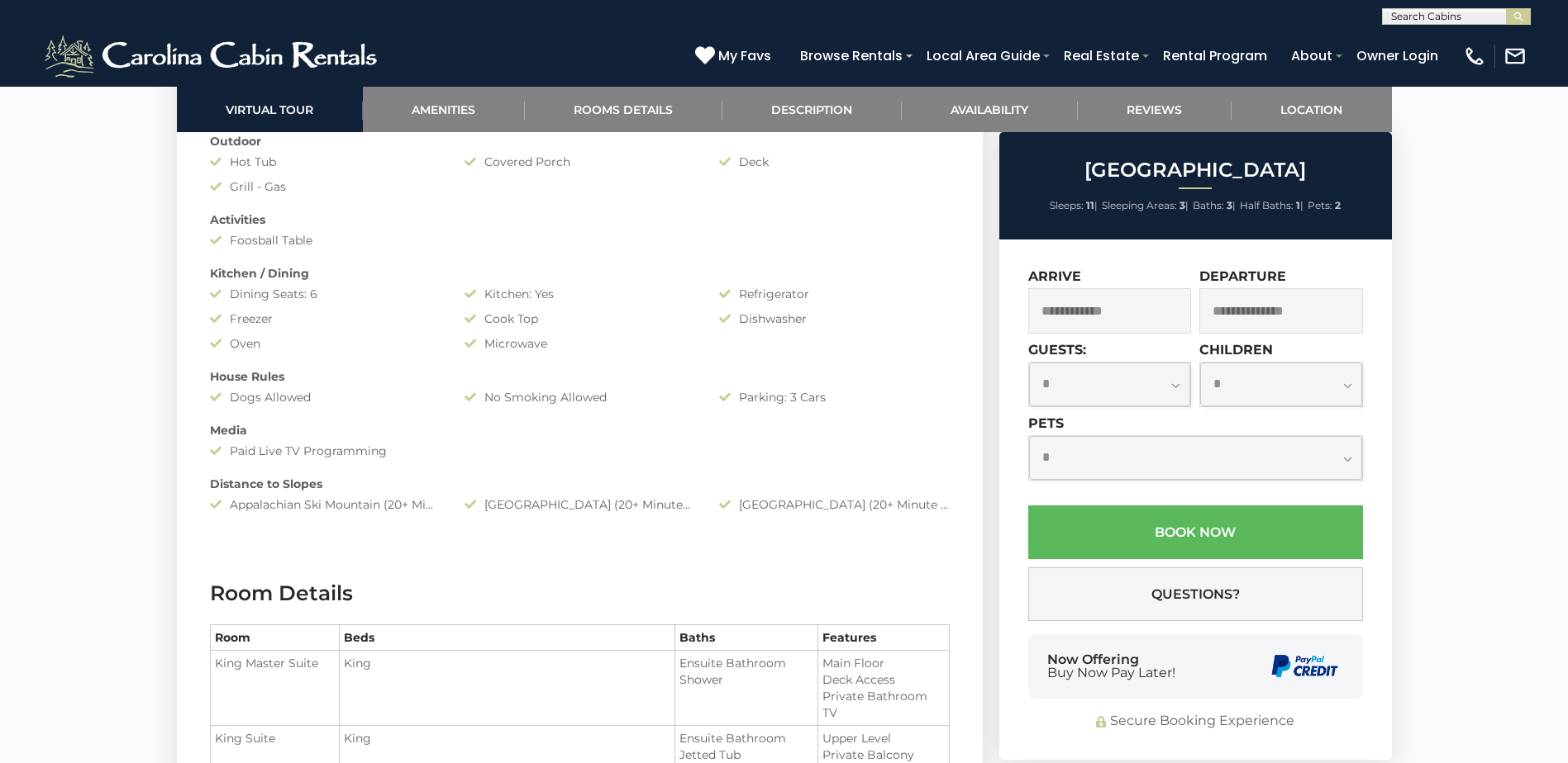
scroll to position [1835, 0]
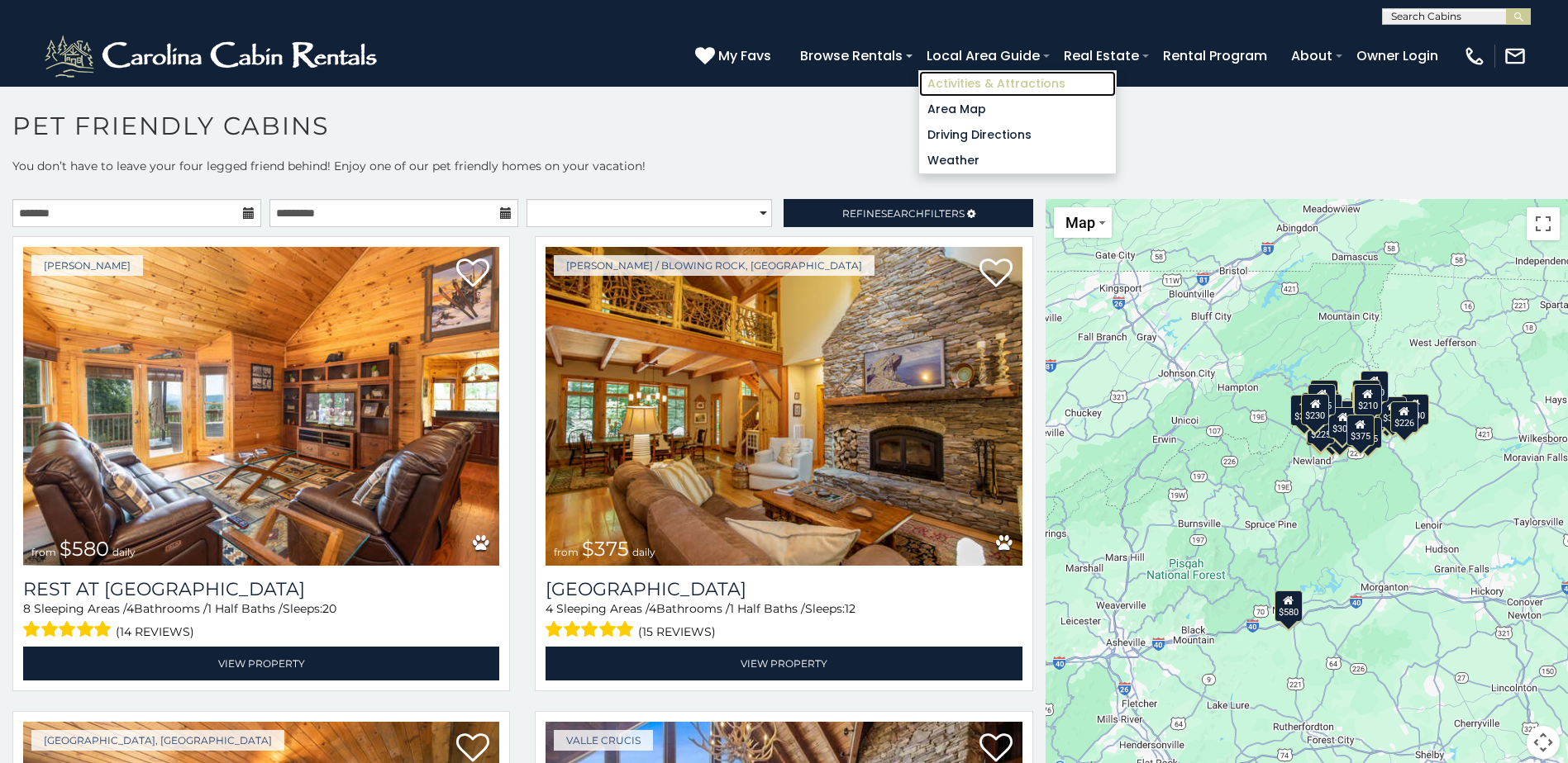
click at [1003, 81] on link "Activities & Attractions" at bounding box center [1017, 84] width 197 height 26
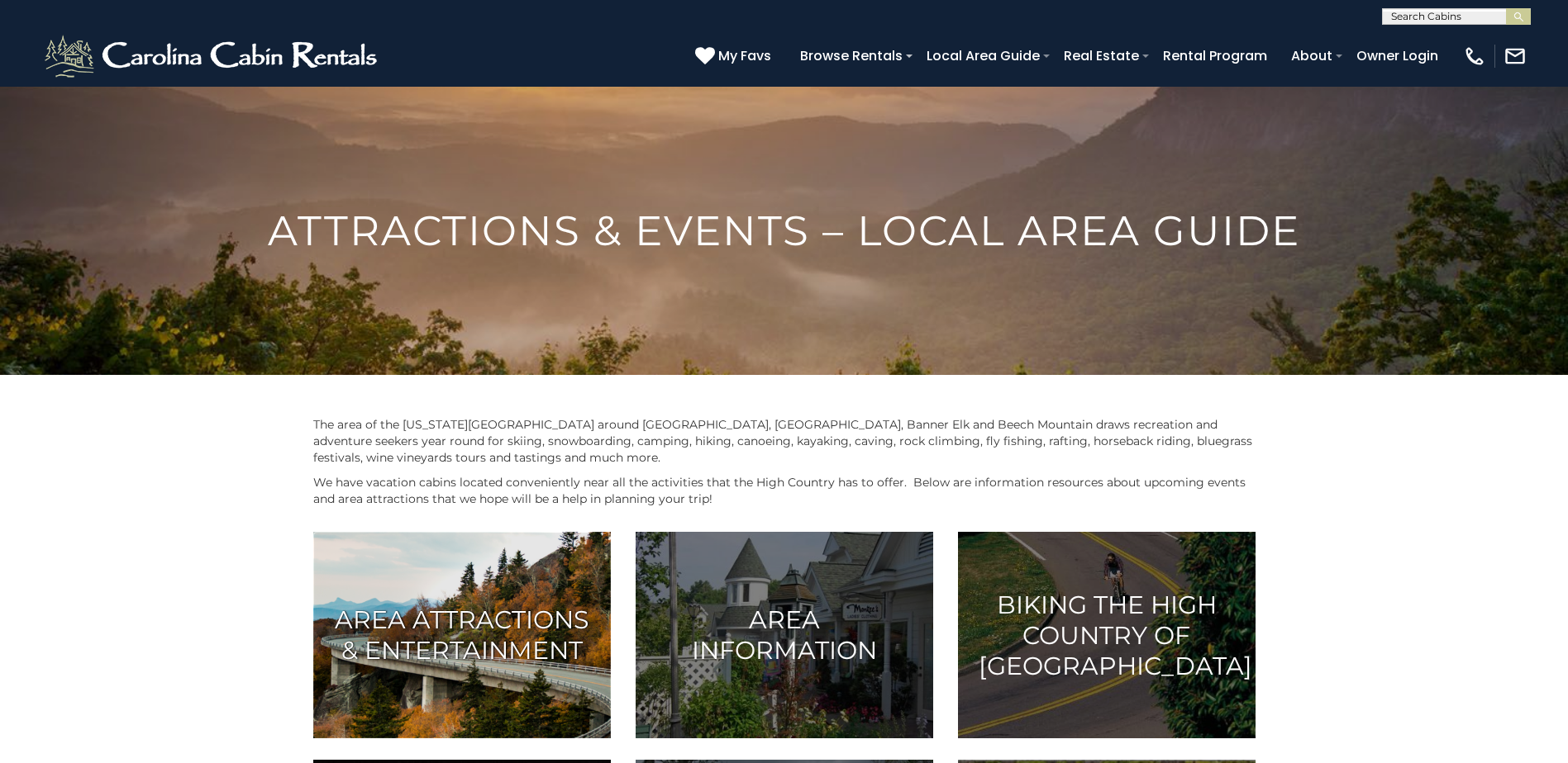
click at [495, 608] on h3 "Area Attractions & Entertainment" at bounding box center [462, 635] width 256 height 61
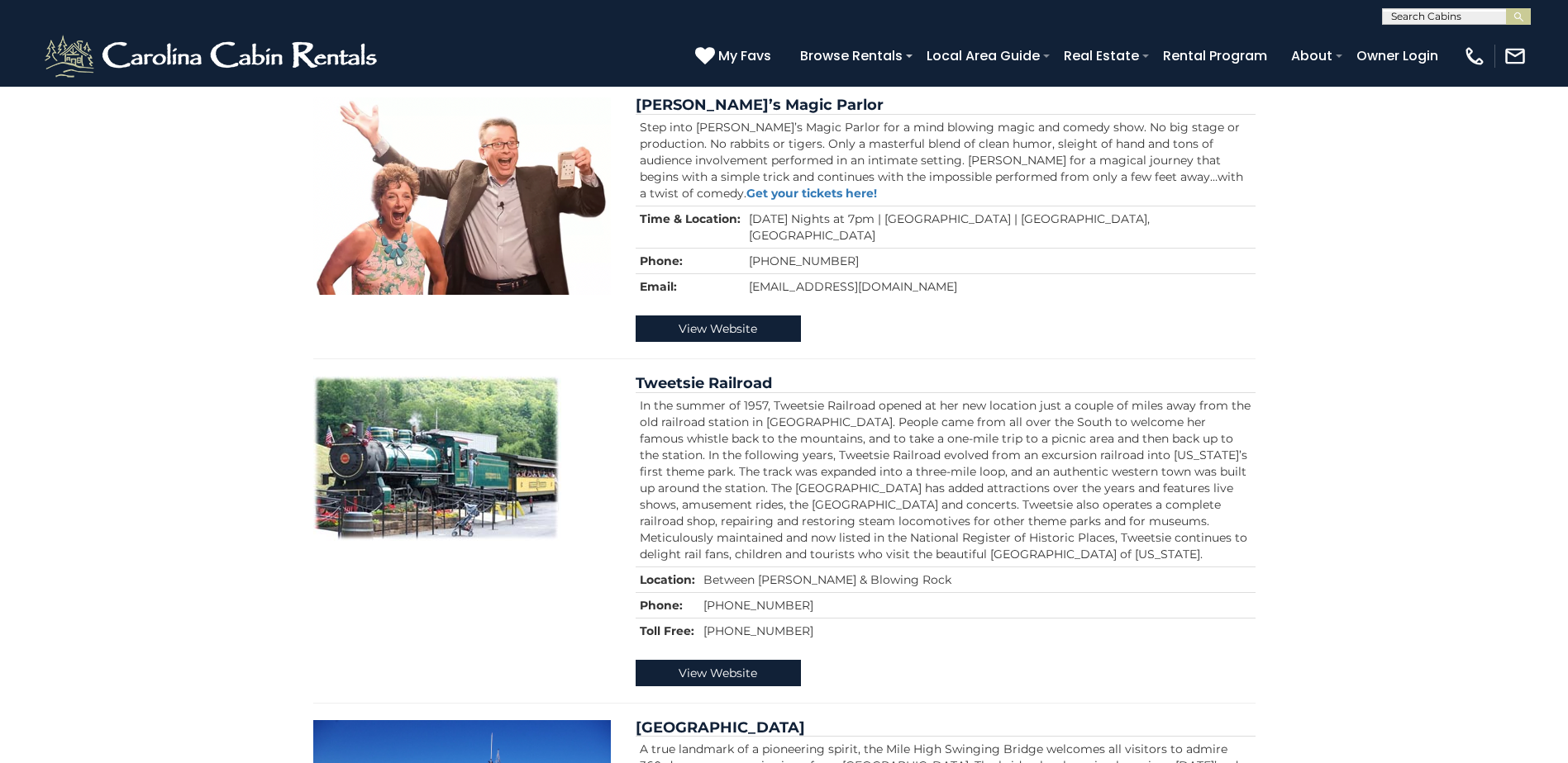
scroll to position [331, 0]
